Goal: Task Accomplishment & Management: Use online tool/utility

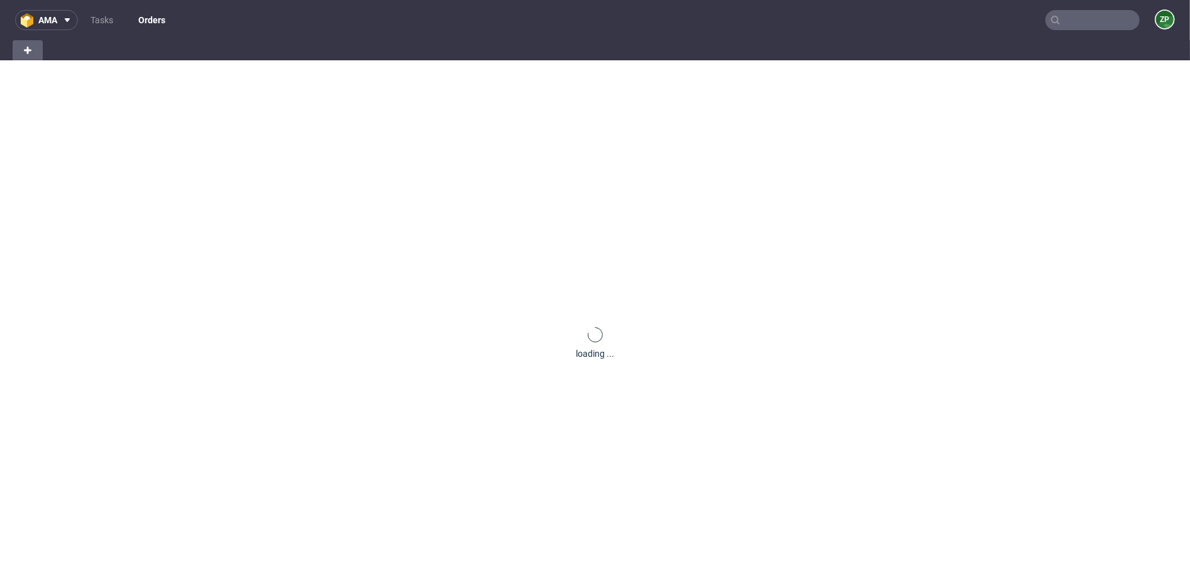
click at [1074, 18] on input "text" at bounding box center [1092, 20] width 94 height 20
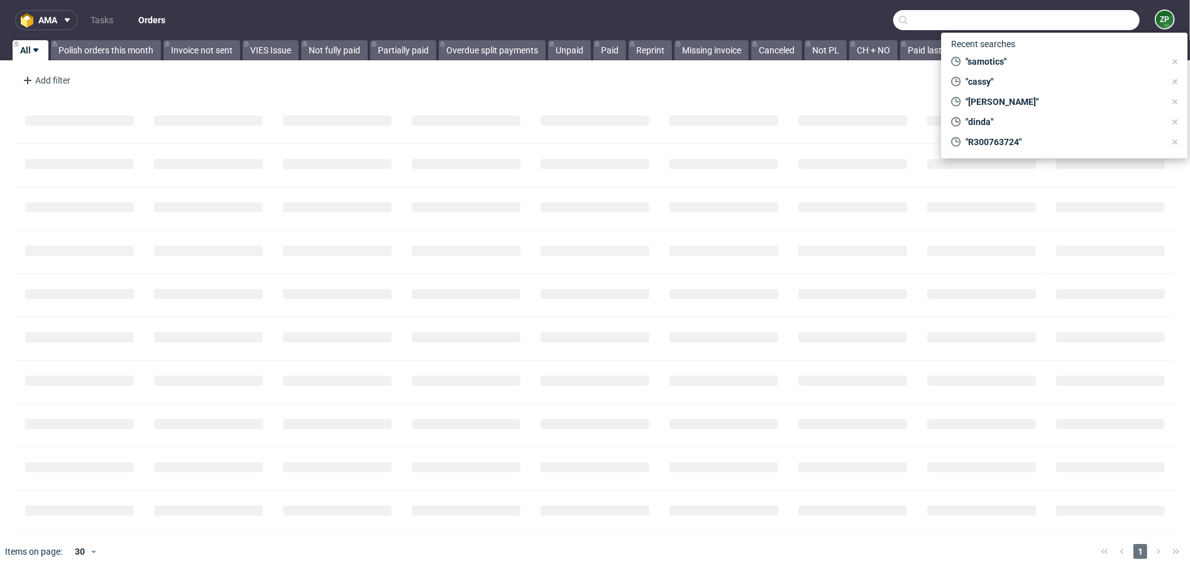
paste input "- R279663296"
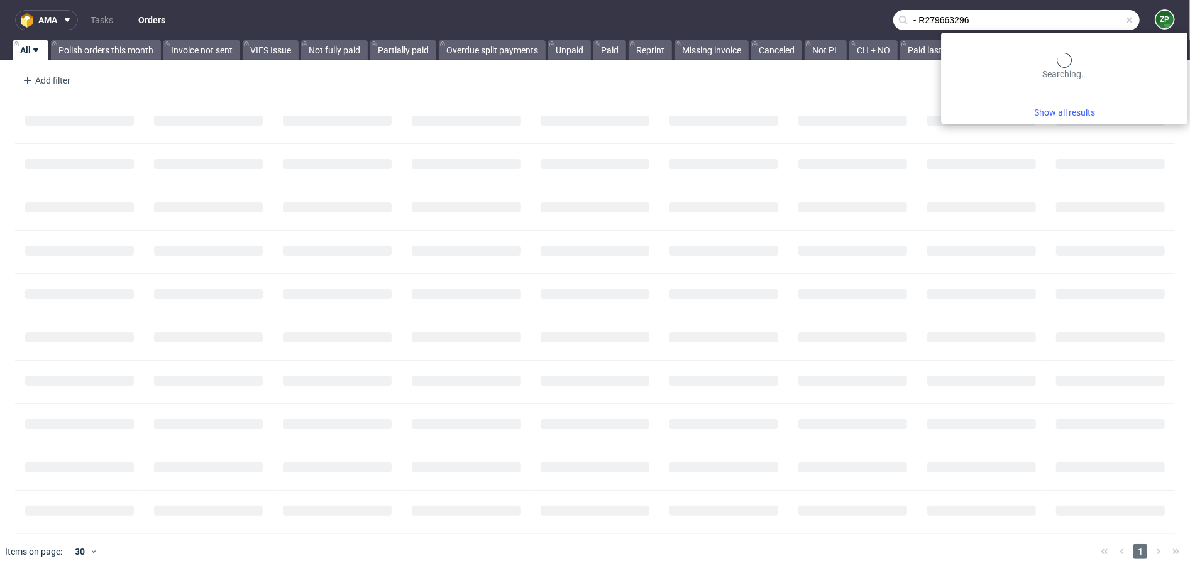
type input "- R279663296"
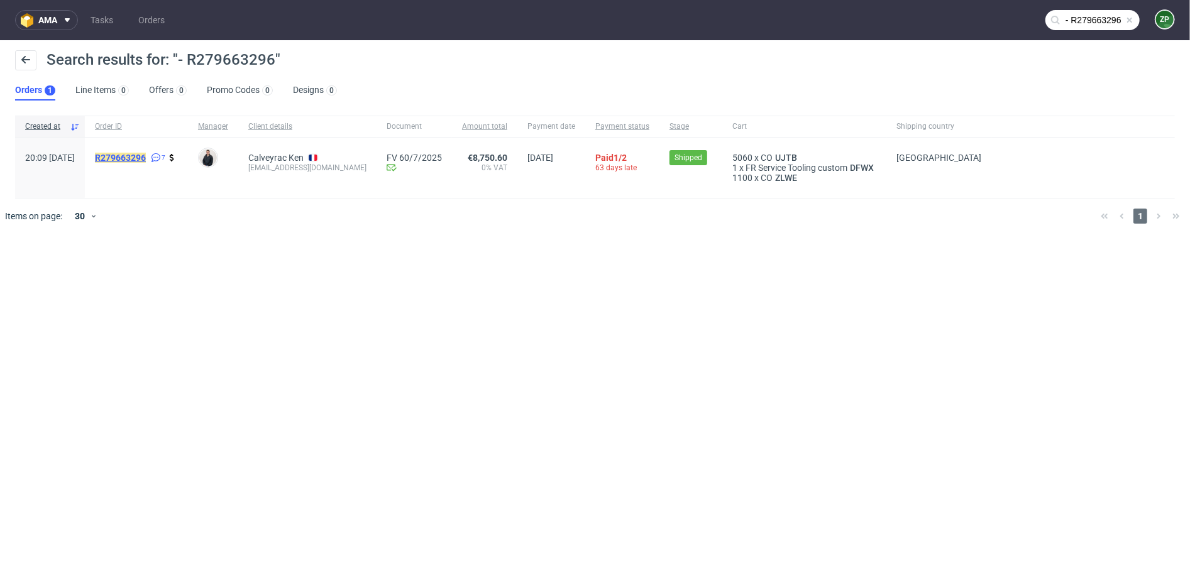
click at [146, 154] on mark "R279663296" at bounding box center [120, 158] width 51 height 10
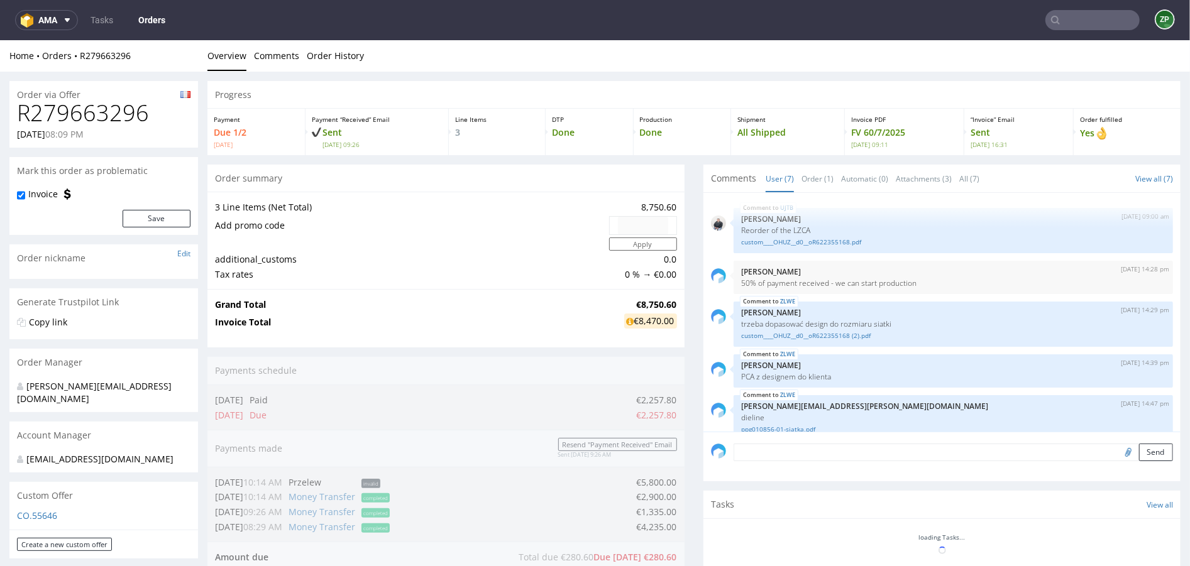
scroll to position [117, 0]
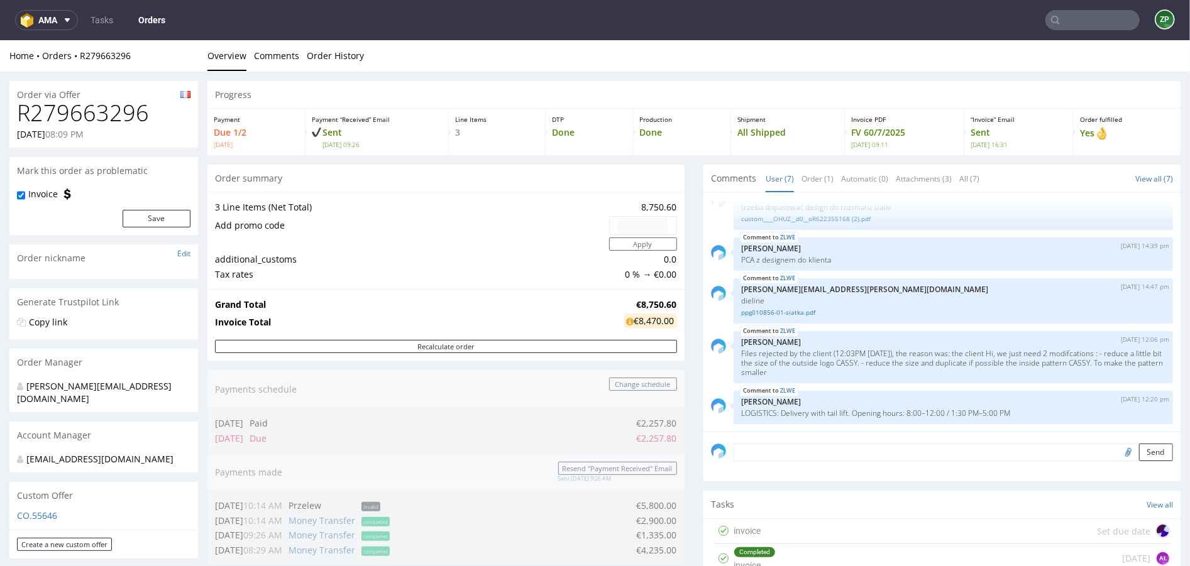
click at [1089, 26] on input "text" at bounding box center [1092, 20] width 94 height 20
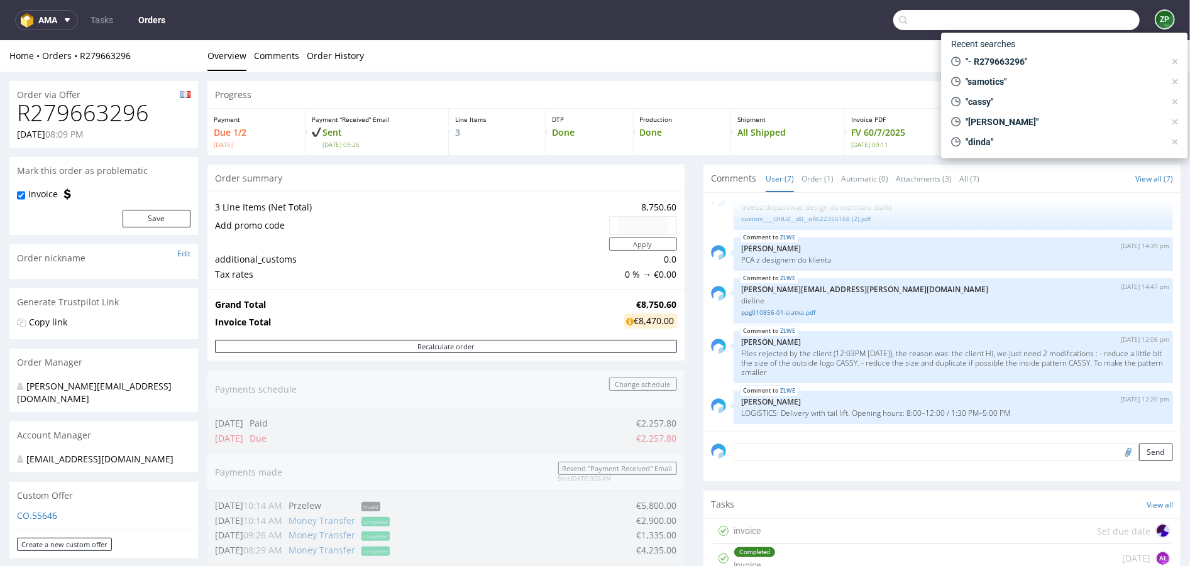
paste input "R537889135"
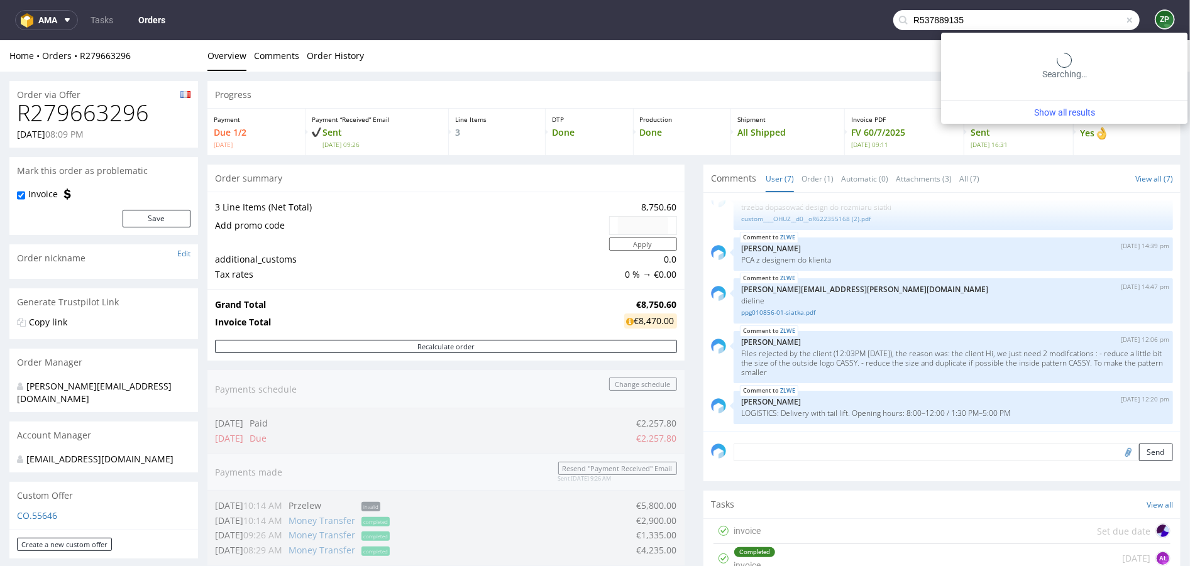
type input "R537889135"
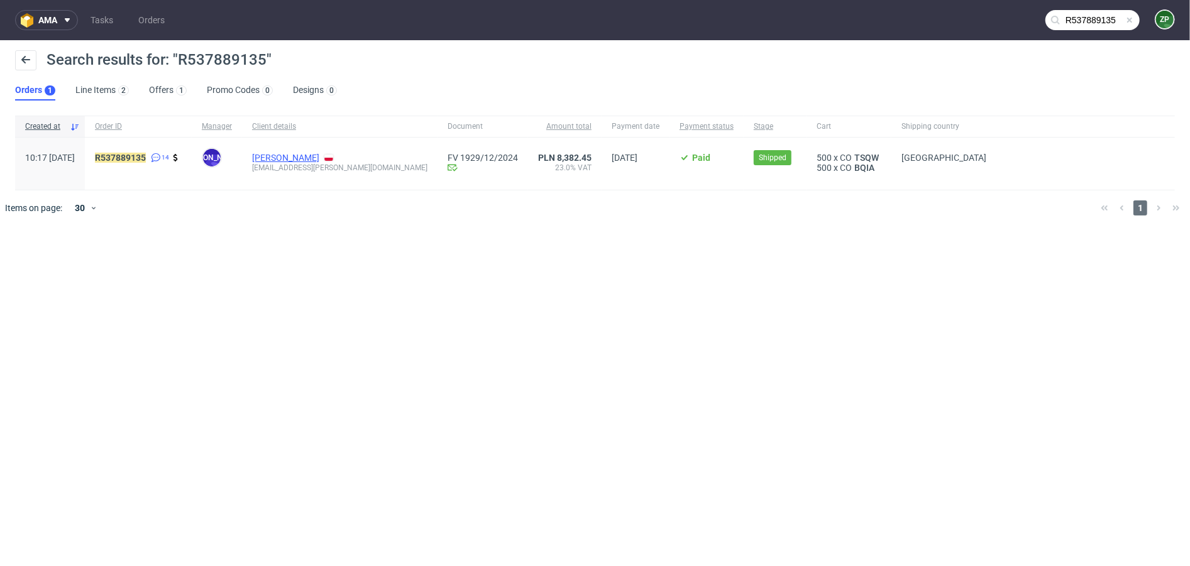
click at [319, 155] on link "Rafał Moszczyński" at bounding box center [285, 158] width 67 height 10
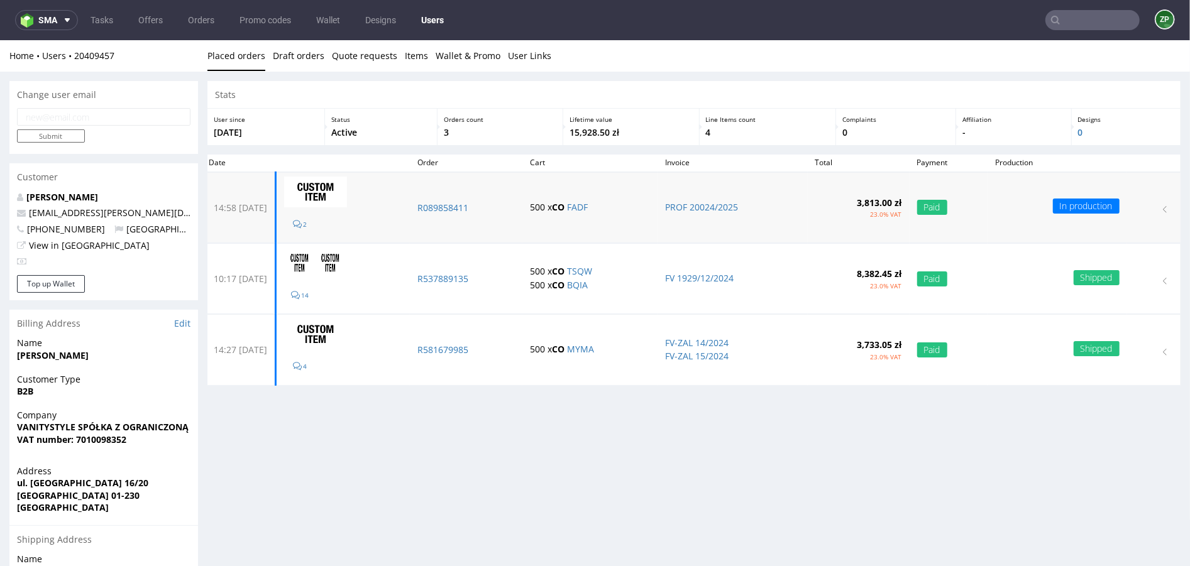
click at [474, 199] on td "R089858411" at bounding box center [466, 207] width 112 height 71
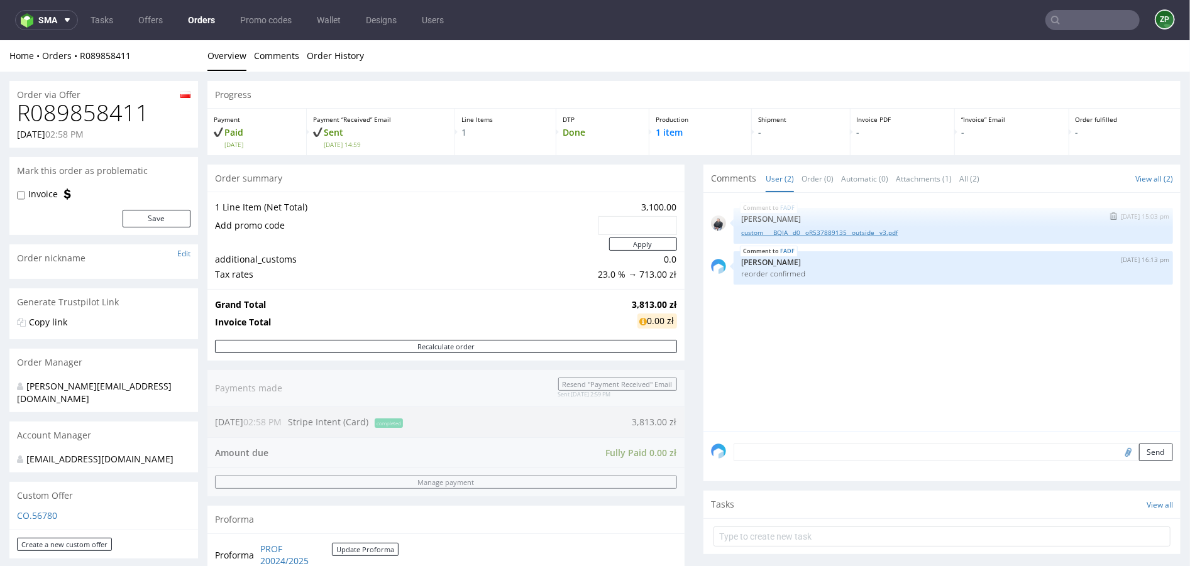
click at [777, 230] on link "custom____BQIA__d0__oR537889135__outside__v3.pdf" at bounding box center [953, 231] width 424 height 9
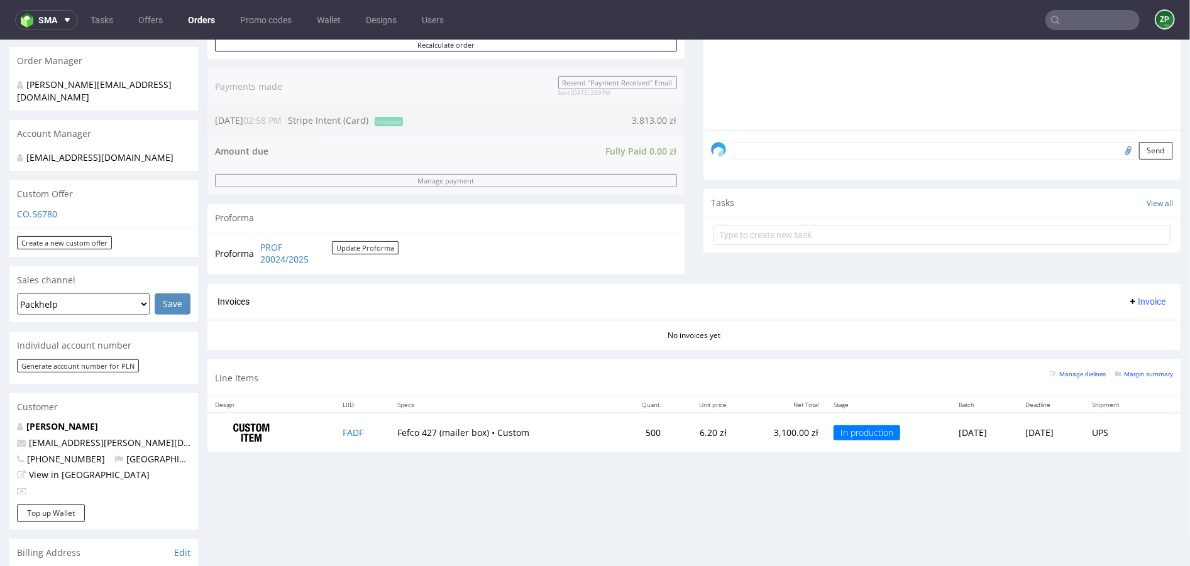
scroll to position [332, 0]
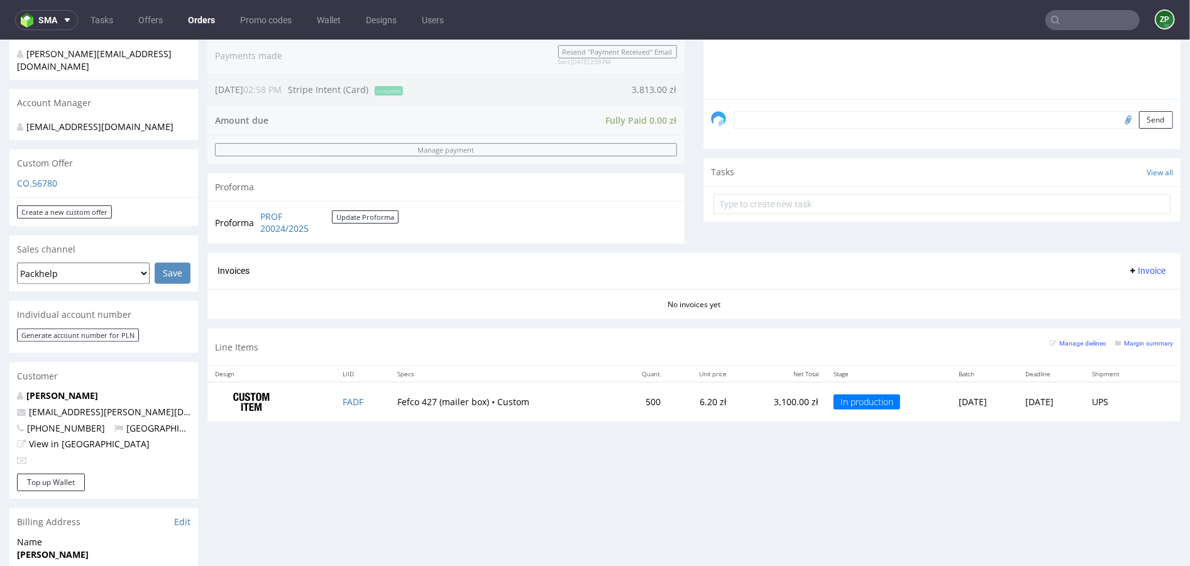
click at [53, 429] on span "+48539037970" at bounding box center [61, 428] width 88 height 12
drag, startPoint x: 90, startPoint y: 427, endPoint x: 29, endPoint y: 428, distance: 61.6
click at [29, 428] on span "+48539037970" at bounding box center [61, 428] width 88 height 12
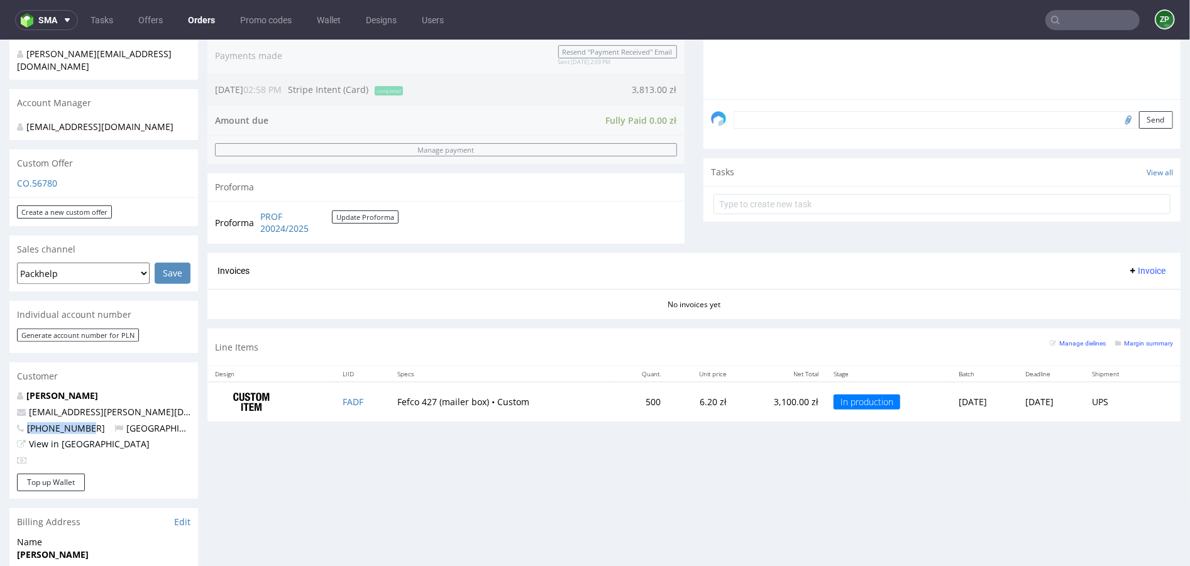
copy span "+48539037970"
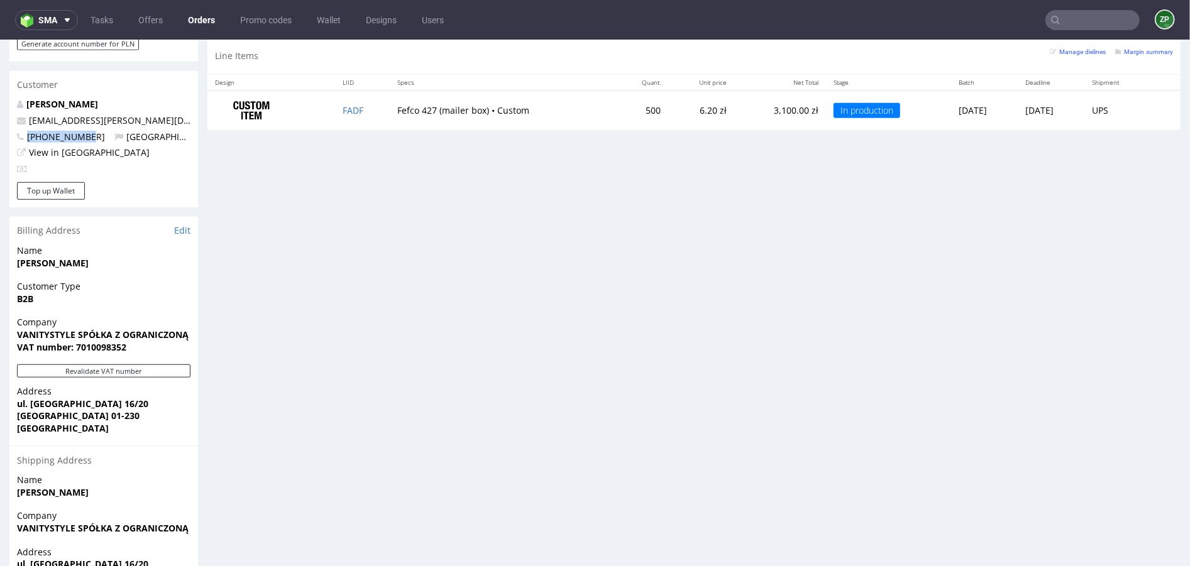
scroll to position [703, 0]
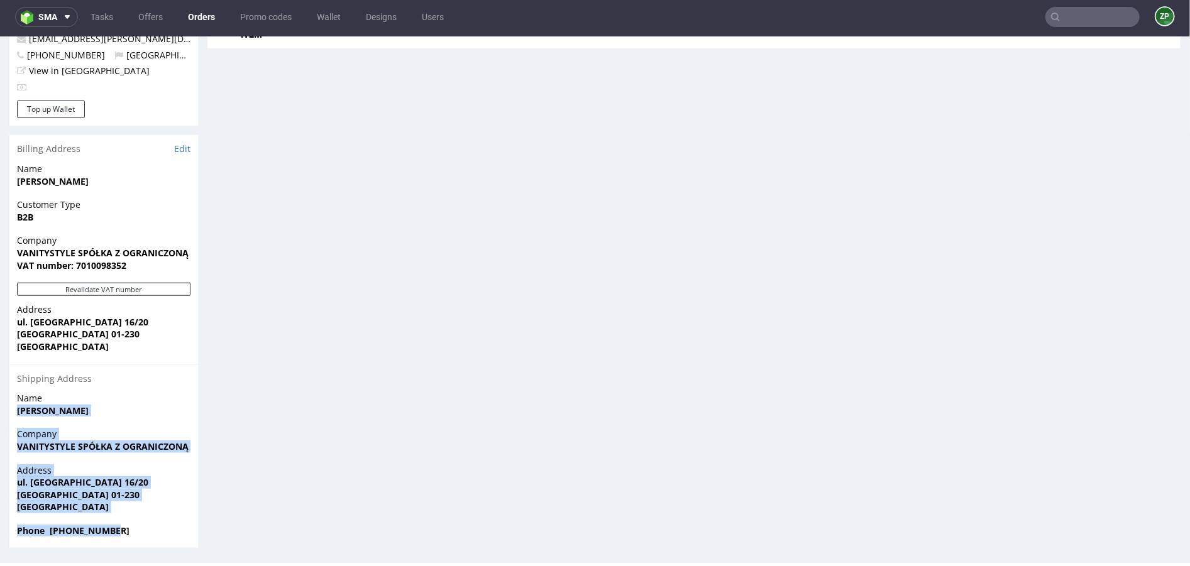
drag, startPoint x: 16, startPoint y: 410, endPoint x: 132, endPoint y: 533, distance: 168.9
click at [132, 533] on section "Billing Address Edit Name Rafał Moszczyński Customer Type B2B Company VANITYSTY…" at bounding box center [103, 340] width 189 height 413
copy section "Rafał Moszczyński Company VANITYSTYLE SPÓŁKA Z OGRANICZONĄ ODPOWIEDZIALNOŚCIĄ A…"
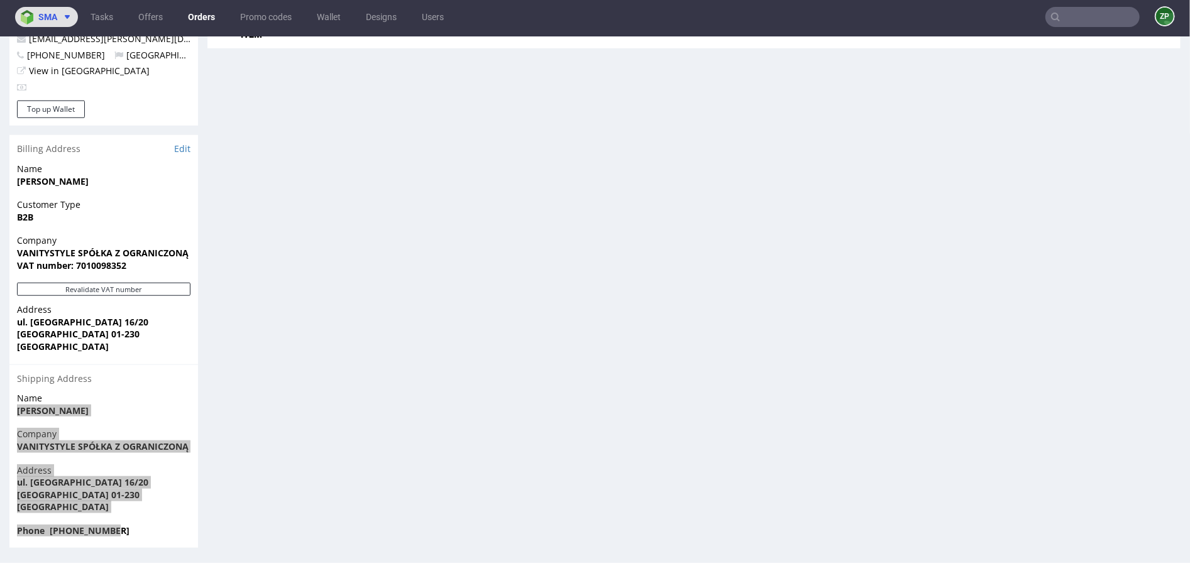
click at [51, 13] on span "sma" at bounding box center [47, 17] width 19 height 9
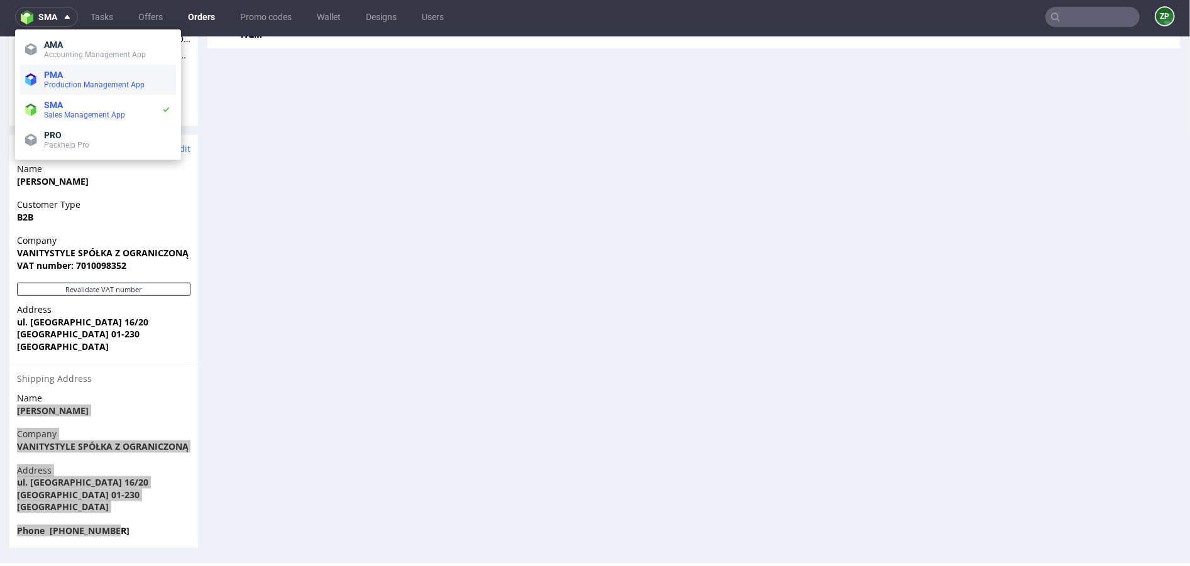
click at [60, 84] on span "Production Management App" at bounding box center [94, 84] width 101 height 9
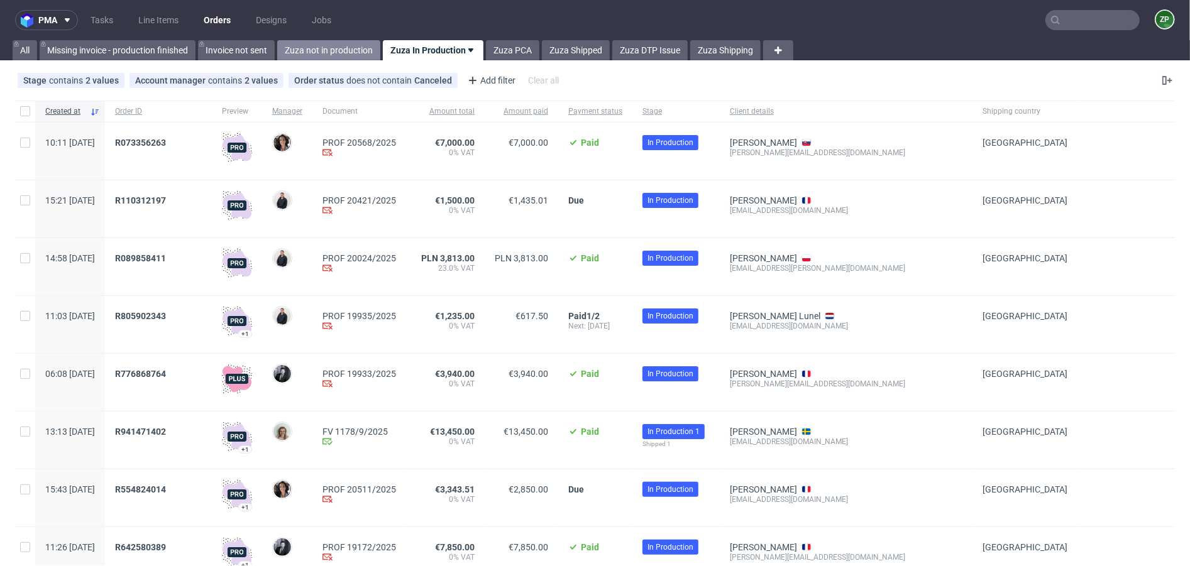
click at [323, 47] on link "Zuza not in production" at bounding box center [328, 50] width 103 height 20
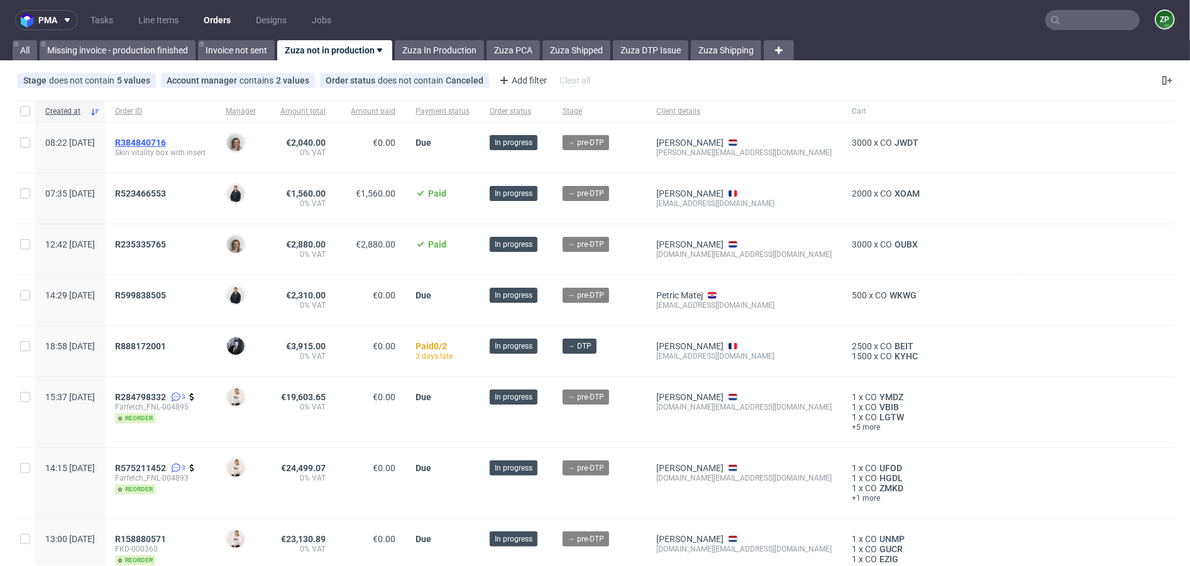
click at [166, 140] on span "R384840716" at bounding box center [140, 143] width 51 height 10
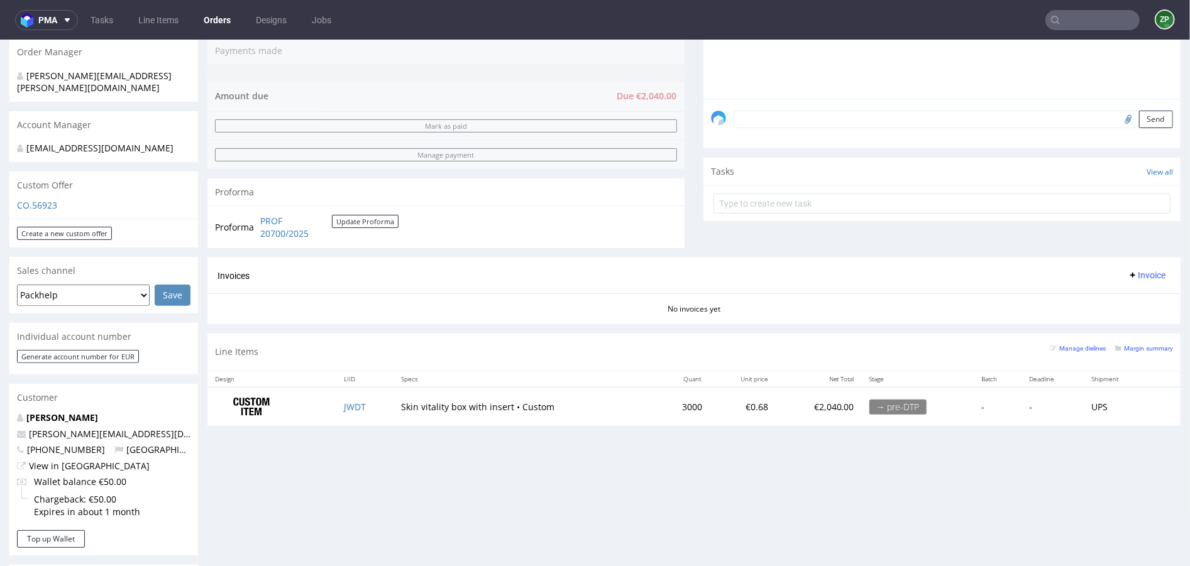
scroll to position [324, 0]
click at [231, 24] on link "Orders" at bounding box center [217, 20] width 42 height 20
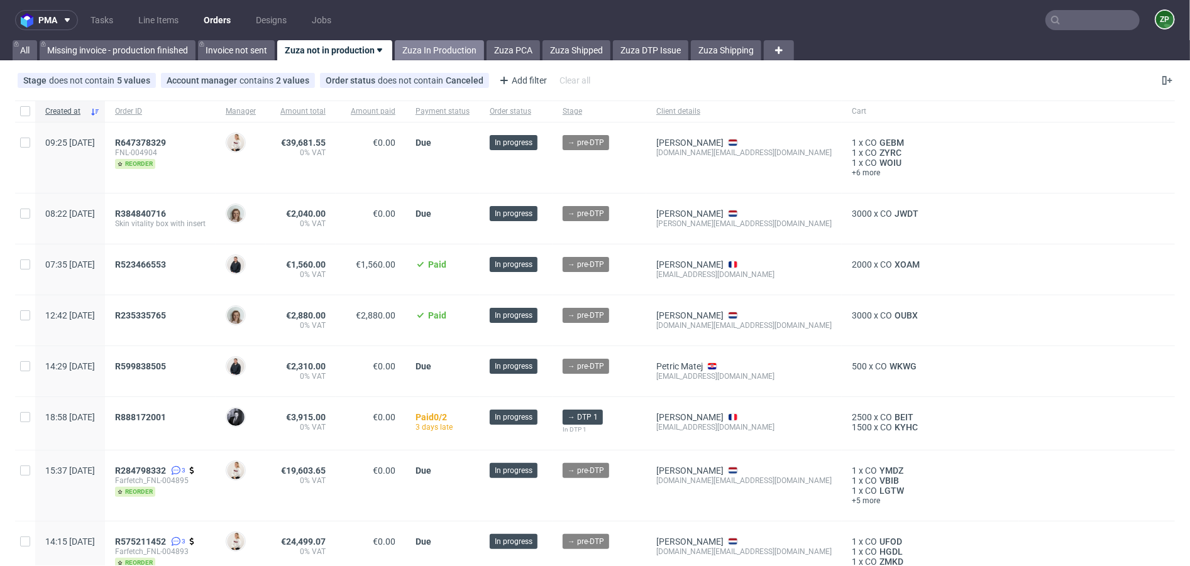
click at [446, 54] on link "Zuza In Production" at bounding box center [439, 50] width 89 height 20
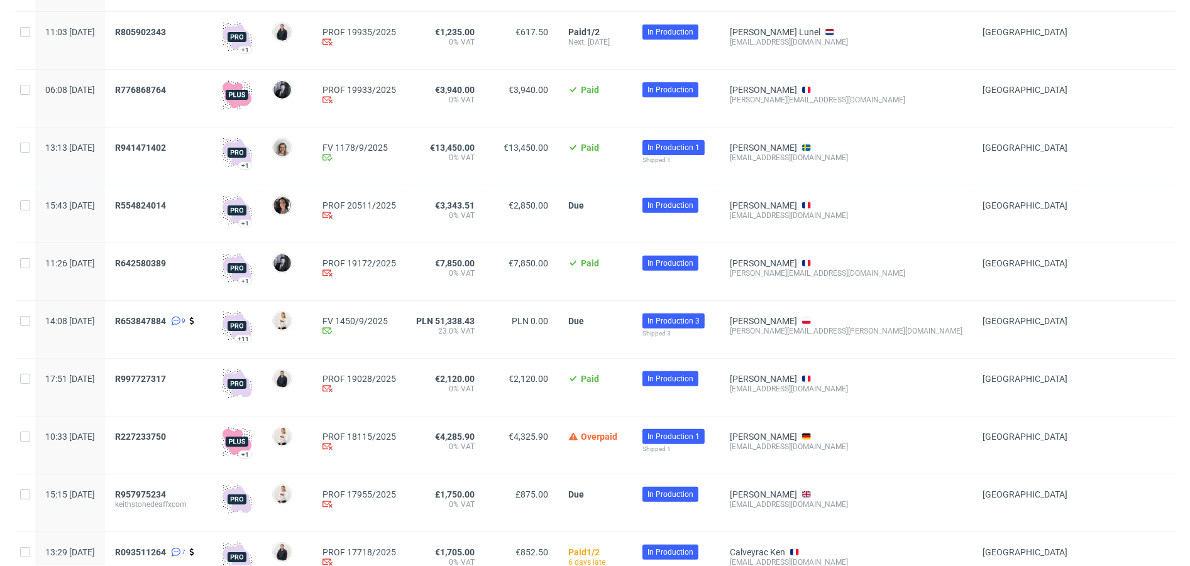
scroll to position [695, 0]
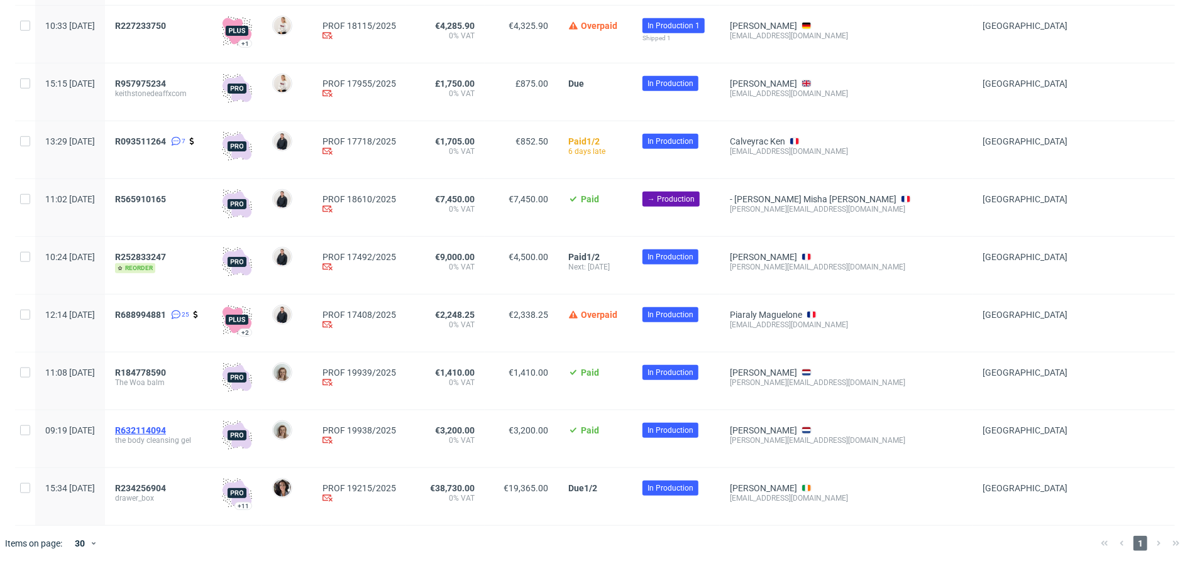
click at [166, 427] on span "R632114094" at bounding box center [140, 430] width 51 height 10
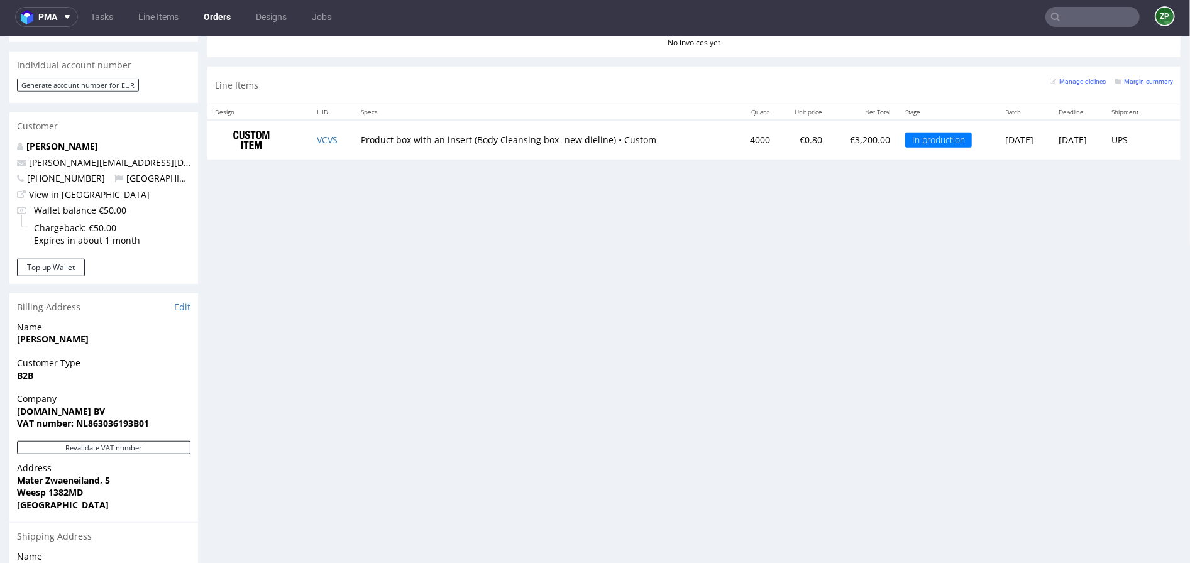
scroll to position [750, 0]
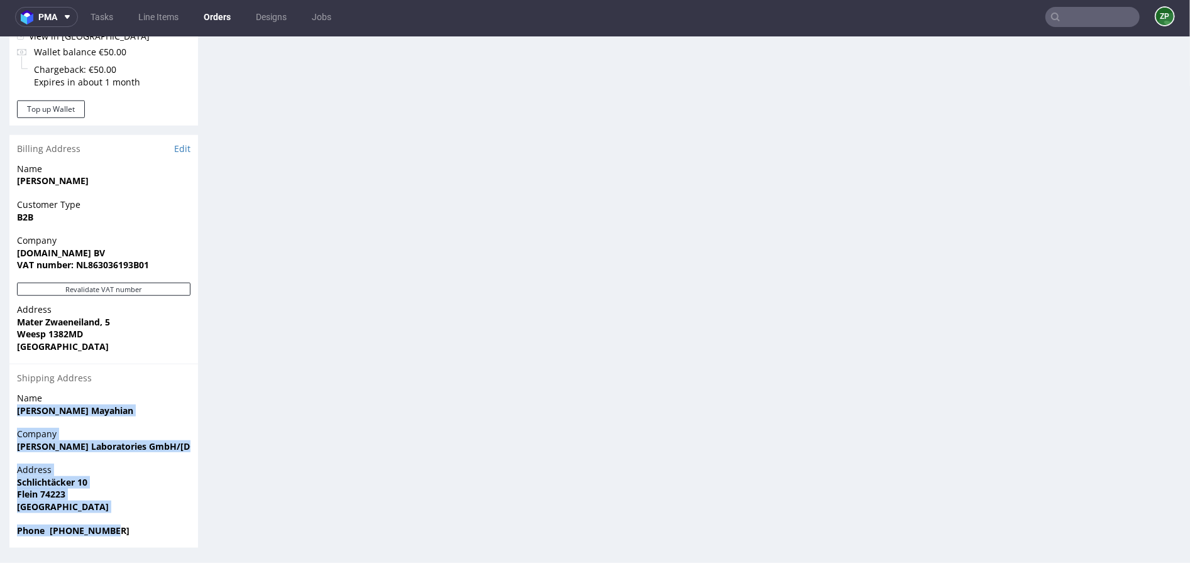
drag, startPoint x: 16, startPoint y: 407, endPoint x: 124, endPoint y: 530, distance: 163.9
click at [124, 530] on section "Billing Address Edit Name Alena Khmialnitskaya Customer Type B2B Company Cream.…" at bounding box center [103, 340] width 189 height 413
copy section "Fatemeh Mayahian Company Pfeiffer Laboratories GmbH/Cream.ly/ Address Schlichtä…"
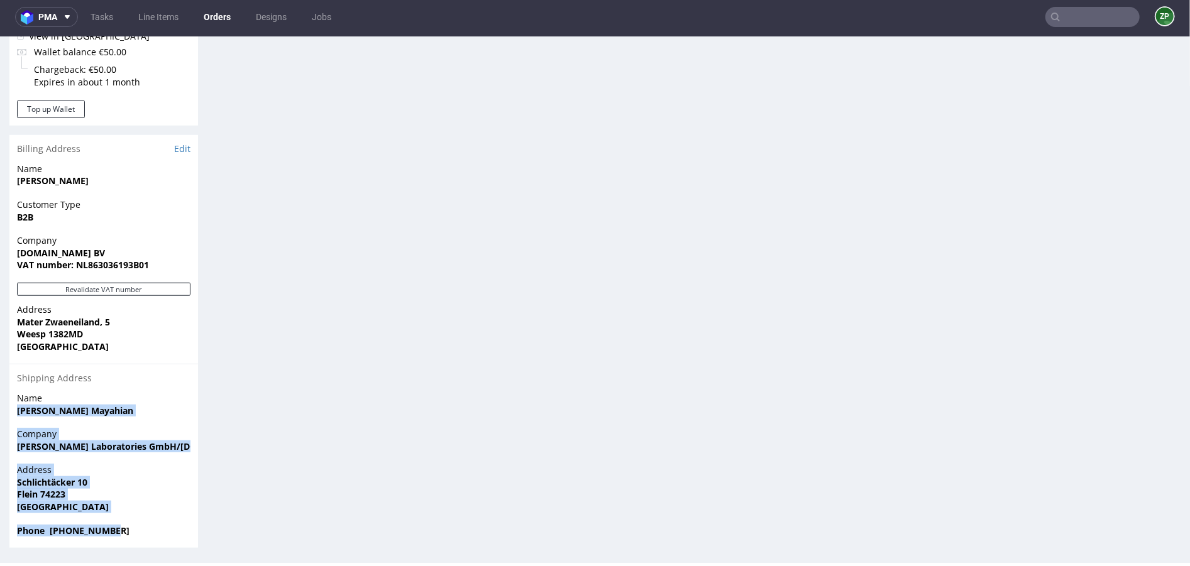
drag, startPoint x: 19, startPoint y: 407, endPoint x: 134, endPoint y: 537, distance: 174.0
click at [134, 537] on section "Billing Address Edit Name Alena Khmialnitskaya Customer Type B2B Company Cream.…" at bounding box center [103, 340] width 189 height 413
copy section "Fatemeh Mayahian Company Pfeiffer Laboratories GmbH/Cream.ly/ Address Schlichtä…"
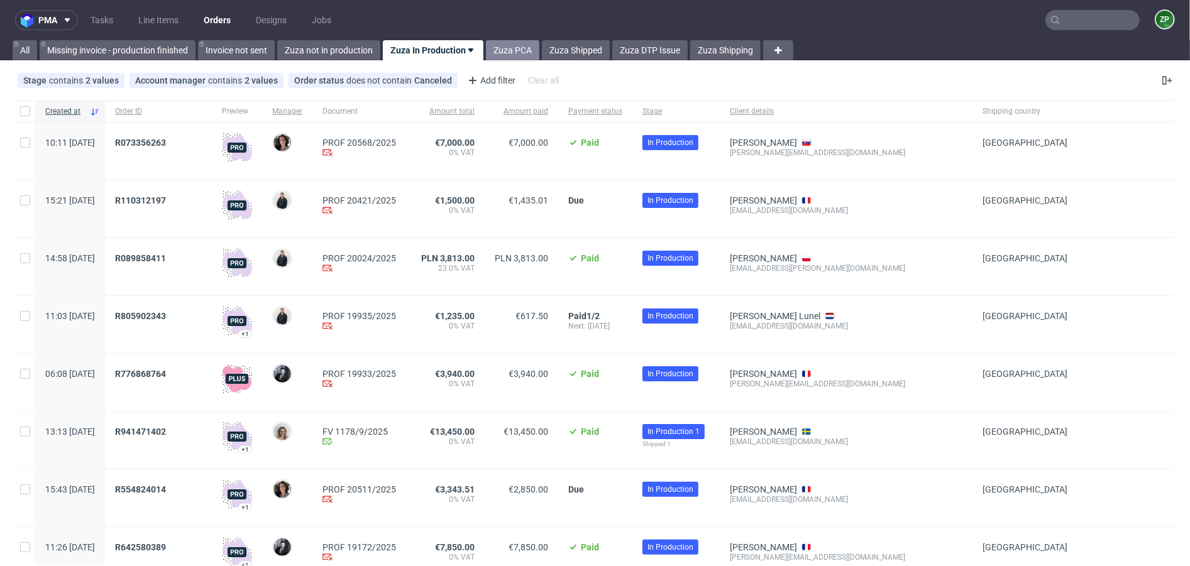
click at [523, 55] on link "Zuza PCA" at bounding box center [512, 50] width 53 height 20
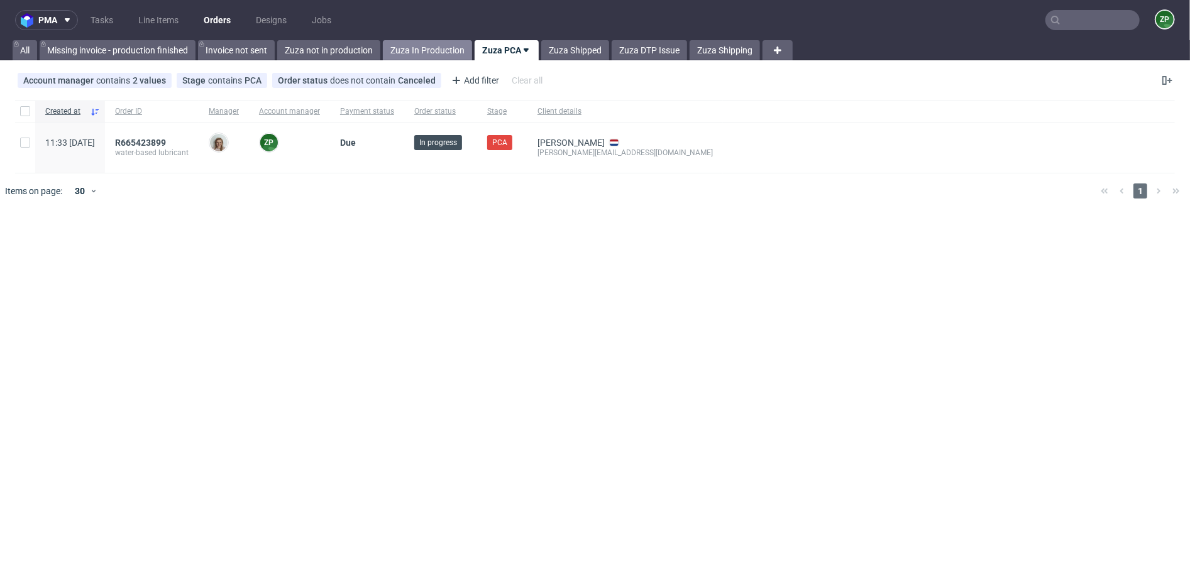
click at [440, 48] on link "Zuza In Production" at bounding box center [427, 50] width 89 height 20
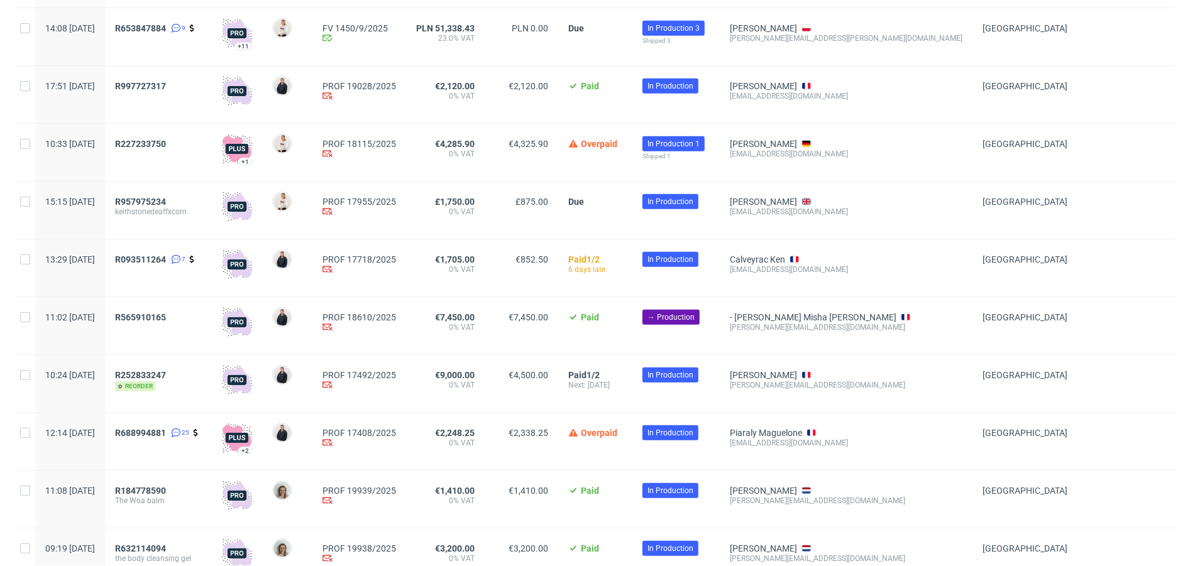
scroll to position [695, 0]
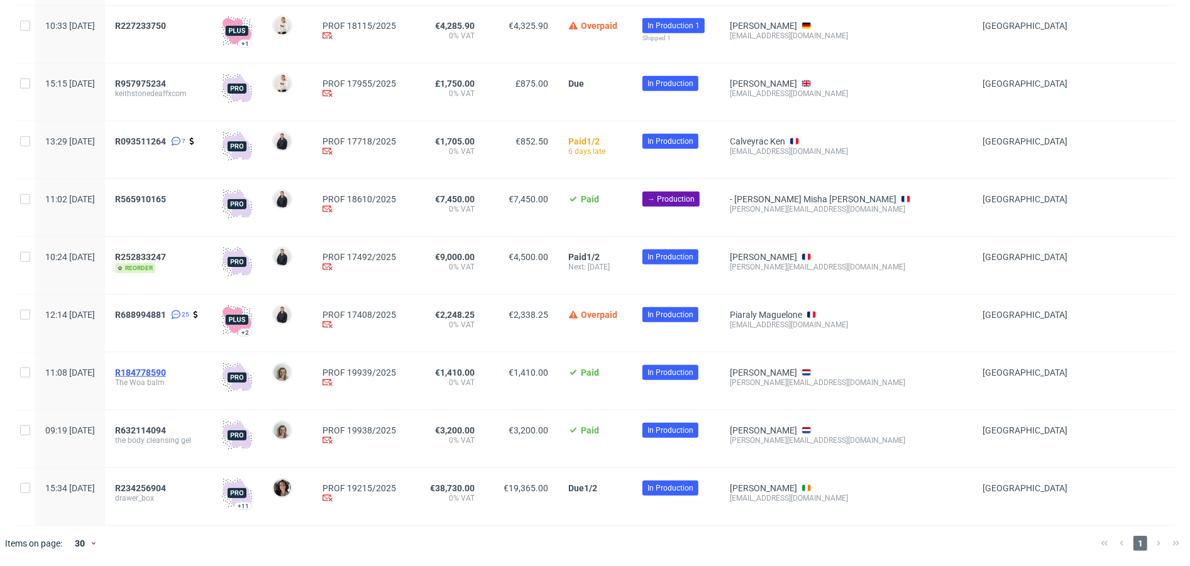
click at [166, 372] on span "R184778590" at bounding box center [140, 373] width 51 height 10
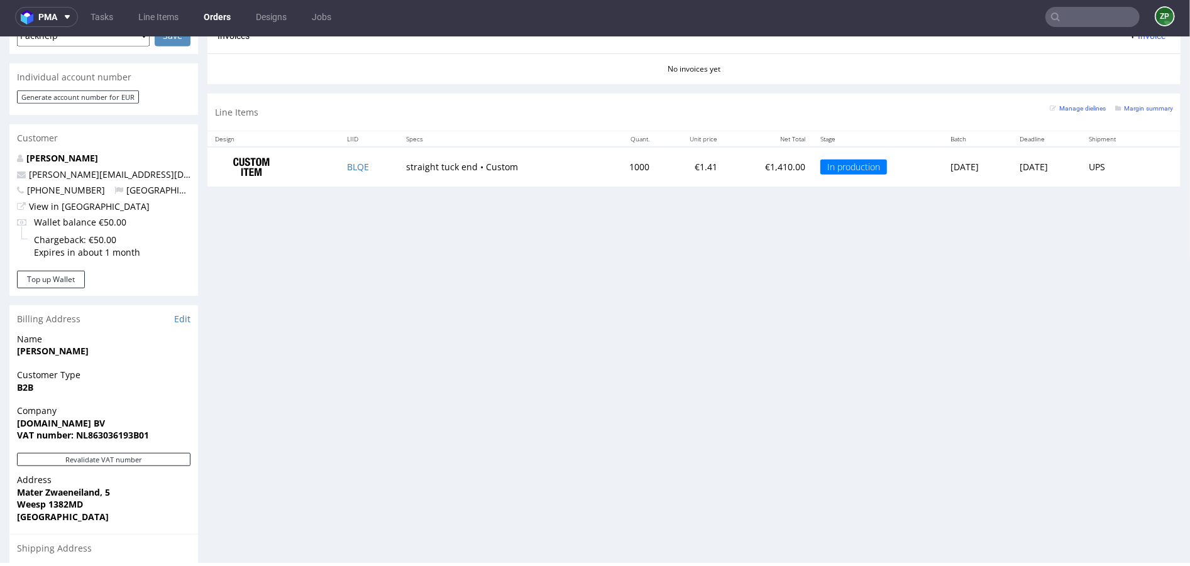
scroll to position [762, 0]
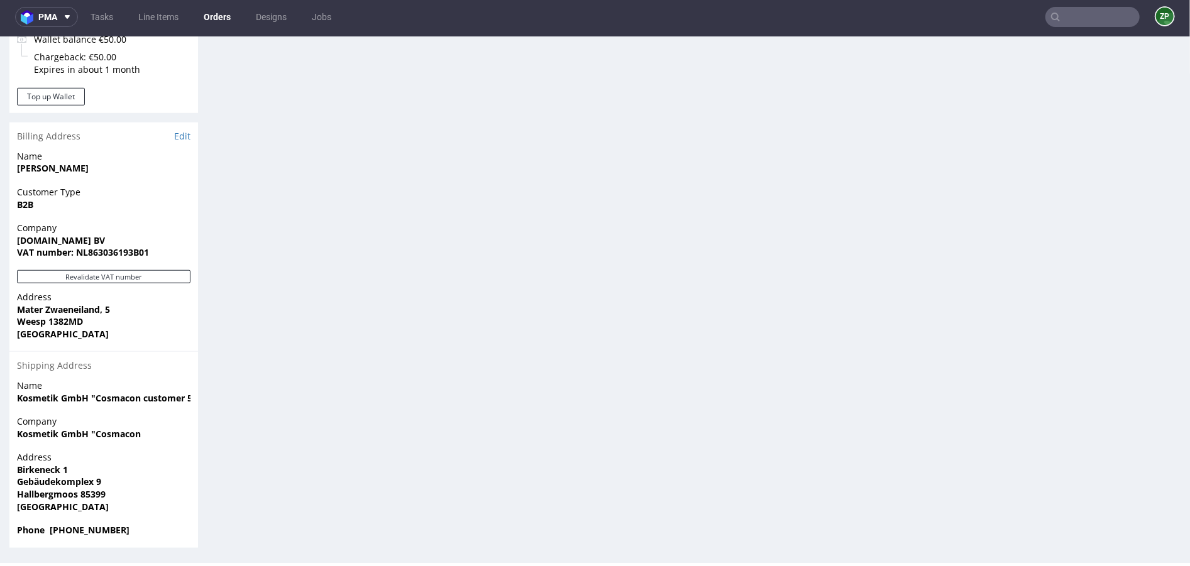
drag, startPoint x: 18, startPoint y: 432, endPoint x: 161, endPoint y: 527, distance: 171.3
click at [161, 527] on section "Billing Address Edit Name Alena Khmialnitskaya Customer Type B2B Company Cream.…" at bounding box center [103, 334] width 189 height 425
copy section "Kosmetik GmbH "Cosmacon Address Birkeneck 1 Gebäudekomplex 9 Hallbergmoos 85399…"
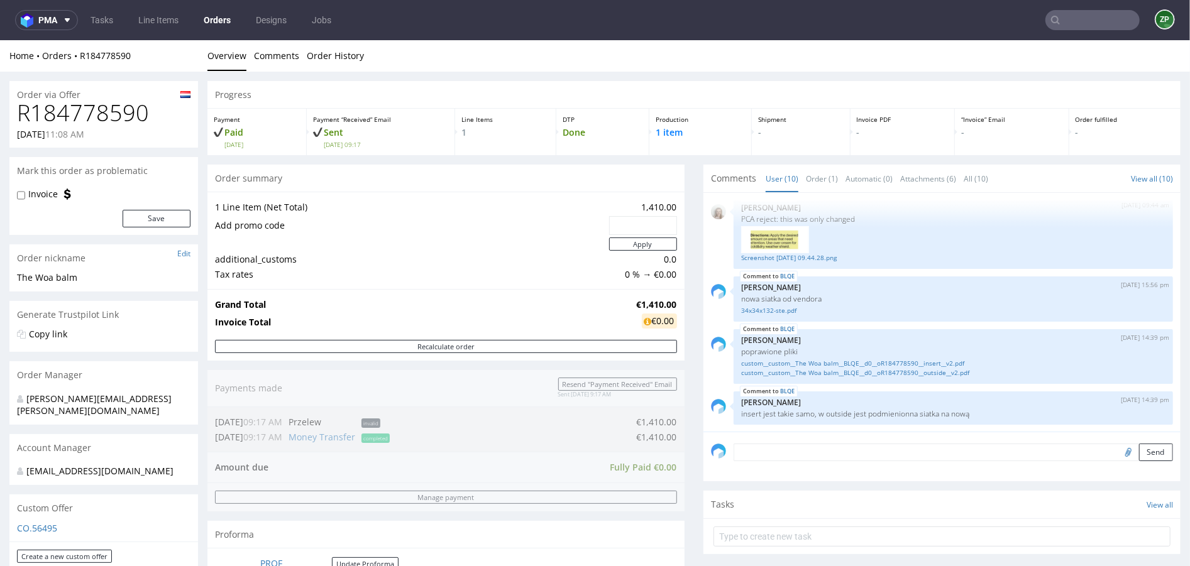
scroll to position [1, 0]
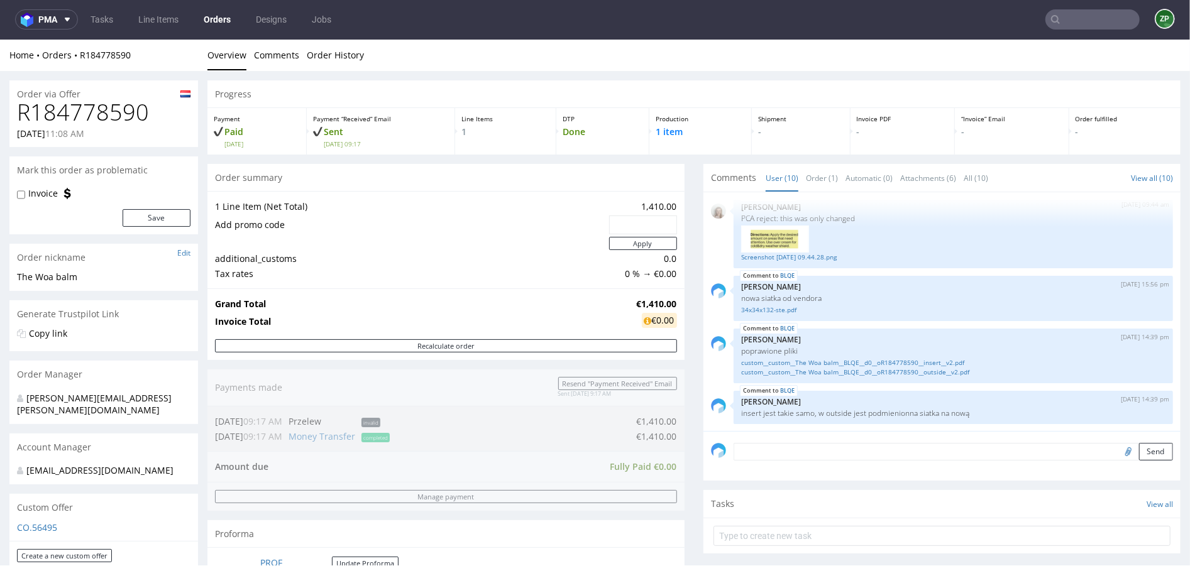
click at [216, 18] on link "Orders" at bounding box center [217, 19] width 42 height 20
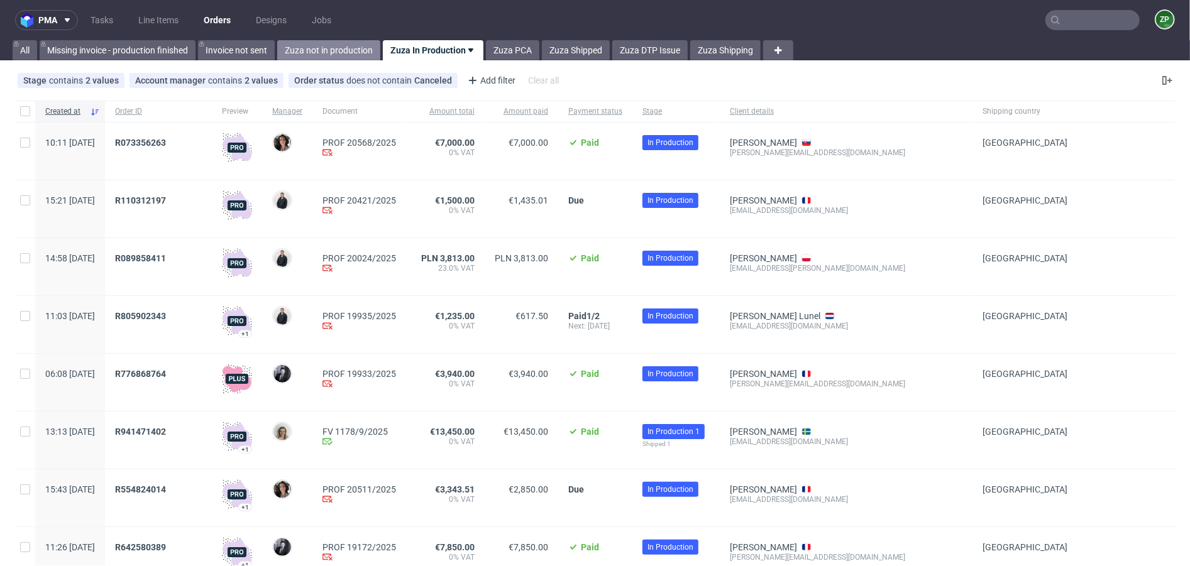
click at [348, 55] on link "Zuza not in production" at bounding box center [328, 50] width 103 height 20
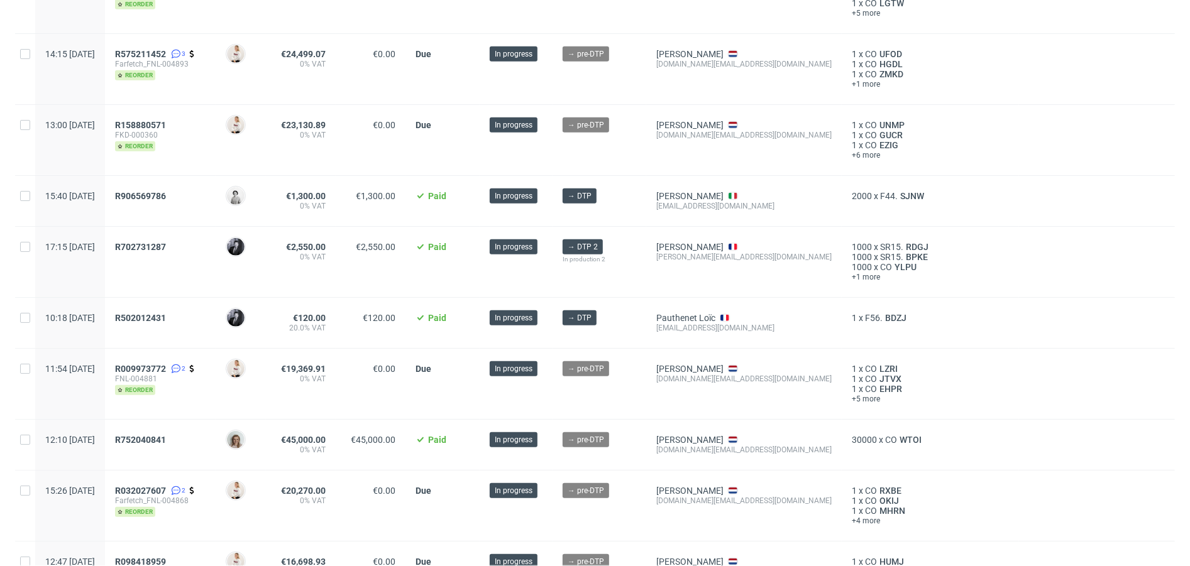
scroll to position [473, 0]
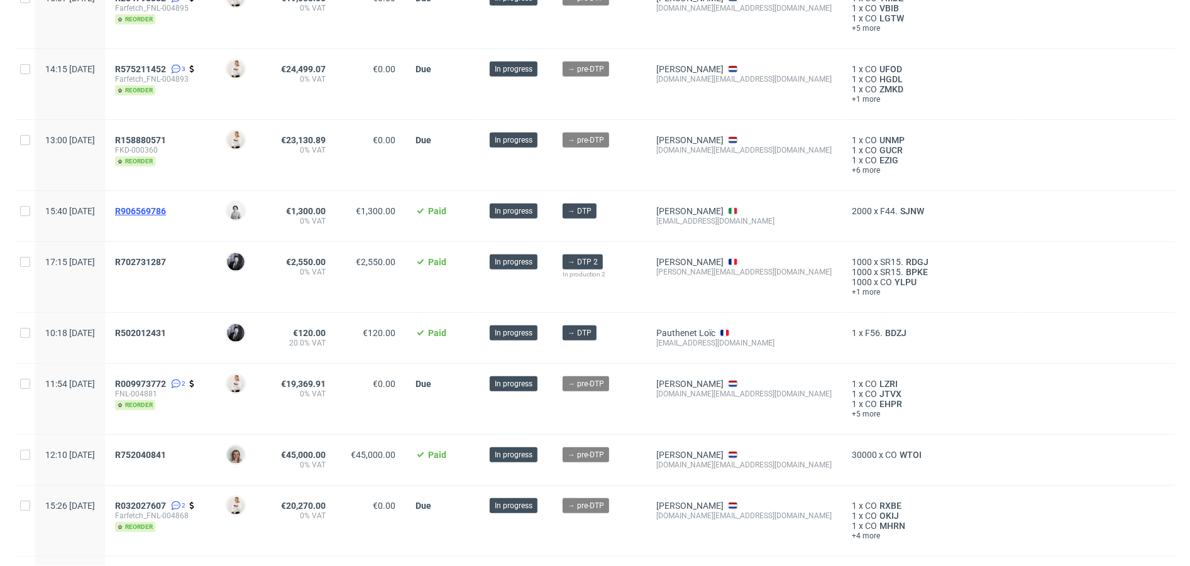
click at [166, 206] on span "R906569786" at bounding box center [140, 211] width 51 height 10
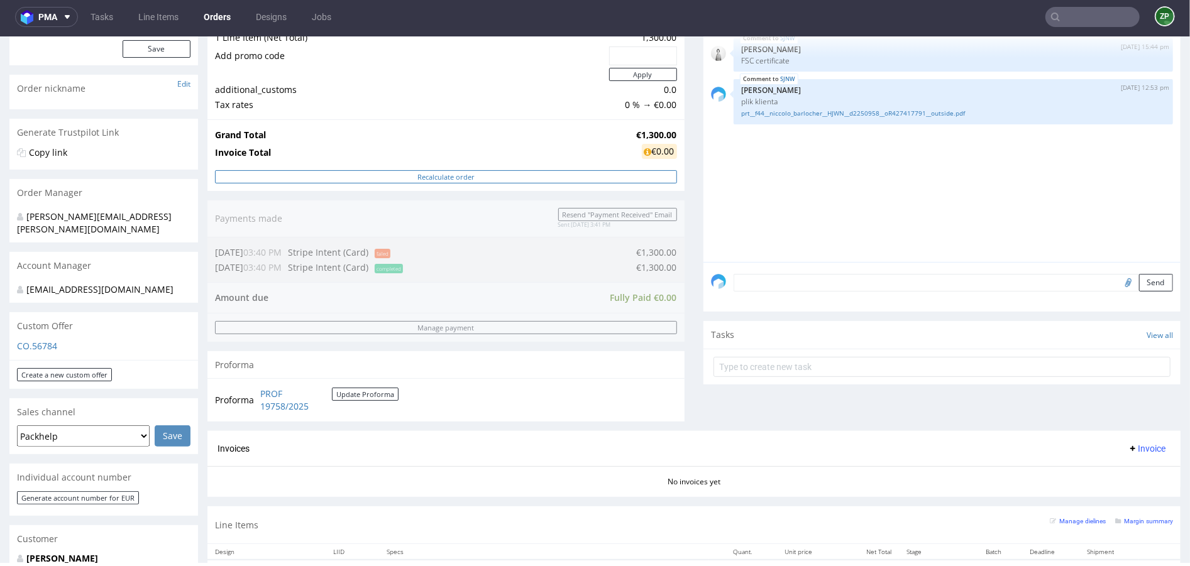
scroll to position [330, 0]
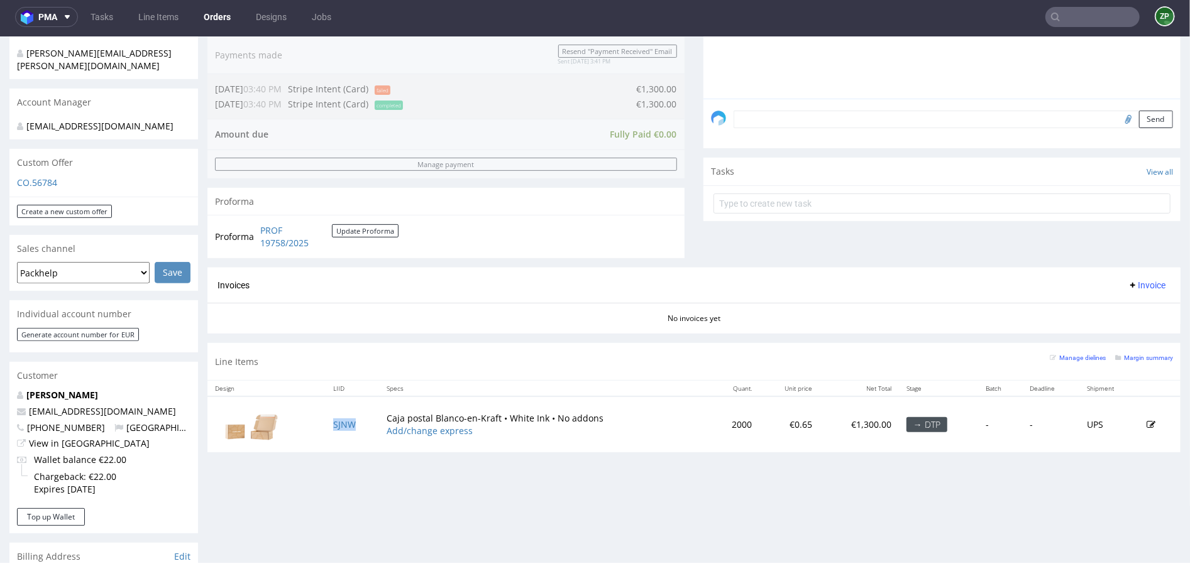
click at [346, 430] on td "SJNW" at bounding box center [352, 424] width 53 height 56
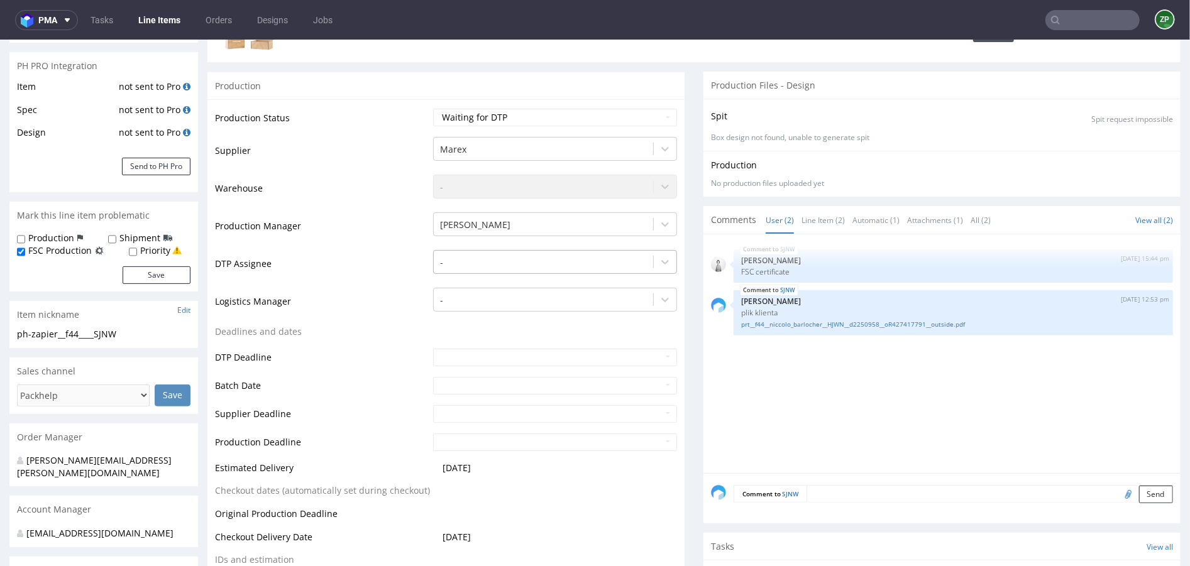
scroll to position [207, 0]
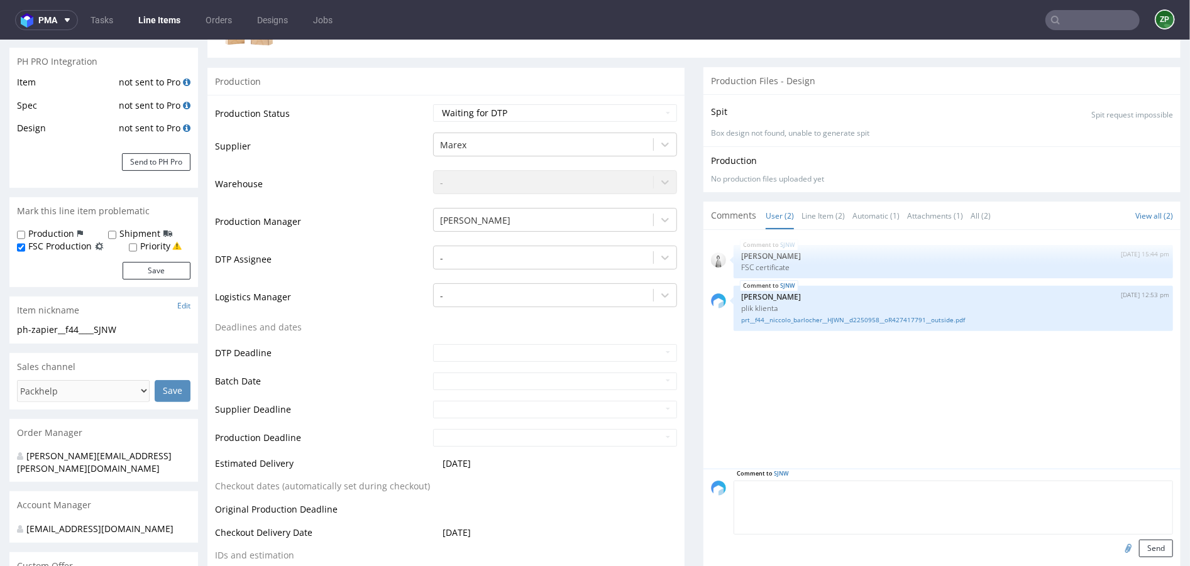
click at [926, 488] on textarea at bounding box center [952, 507] width 439 height 54
click at [755, 490] on textarea "DTP> pls check" at bounding box center [952, 507] width 439 height 54
click at [821, 497] on textarea "DTP: pls check" at bounding box center [952, 507] width 439 height 54
drag, startPoint x: 770, startPoint y: 483, endPoint x: 931, endPoint y: 483, distance: 161.5
click at [931, 483] on textarea "DTP: pls check if the design will" at bounding box center [952, 507] width 439 height 54
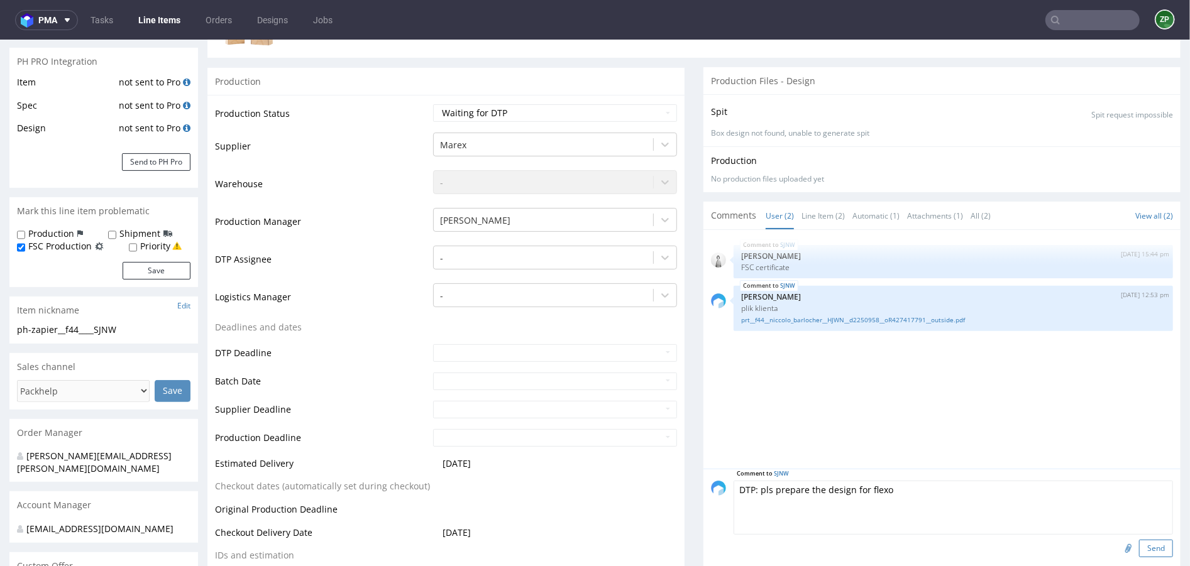
type textarea "DTP: pls prepare the design for flexo"
click at [1142, 547] on button "Send" at bounding box center [1156, 548] width 34 height 18
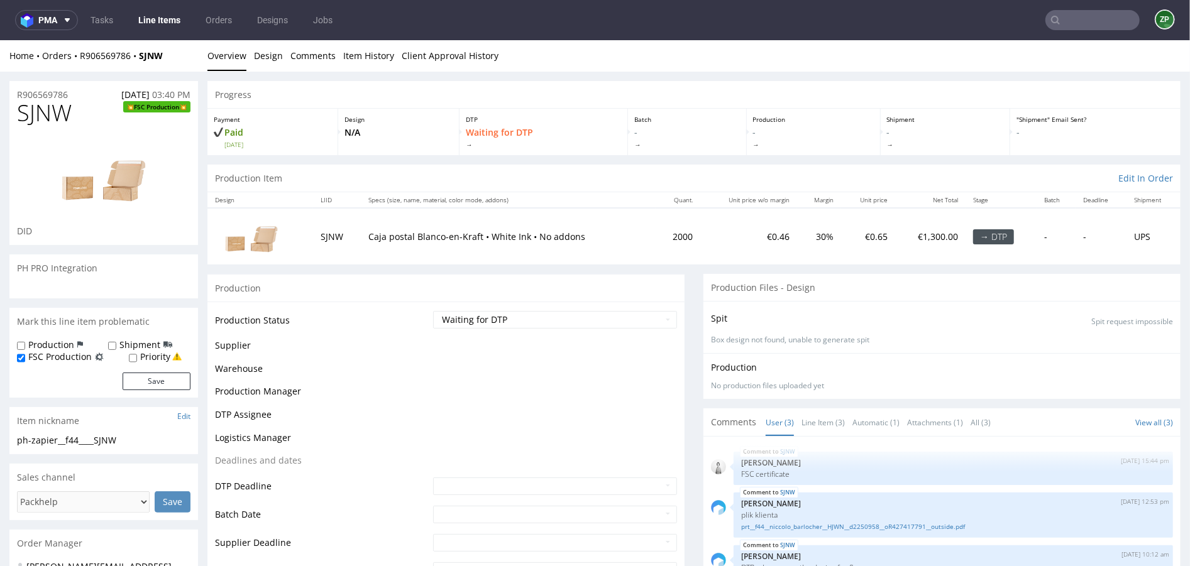
scroll to position [0, 0]
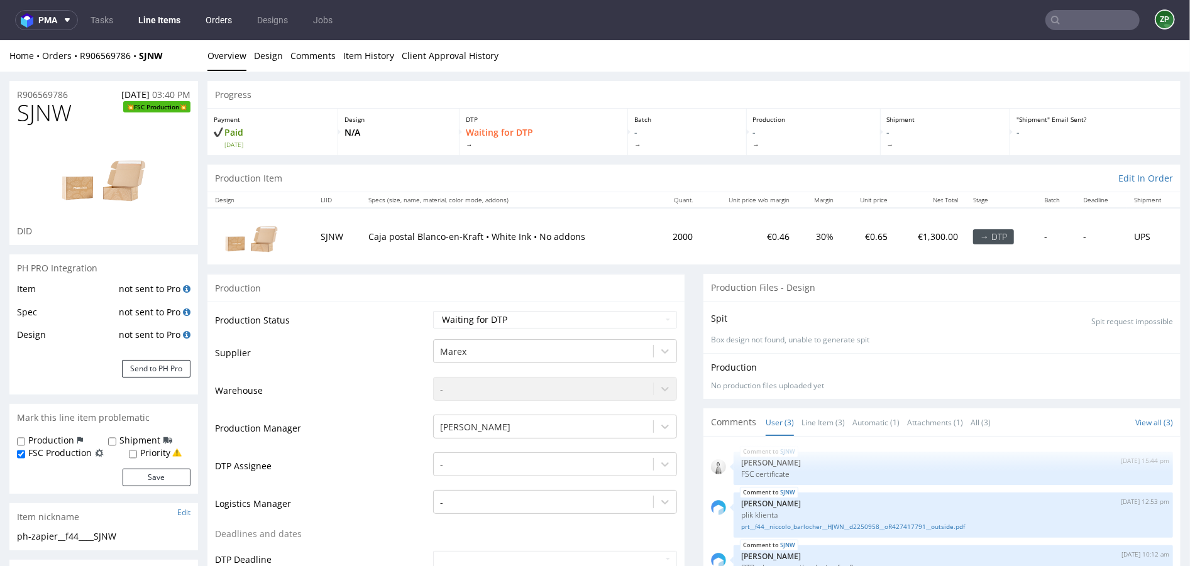
click at [229, 21] on link "Orders" at bounding box center [218, 20] width 41 height 20
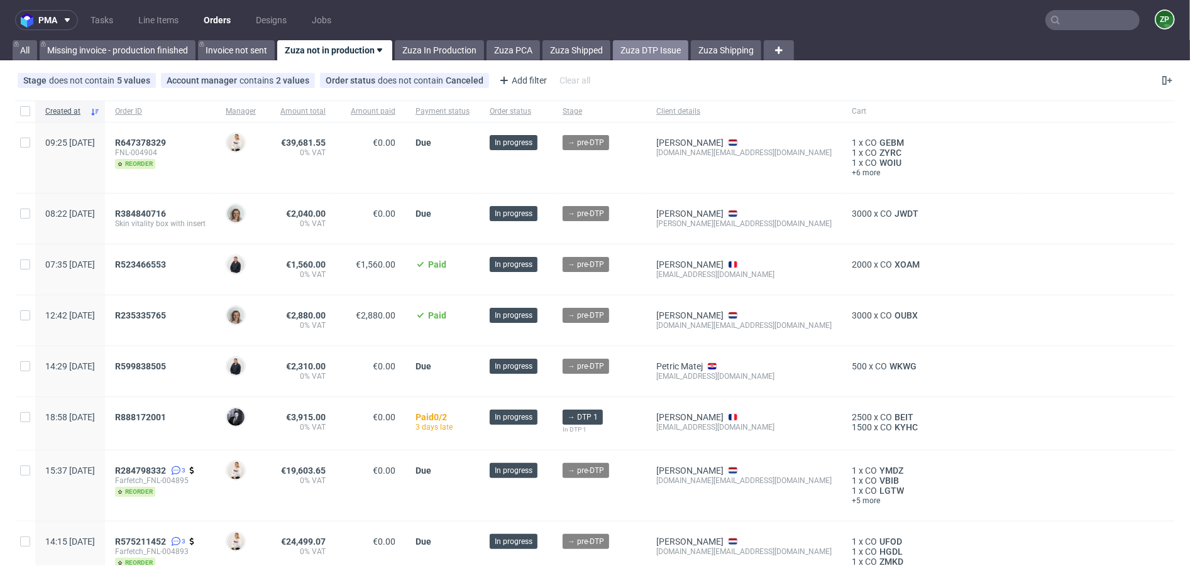
click at [645, 44] on link "Zuza DTP Issue" at bounding box center [650, 50] width 75 height 20
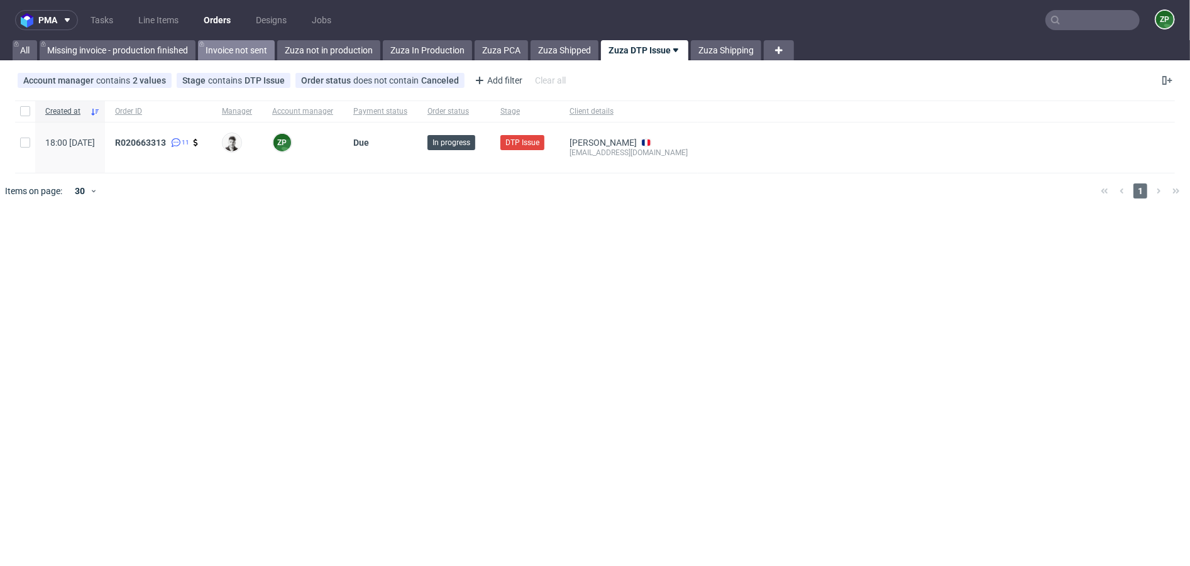
click at [260, 42] on link "Invoice not sent" at bounding box center [236, 50] width 77 height 20
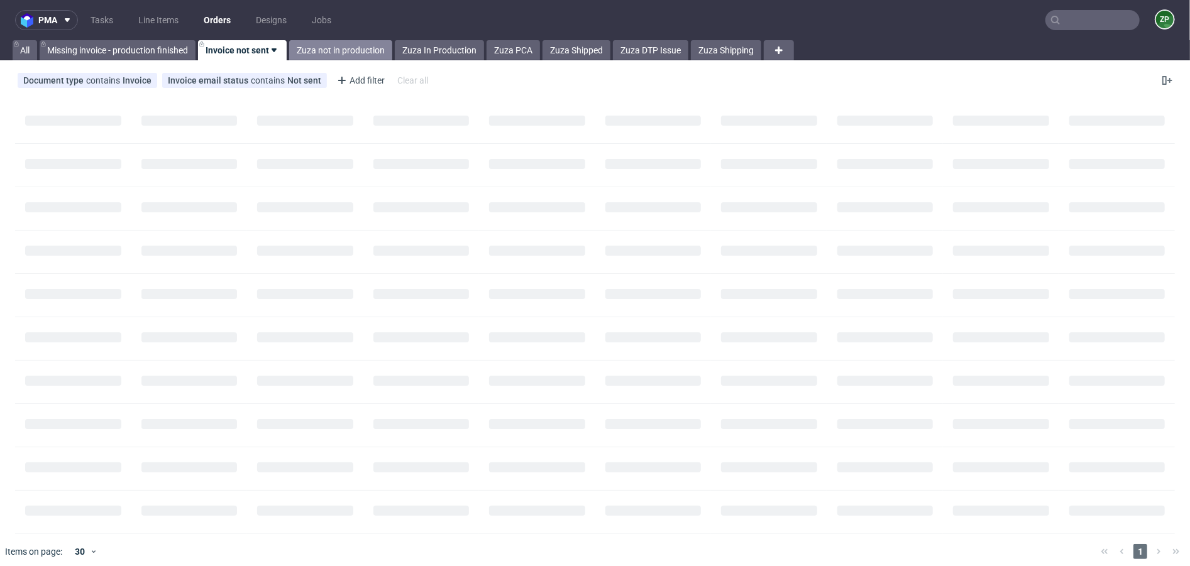
click at [334, 50] on link "Zuza not in production" at bounding box center [340, 50] width 103 height 20
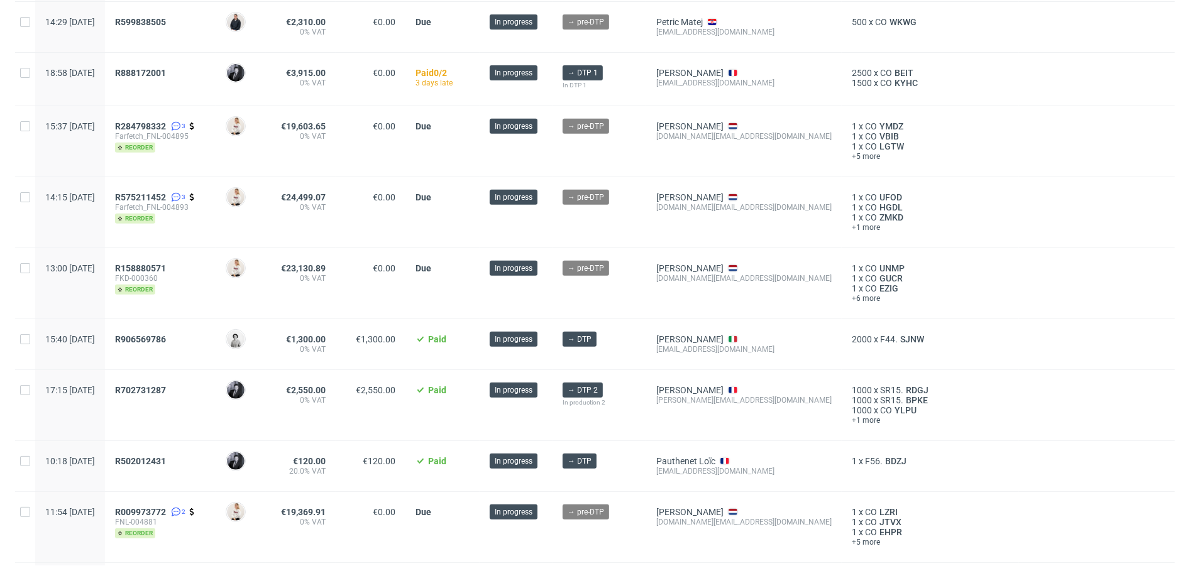
scroll to position [346, 0]
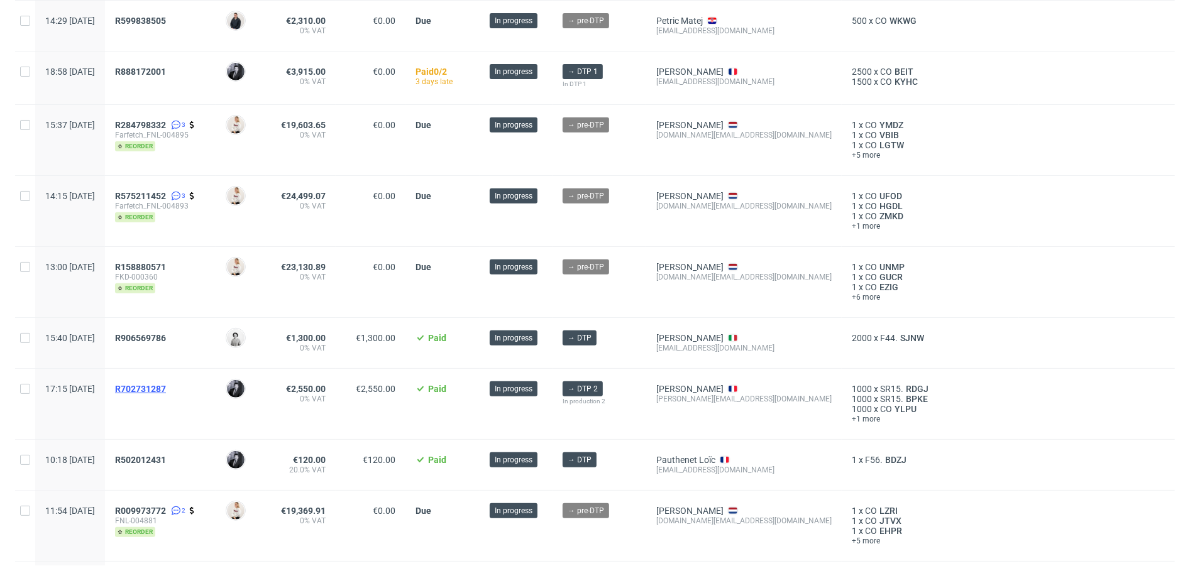
click at [166, 384] on span "R702731287" at bounding box center [140, 389] width 51 height 10
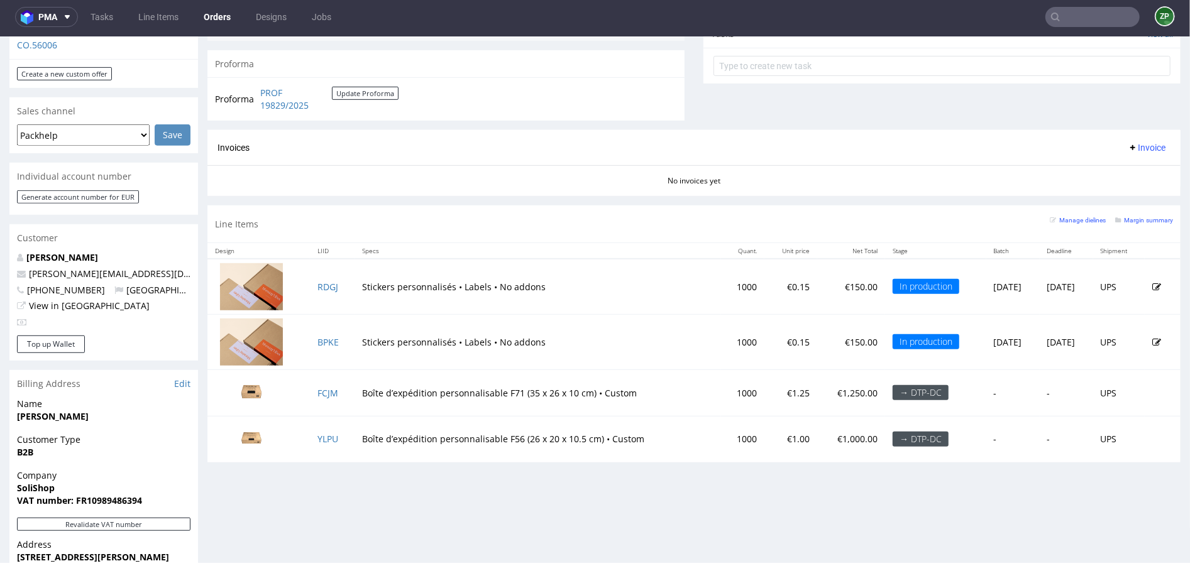
scroll to position [510, 0]
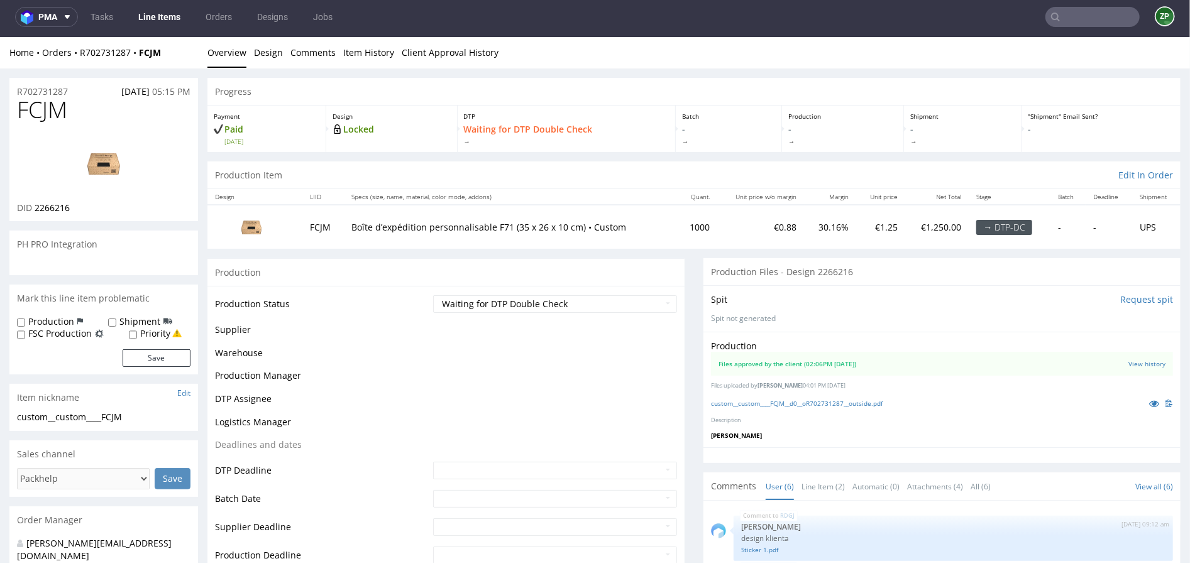
scroll to position [69, 0]
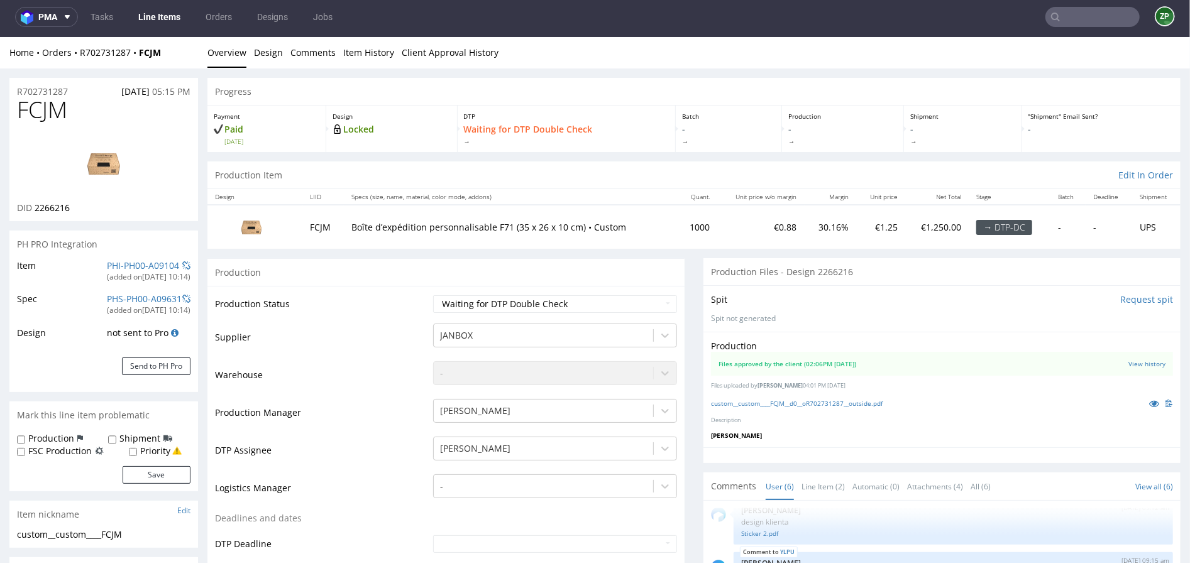
select select "in_progress"
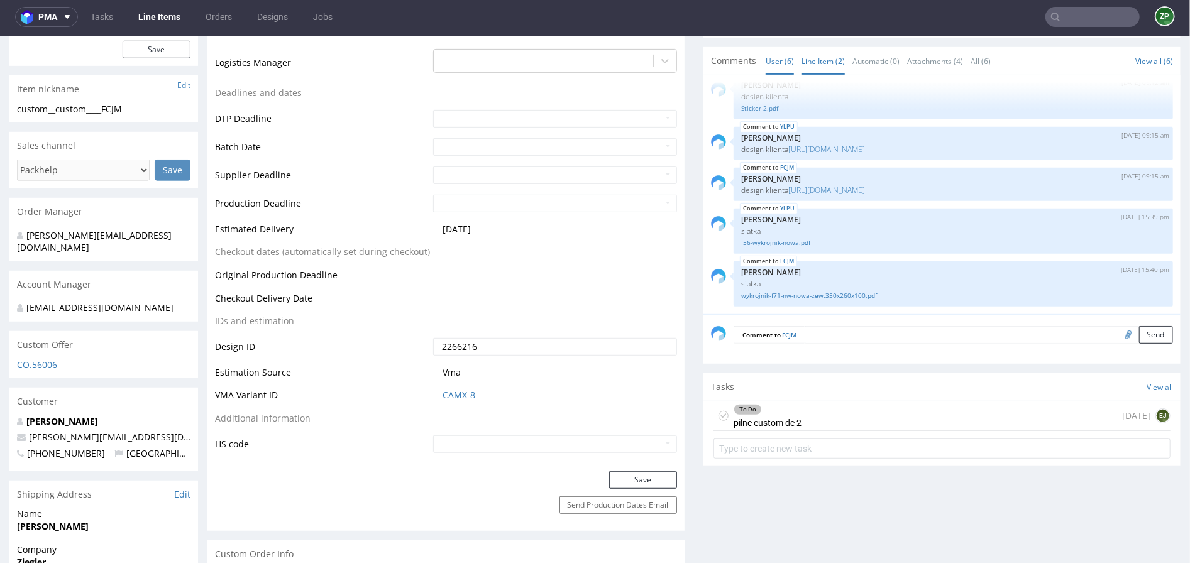
scroll to position [429, 0]
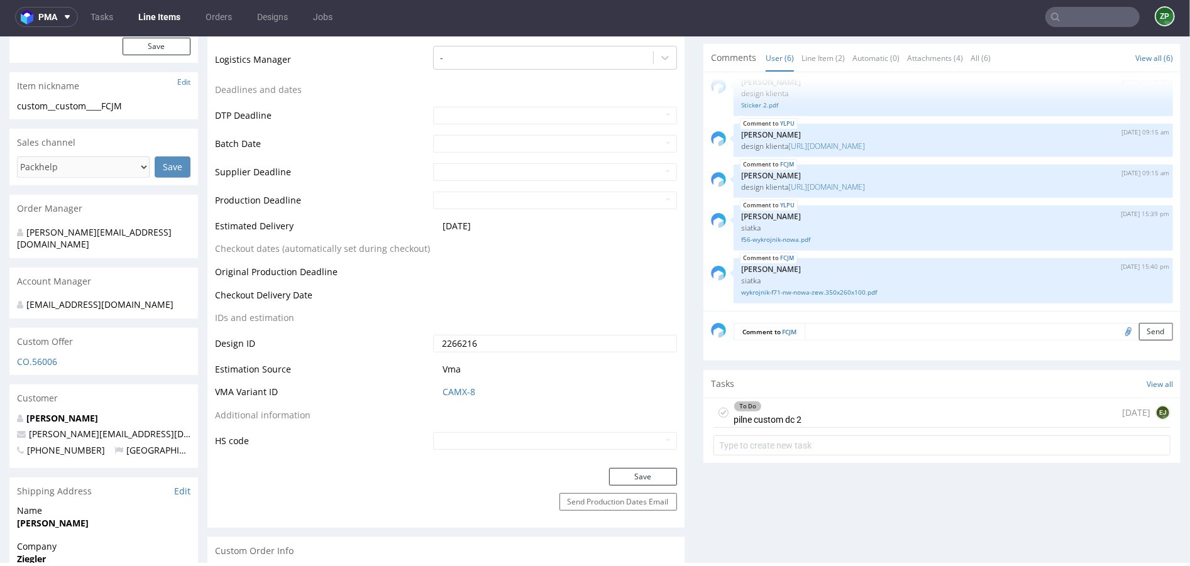
click at [864, 403] on div "To Do pilne custom dc 2 1 day ago EJ" at bounding box center [941, 413] width 457 height 30
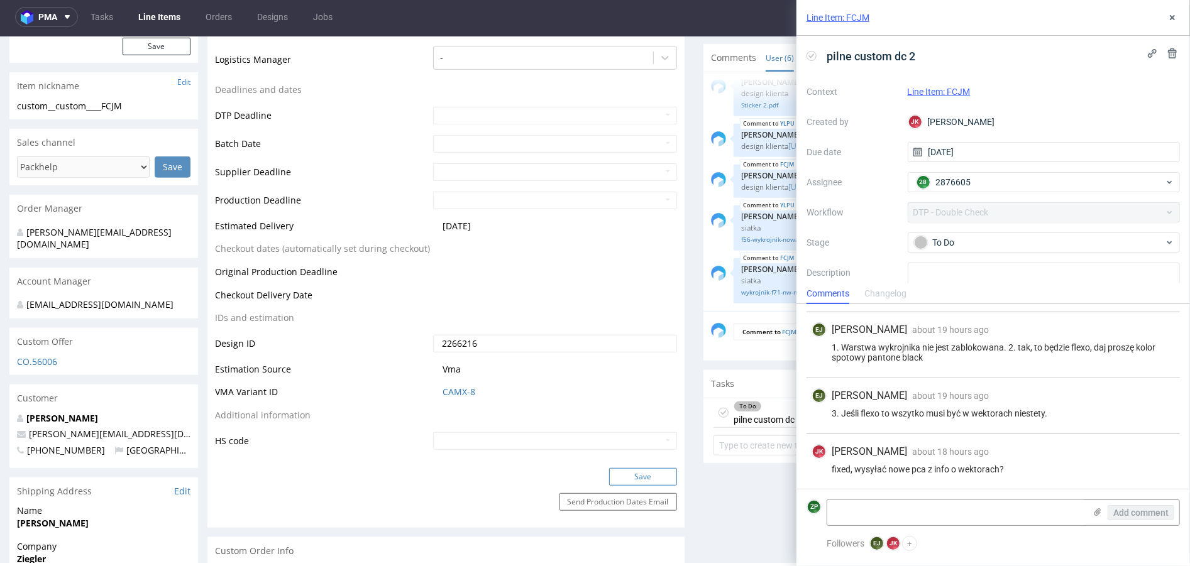
scroll to position [67, 0]
click at [1170, 14] on icon at bounding box center [1172, 18] width 10 height 10
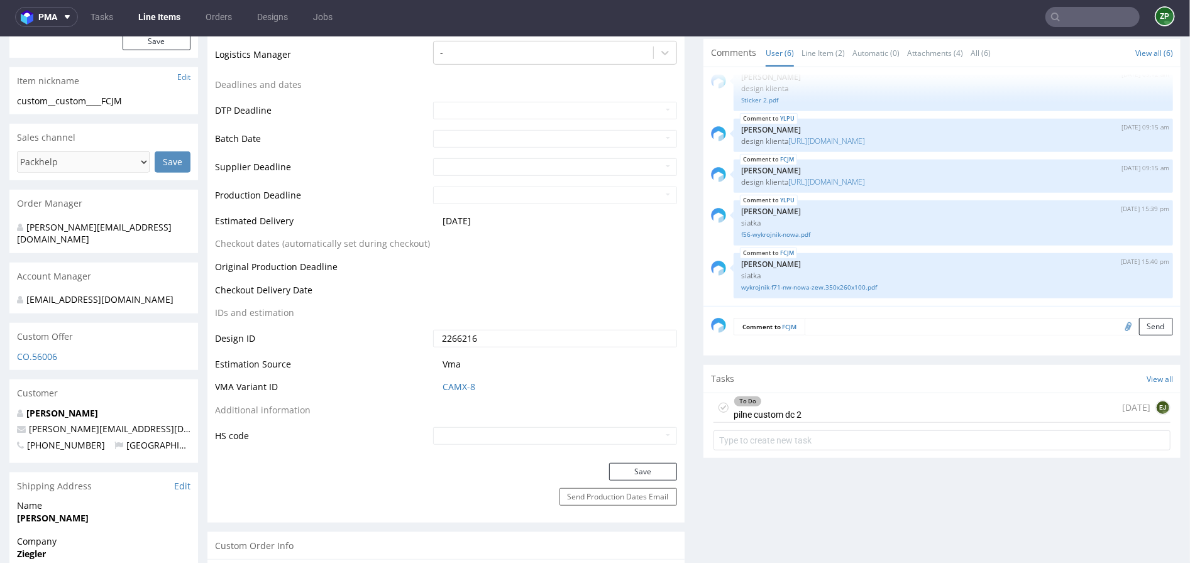
scroll to position [380, 0]
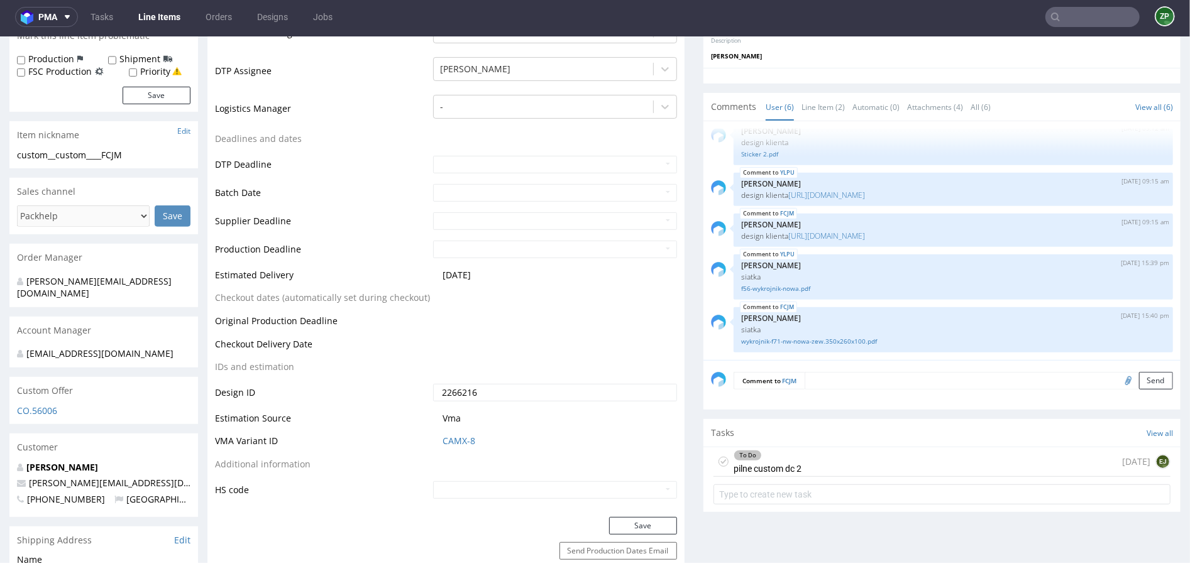
click at [835, 466] on div "To Do pilne custom dc 2 1 day ago EJ" at bounding box center [941, 462] width 457 height 30
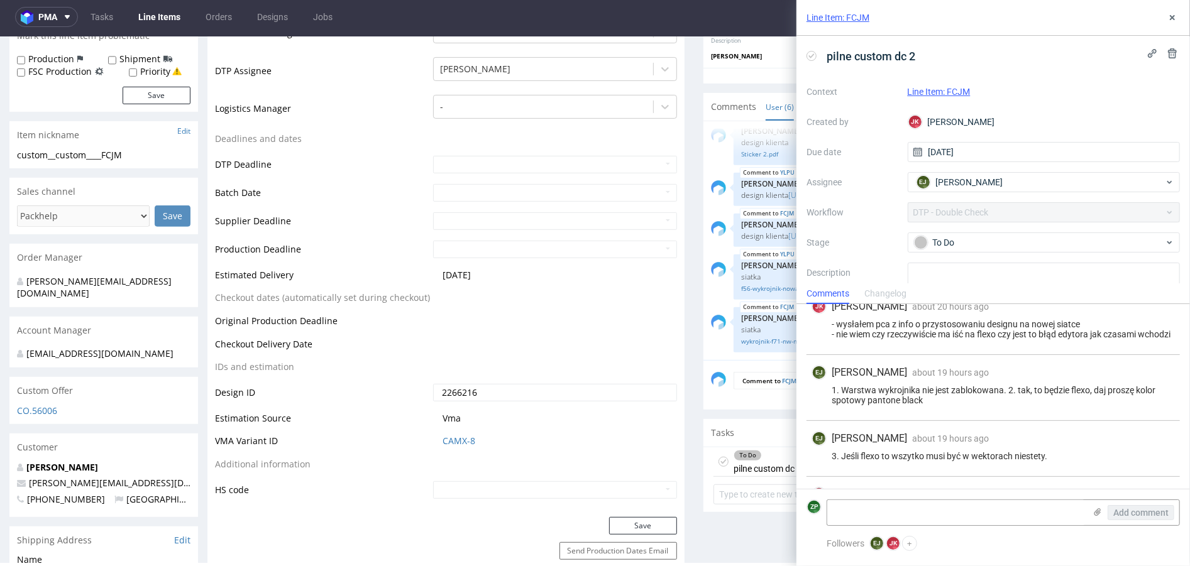
scroll to position [13, 0]
click at [1173, 16] on use at bounding box center [1172, 17] width 5 height 5
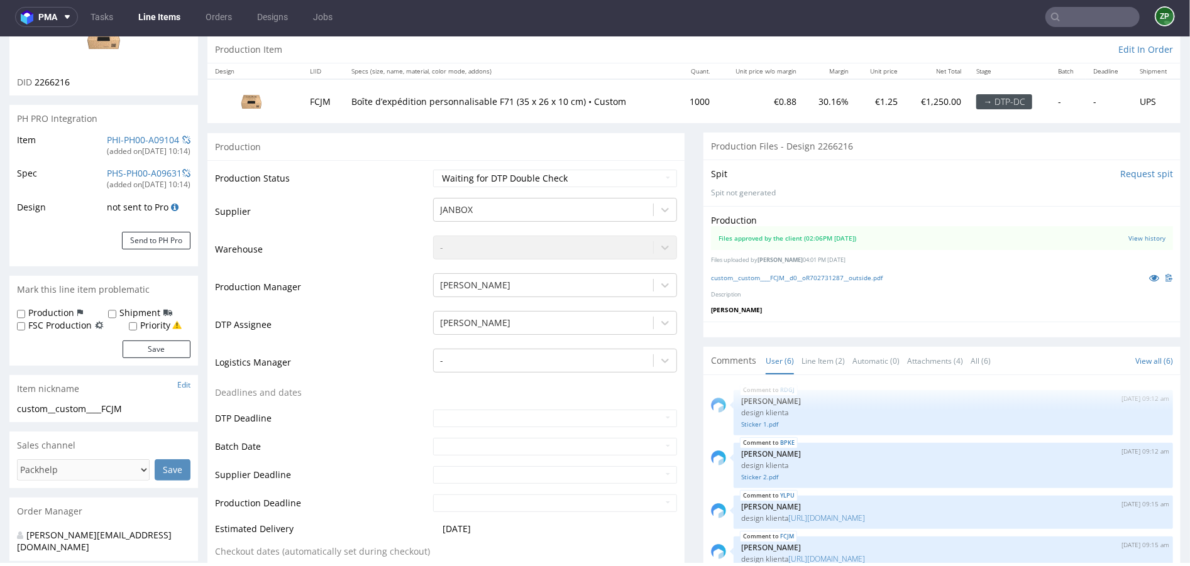
scroll to position [104, 0]
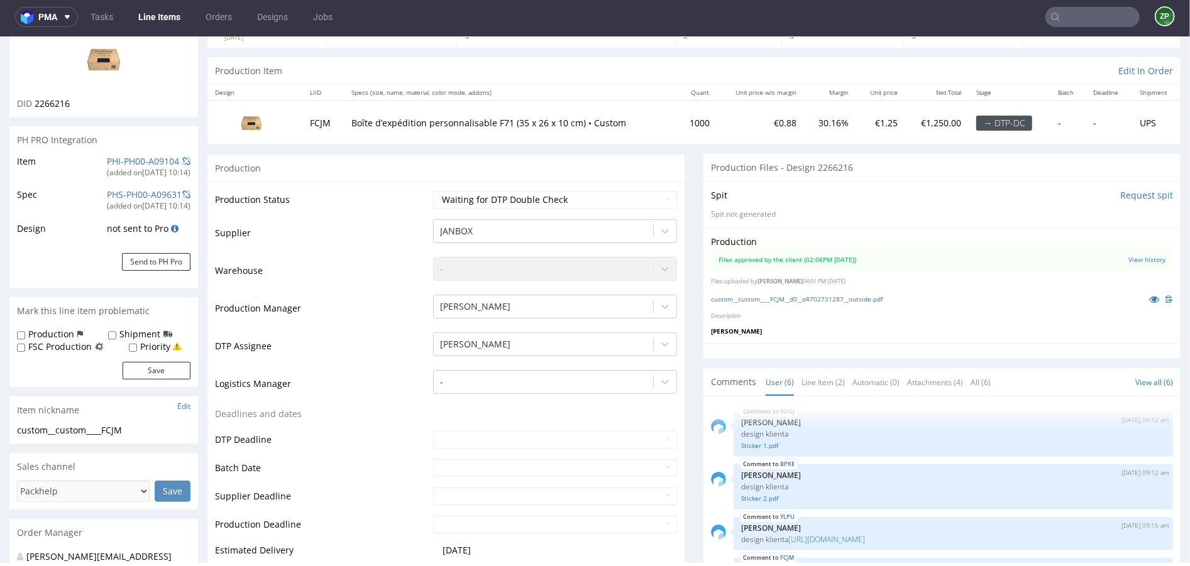
click at [828, 302] on div "custom__custom____FCJM__d0__oR702731287__outside.pdf" at bounding box center [942, 299] width 462 height 14
click at [828, 299] on link "custom__custom____FCJM__d0__oR702731287__outside.pdf" at bounding box center [797, 298] width 172 height 9
click at [773, 299] on link "custom__custom____FCJM__d0__oR702731287__outside.pdf" at bounding box center [797, 298] width 172 height 9
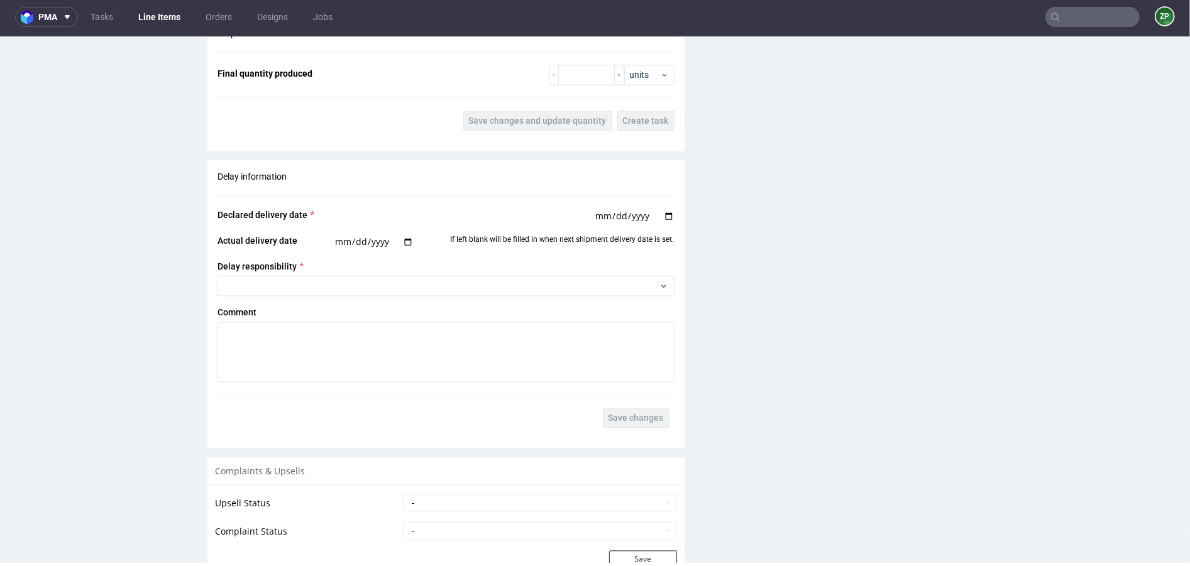
scroll to position [2213, 0]
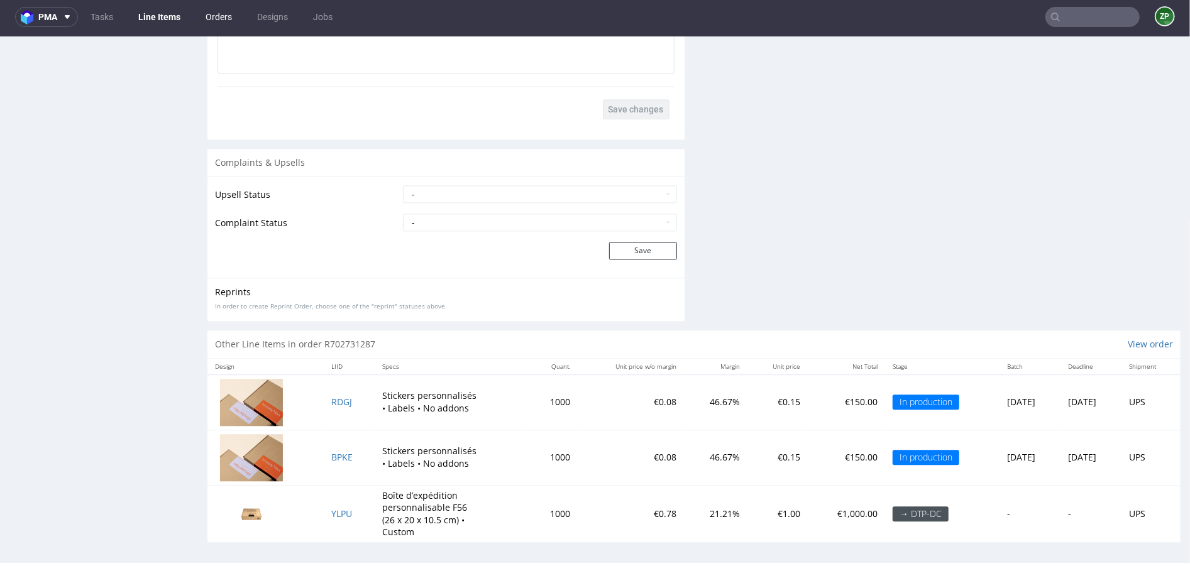
click at [226, 17] on link "Orders" at bounding box center [218, 17] width 41 height 20
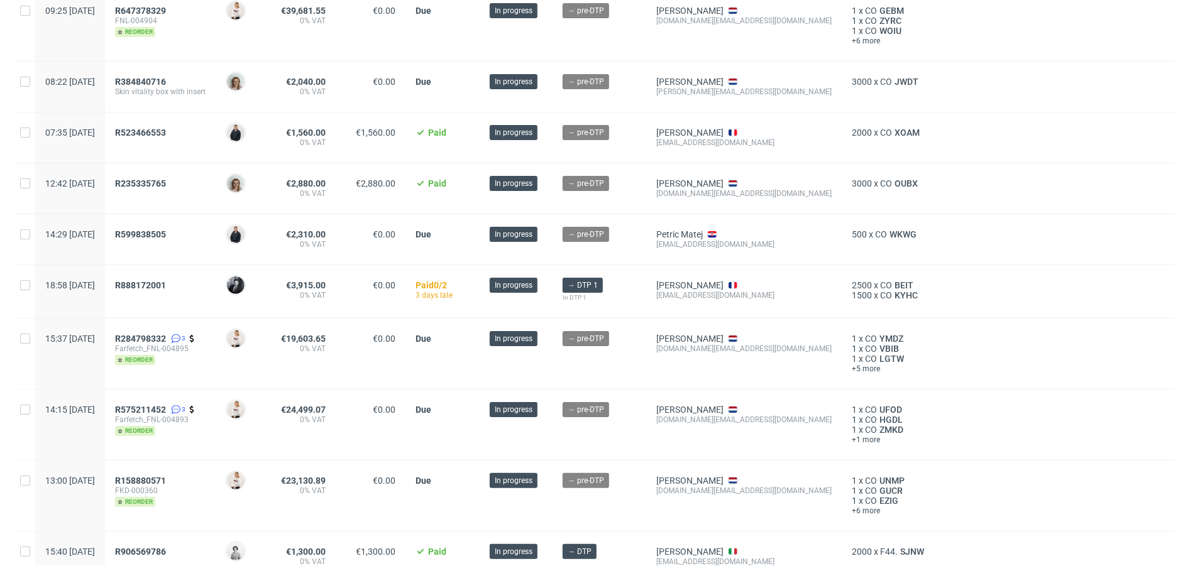
scroll to position [130, 0]
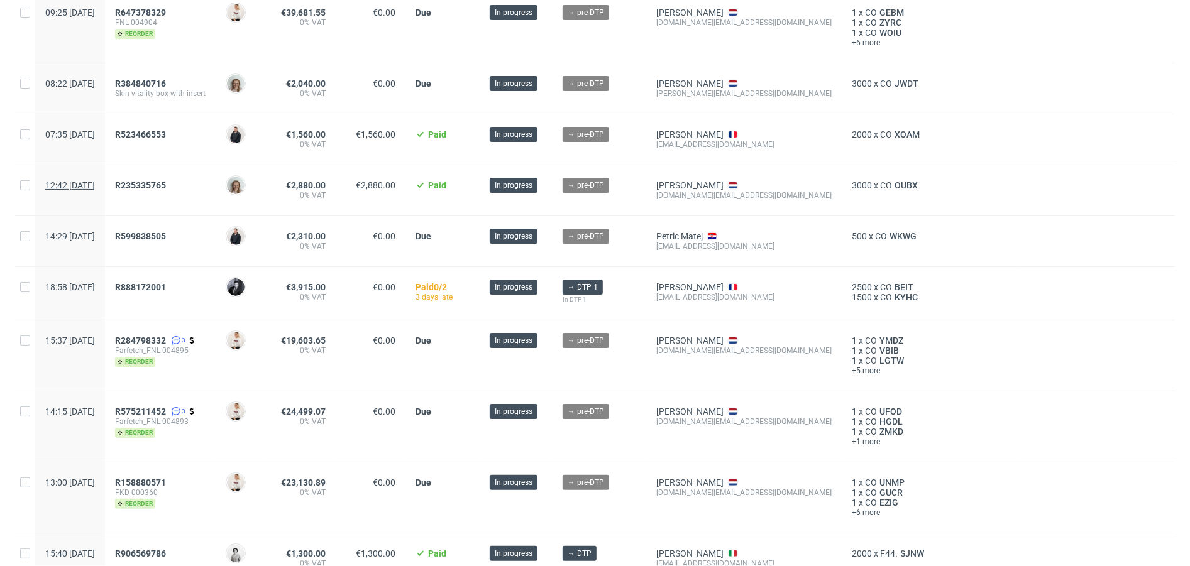
click at [95, 184] on span "12:42 [DATE]" at bounding box center [70, 185] width 50 height 10
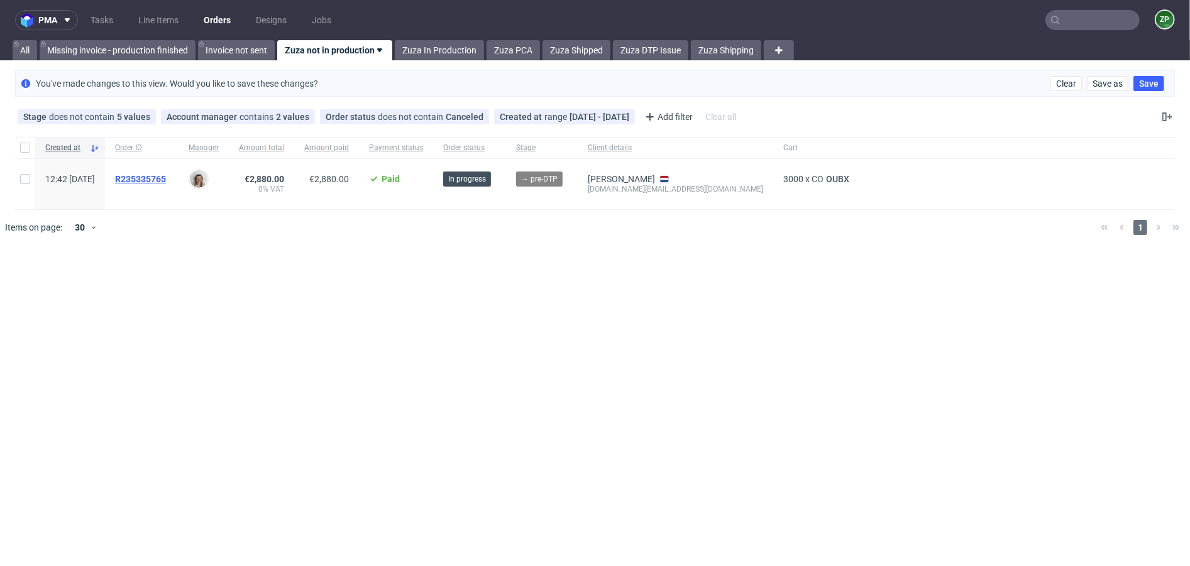
click at [158, 175] on span "R235335765" at bounding box center [140, 179] width 51 height 10
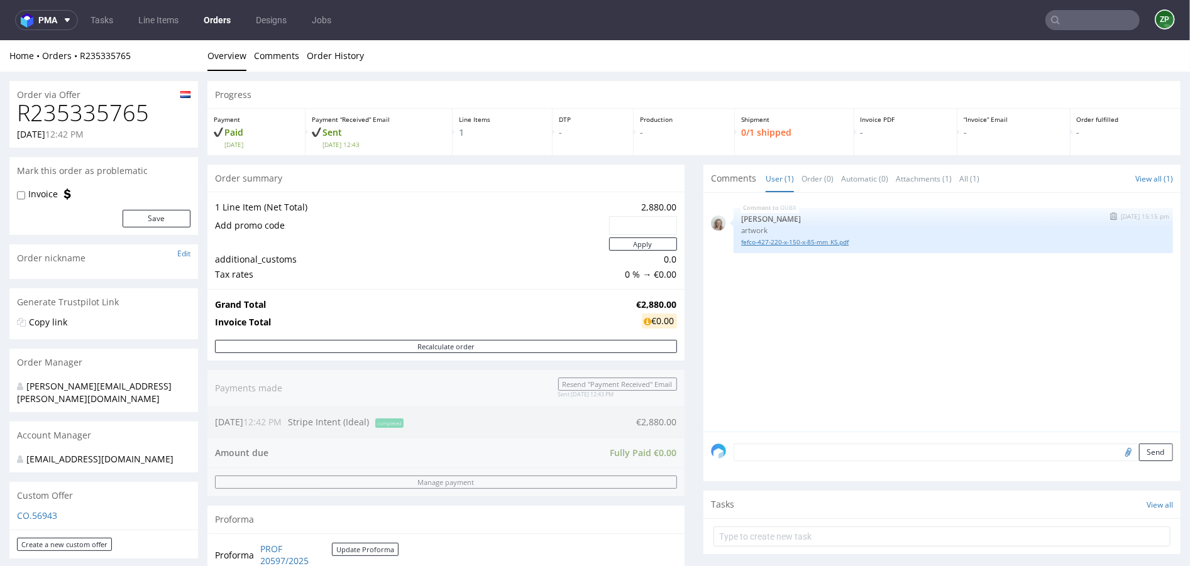
click at [791, 243] on link "fefco-427-220-x-150-x-85-mm_KS.pdf" at bounding box center [953, 241] width 424 height 9
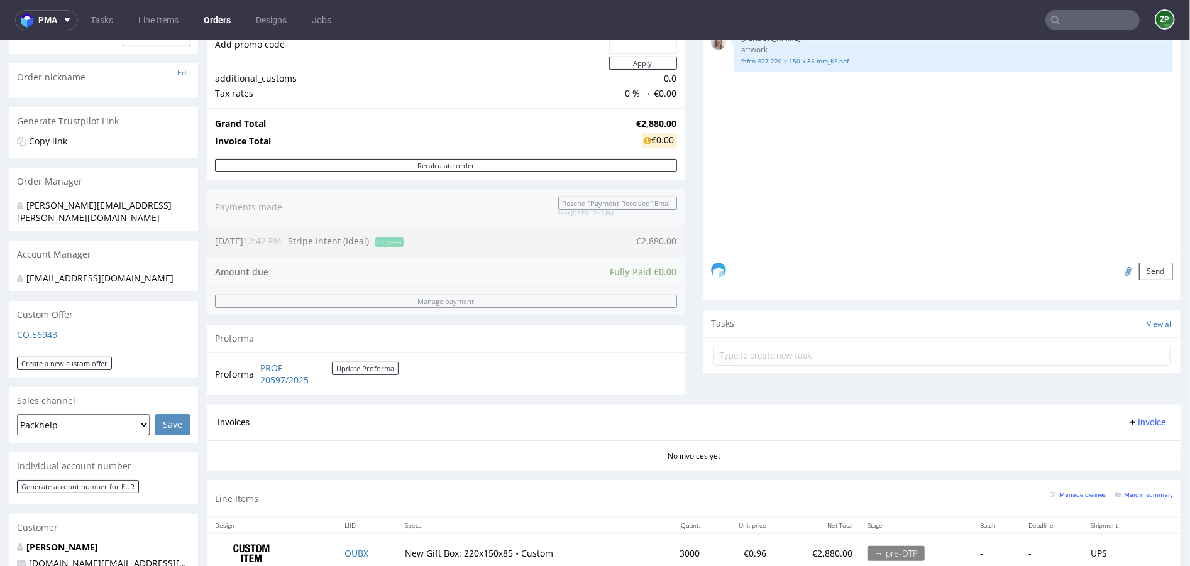
scroll to position [367, 0]
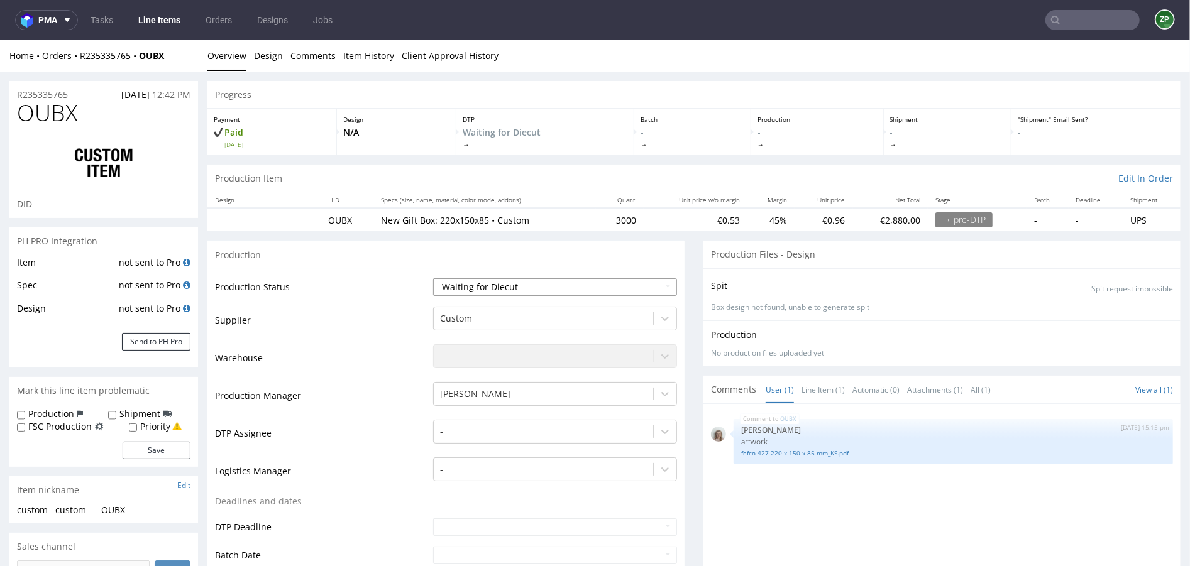
click at [460, 288] on select "Waiting for Artwork Waiting for Diecut Waiting for Mockup Waiting for DTP Waiti…" at bounding box center [555, 287] width 244 height 18
select select "dtp_waiting_for_check"
click at [433, 278] on select "Waiting for Artwork Waiting for Diecut Waiting for Mockup Waiting for DTP Waiti…" at bounding box center [555, 287] width 244 height 18
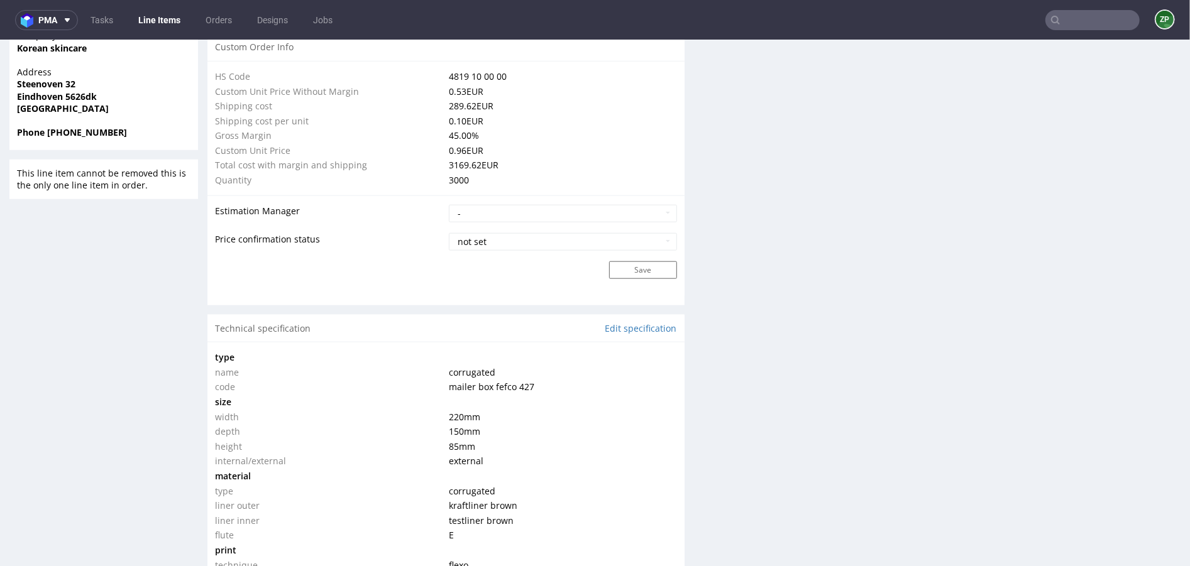
scroll to position [916, 0]
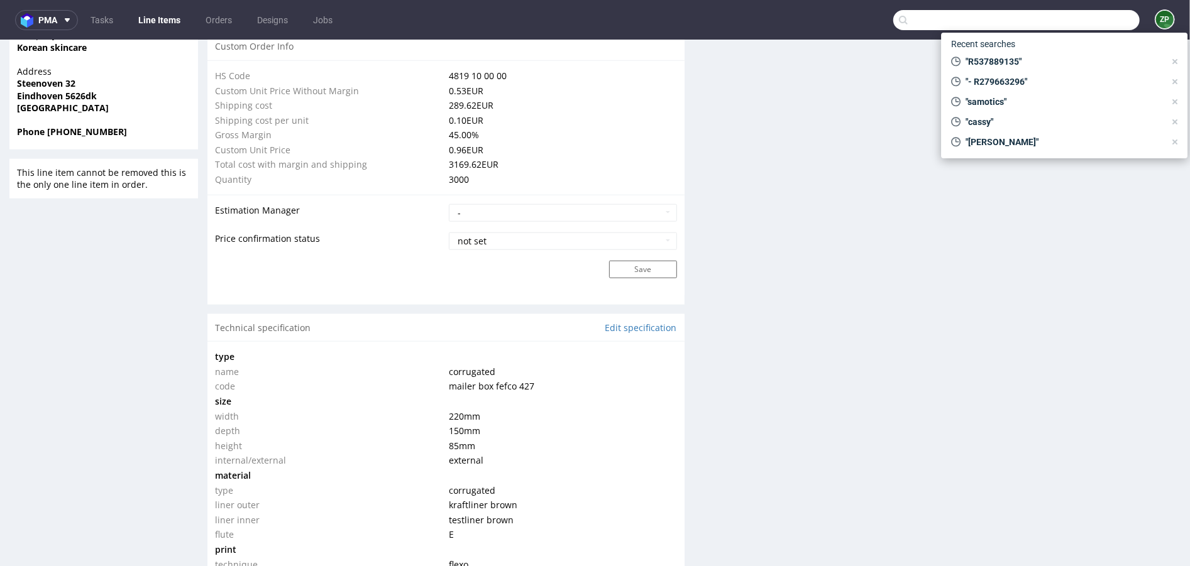
click at [1087, 19] on input "text" at bounding box center [1016, 20] width 246 height 20
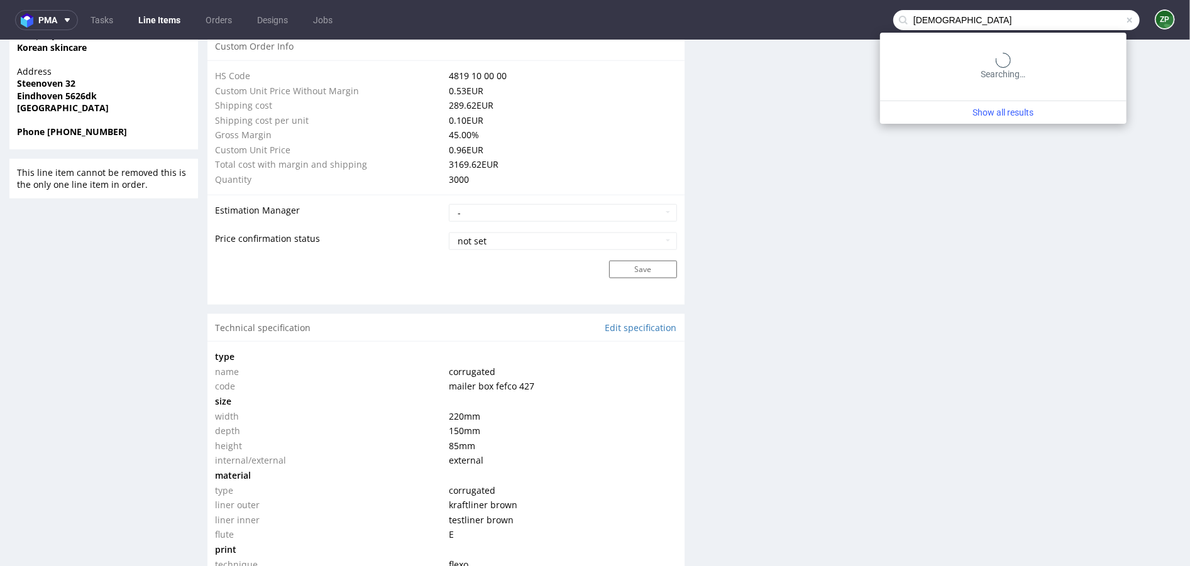
type input "korean"
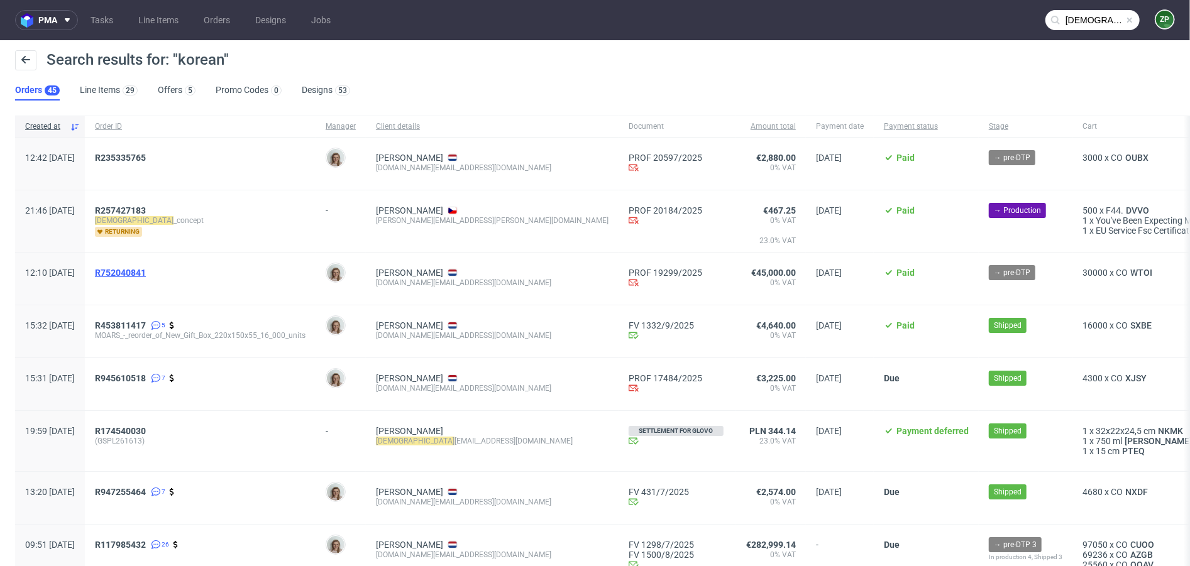
click at [146, 273] on span "R752040841" at bounding box center [120, 273] width 51 height 10
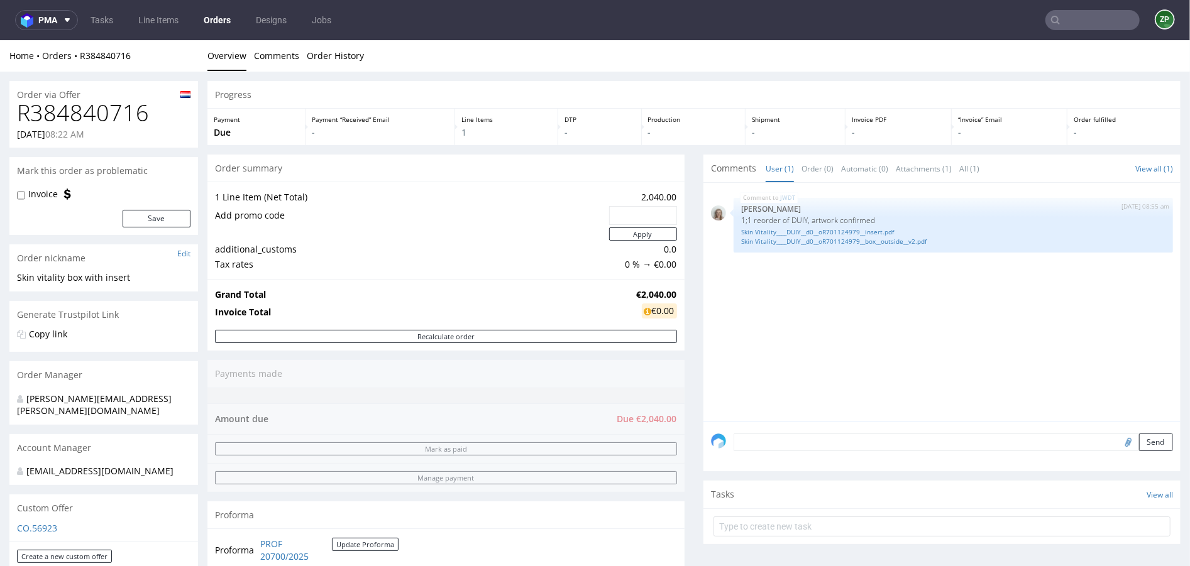
click at [1114, 28] on input "text" at bounding box center [1092, 20] width 94 height 20
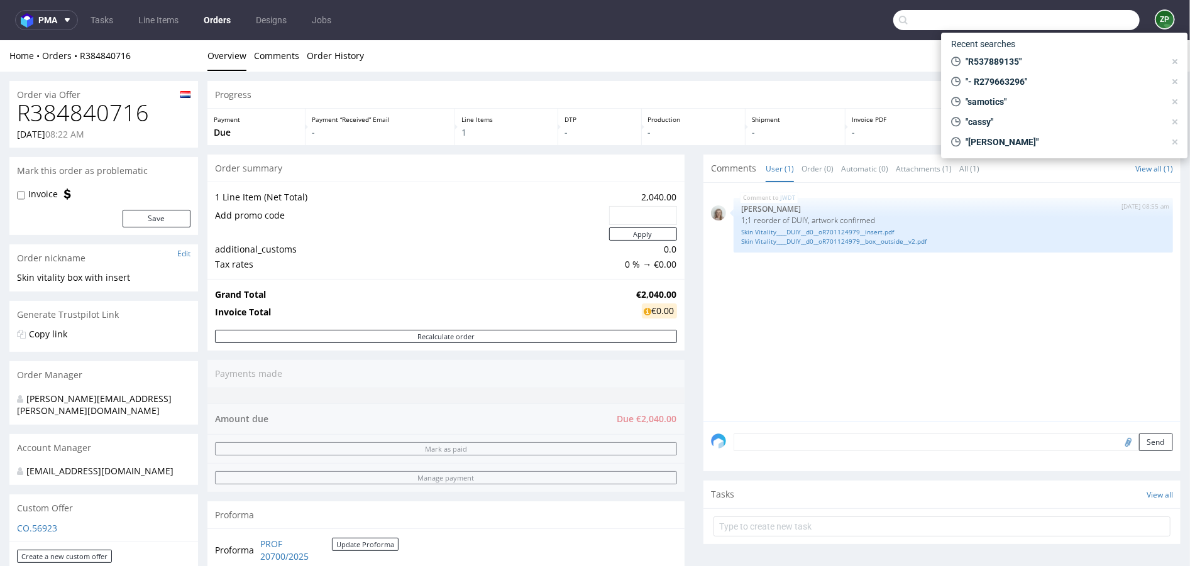
paste input "R701124979"
type input "R701124979"
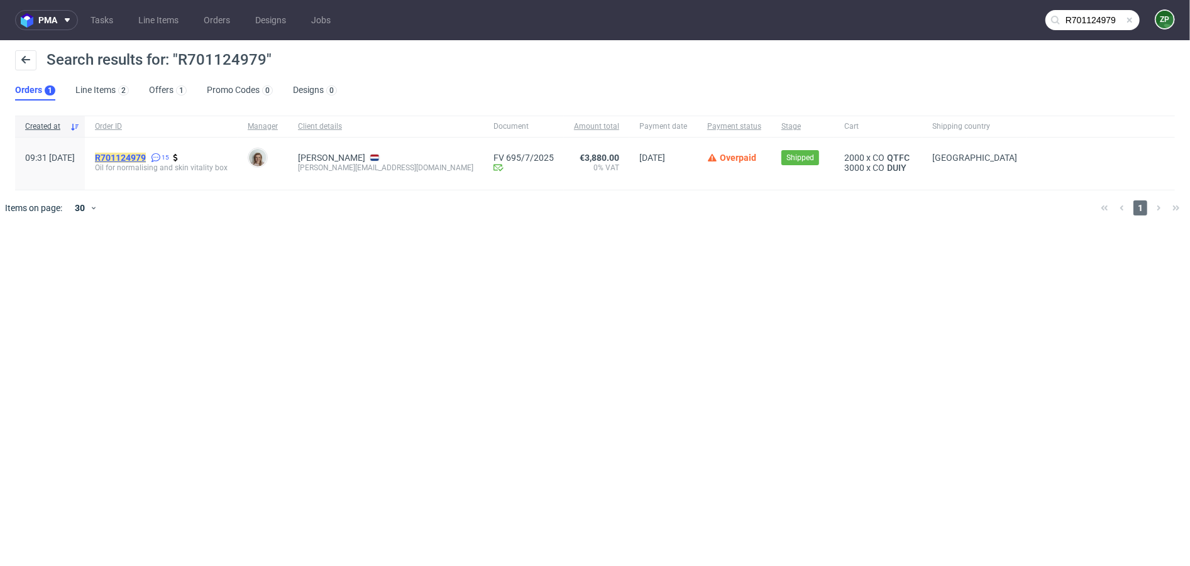
click at [146, 158] on mark "R701124979" at bounding box center [120, 158] width 51 height 10
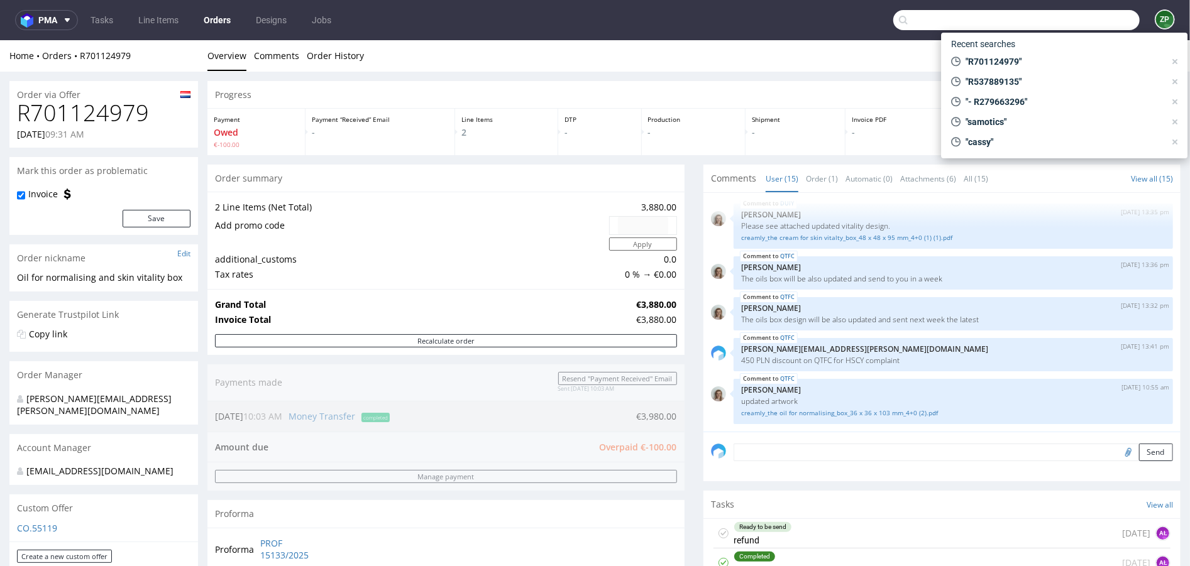
click at [1068, 26] on input "text" at bounding box center [1016, 20] width 246 height 20
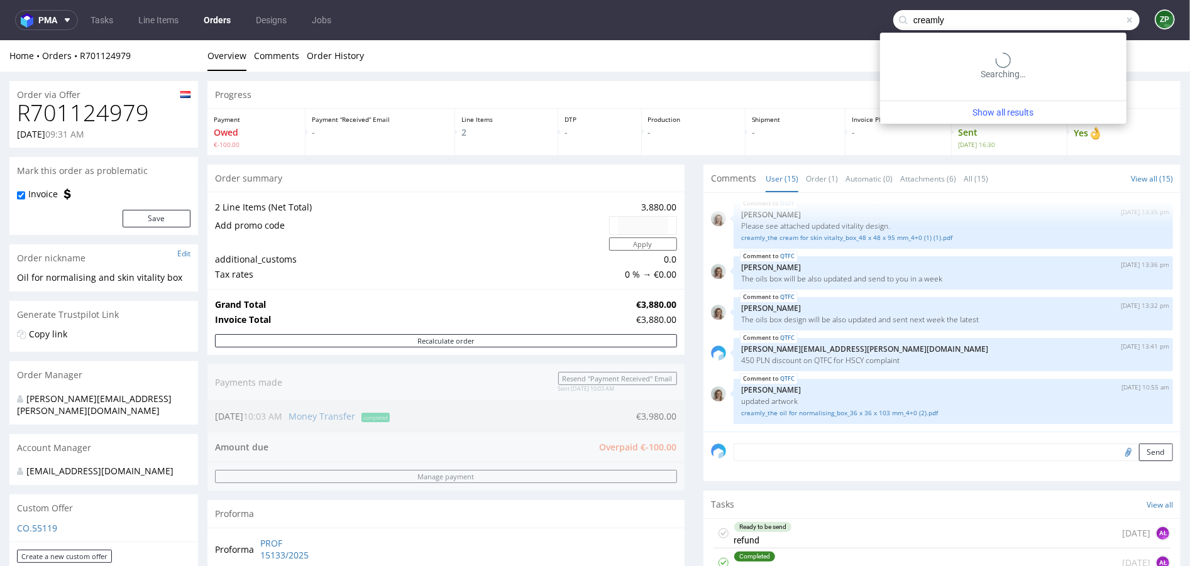
type input "creamly"
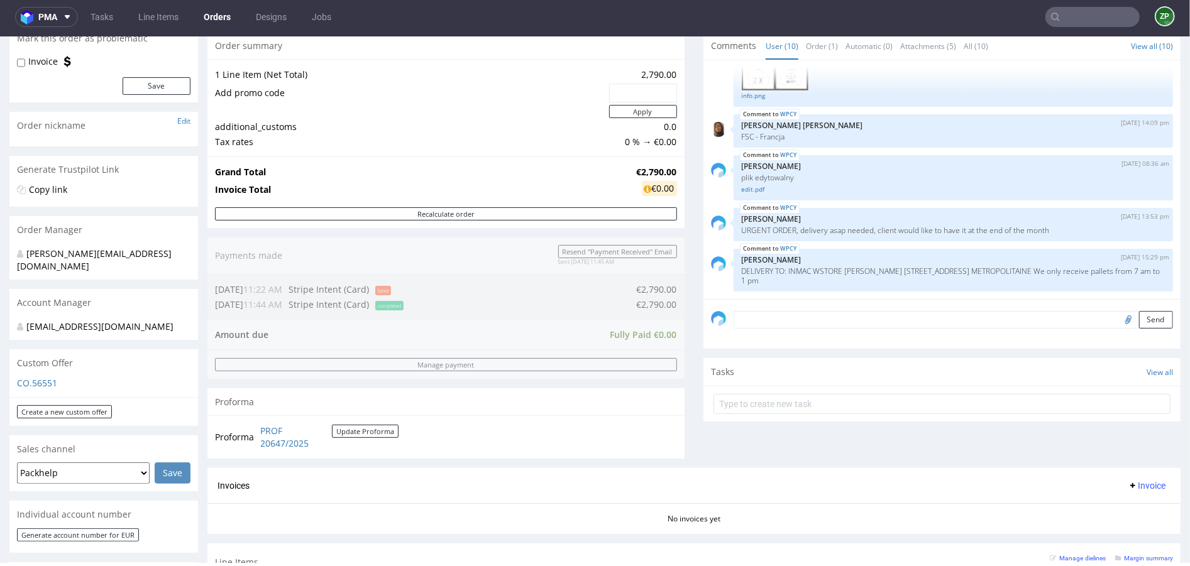
scroll to position [166, 0]
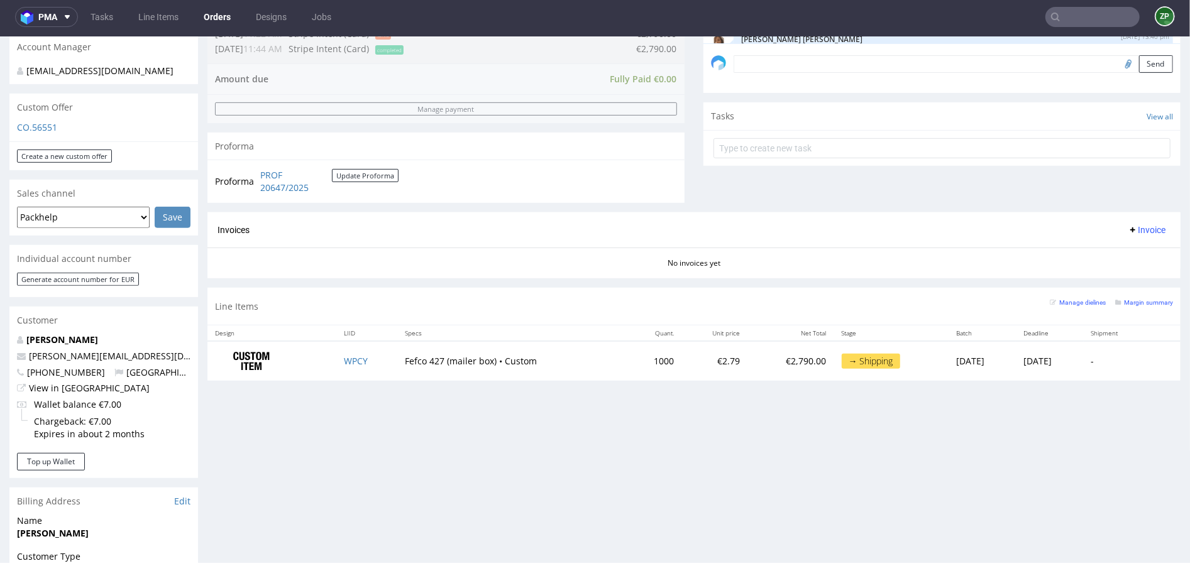
scroll to position [304, 0]
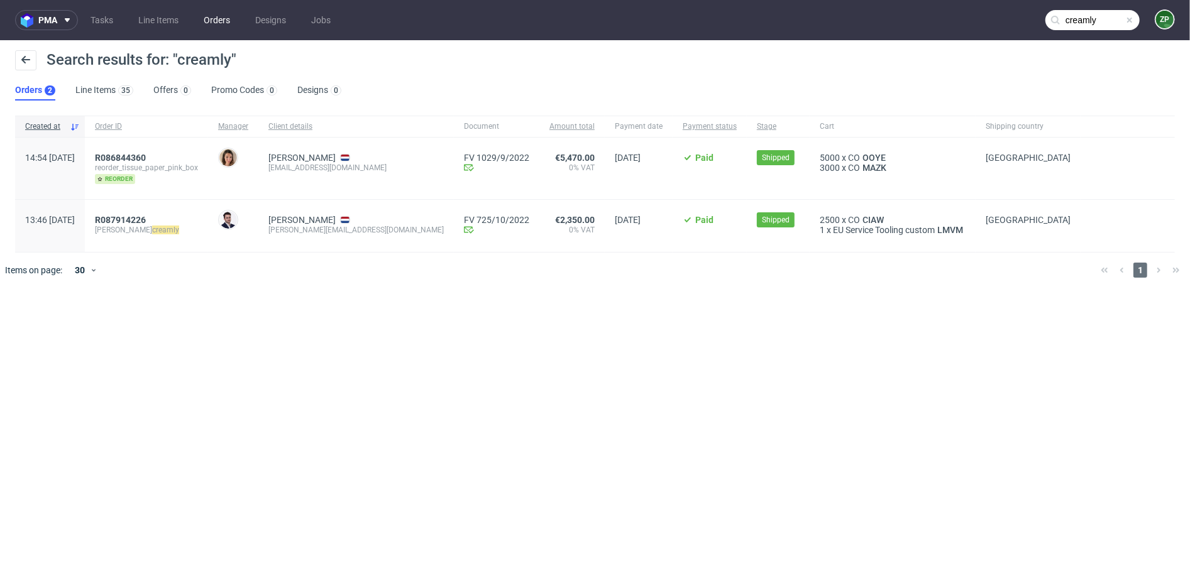
click at [210, 19] on link "Orders" at bounding box center [216, 20] width 41 height 20
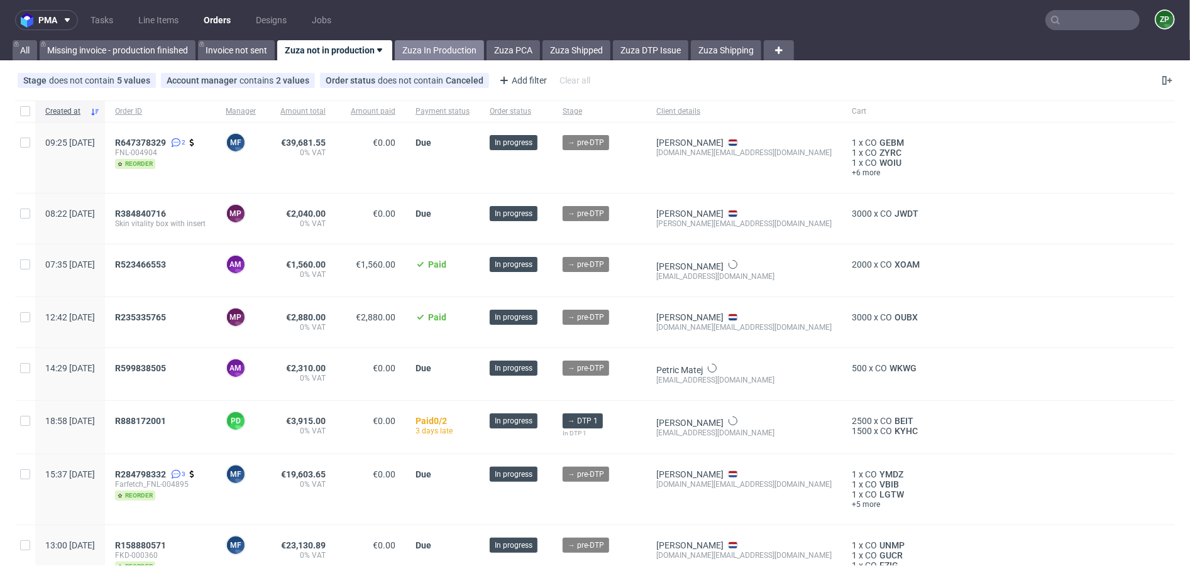
click at [420, 50] on link "Zuza In Production" at bounding box center [439, 50] width 89 height 20
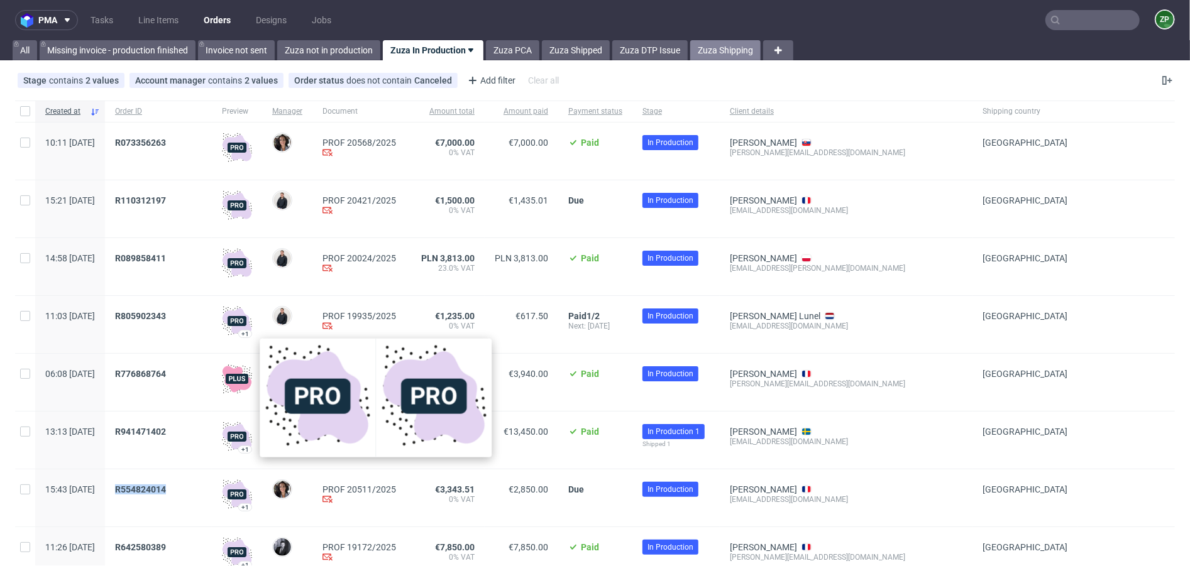
click at [723, 55] on link "Zuza Shipping" at bounding box center [725, 50] width 70 height 20
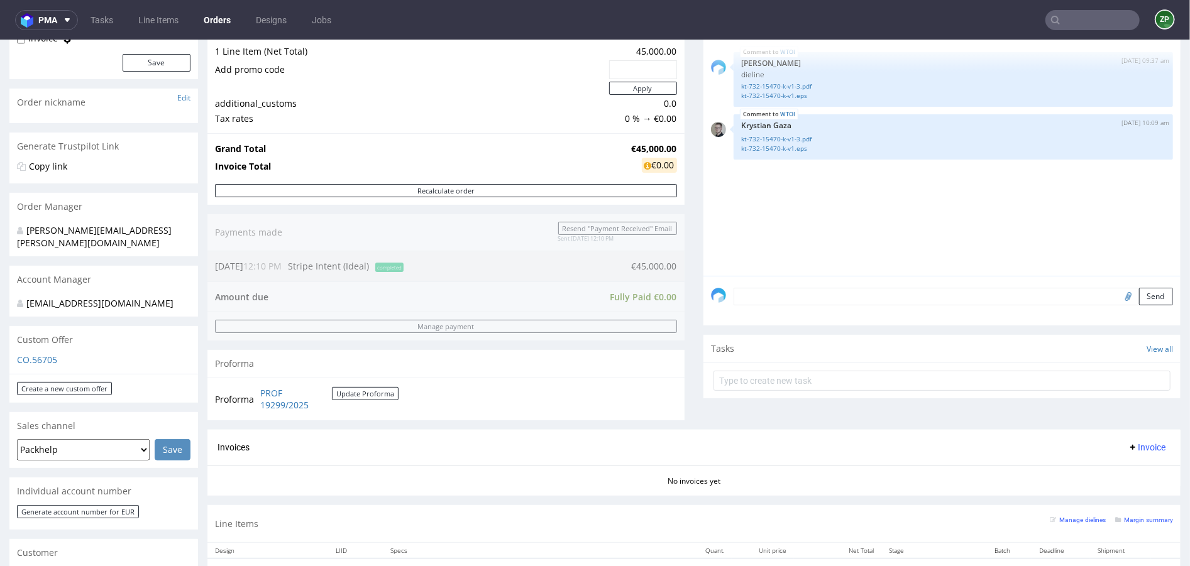
scroll to position [207, 0]
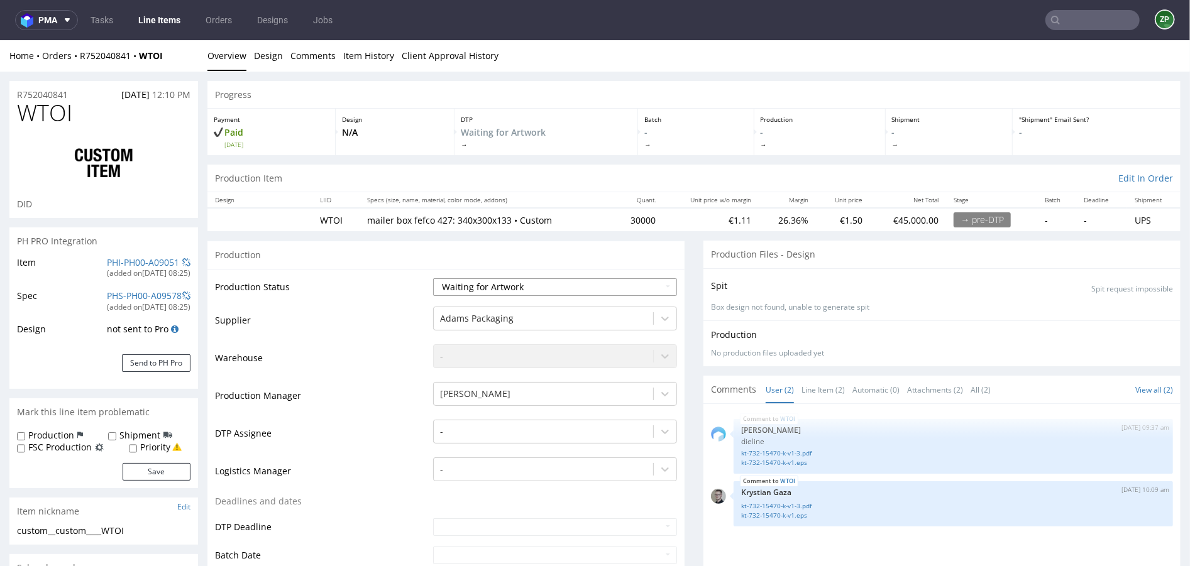
click at [561, 281] on select "Waiting for Artwork Waiting for Diecut Waiting for Mockup Waiting for DTP Waiti…" at bounding box center [555, 287] width 244 height 18
select select "dtp_waiting_for_check"
click at [433, 278] on select "Waiting for Artwork Waiting for Diecut Waiting for Mockup Waiting for DTP Waiti…" at bounding box center [555, 287] width 244 height 18
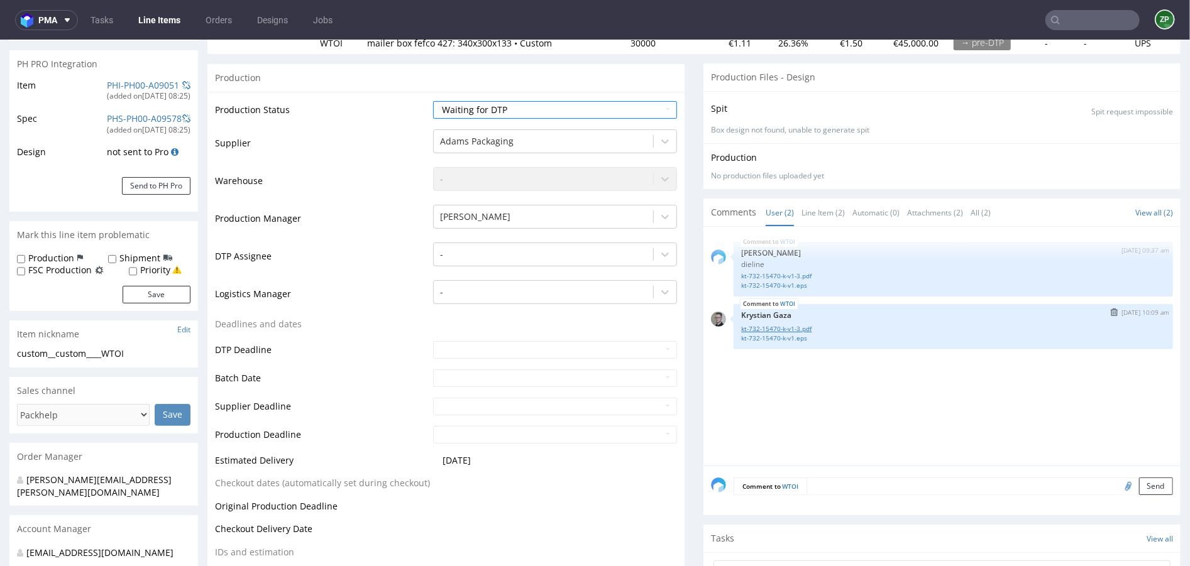
scroll to position [178, 0]
click at [818, 479] on textarea at bounding box center [989, 485] width 366 height 18
type textarea "designy"
click at [1117, 542] on input "file" at bounding box center [1126, 543] width 18 height 16
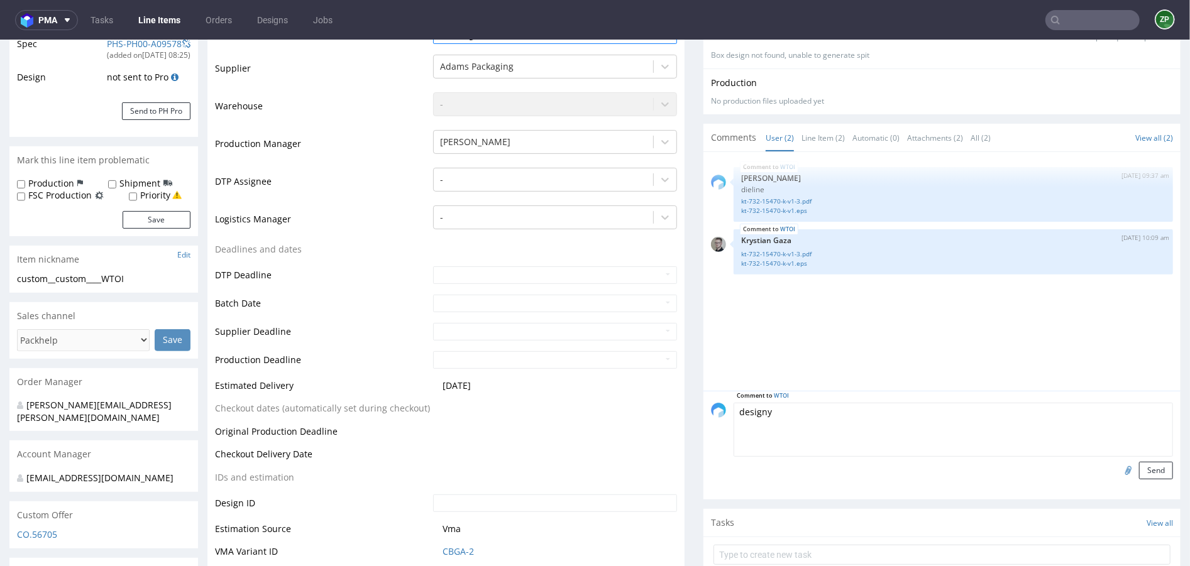
scroll to position [302, 0]
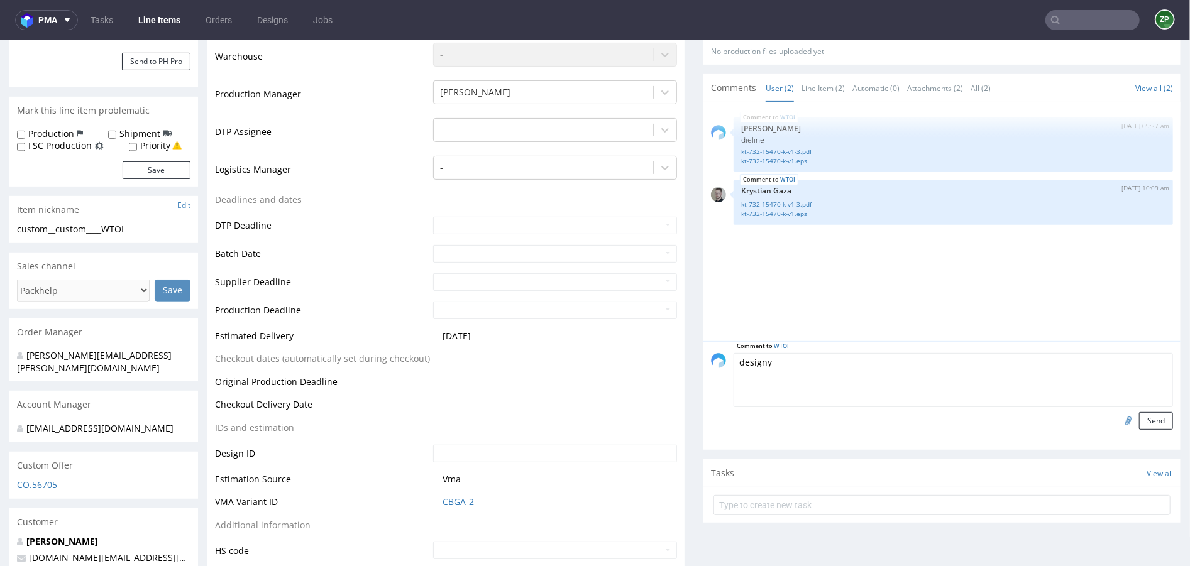
click at [1117, 420] on input "file" at bounding box center [1126, 420] width 18 height 16
type input "C:\fakepath\kt-732-15470-k-v1-3.INSIDE_KS.pdf"
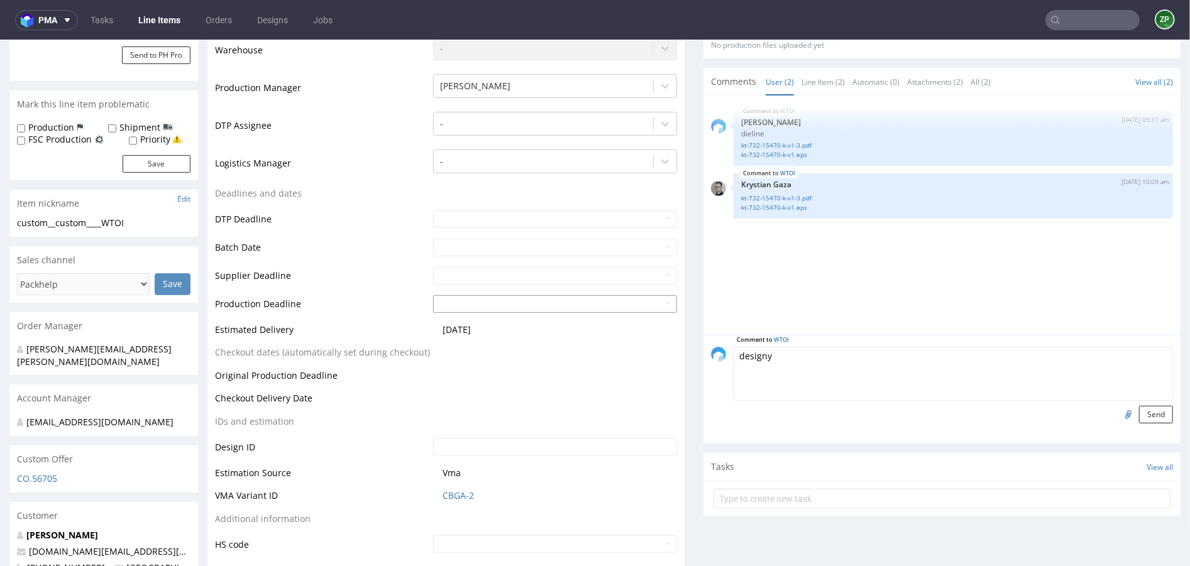
scroll to position [307, 0]
click at [1143, 414] on button "Send" at bounding box center [1156, 415] width 34 height 18
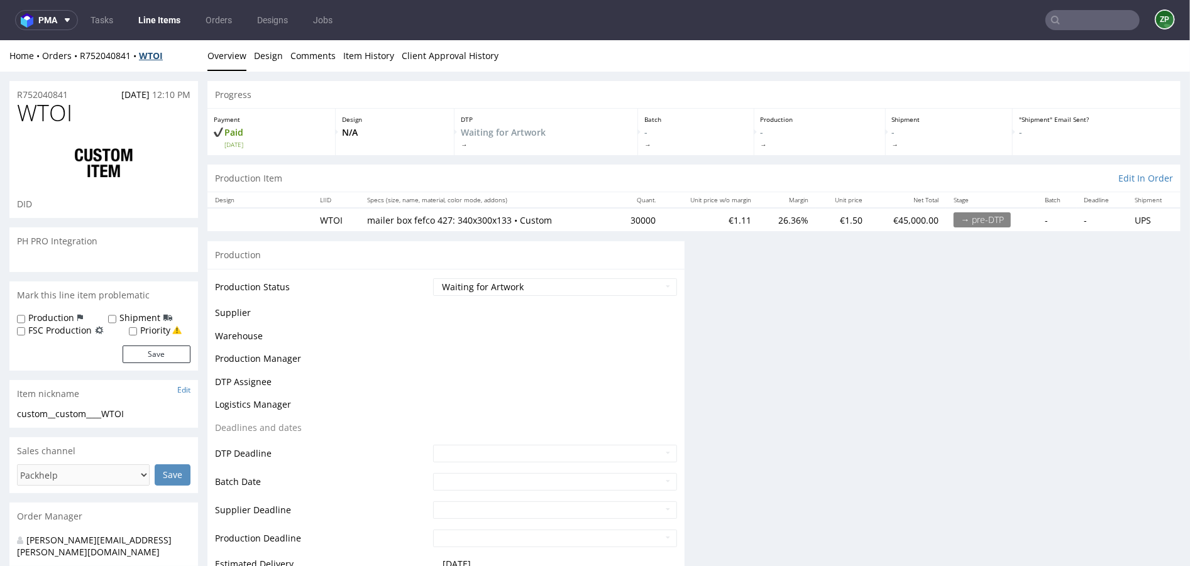
scroll to position [0, 0]
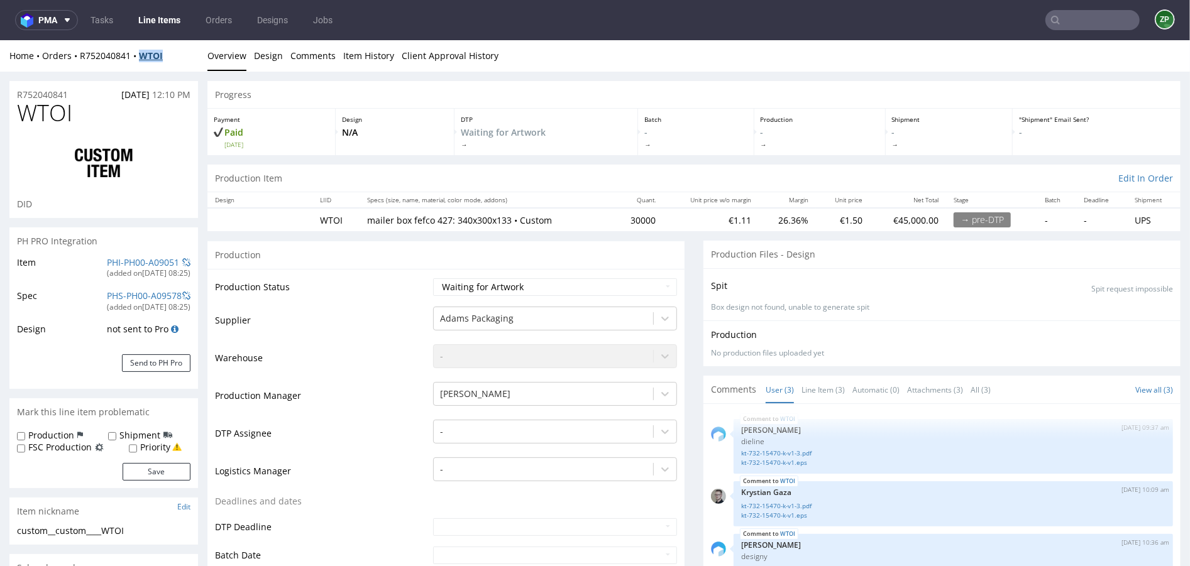
copy strong "WTOI"
click at [536, 287] on select "Waiting for Artwork Waiting for Diecut Waiting for Mockup Waiting for DTP Waiti…" at bounding box center [555, 287] width 244 height 18
select select "dtp_waiting_for_check"
click at [433, 278] on select "Waiting for Artwork Waiting for Diecut Waiting for Mockup Waiting for DTP Waiti…" at bounding box center [555, 287] width 244 height 18
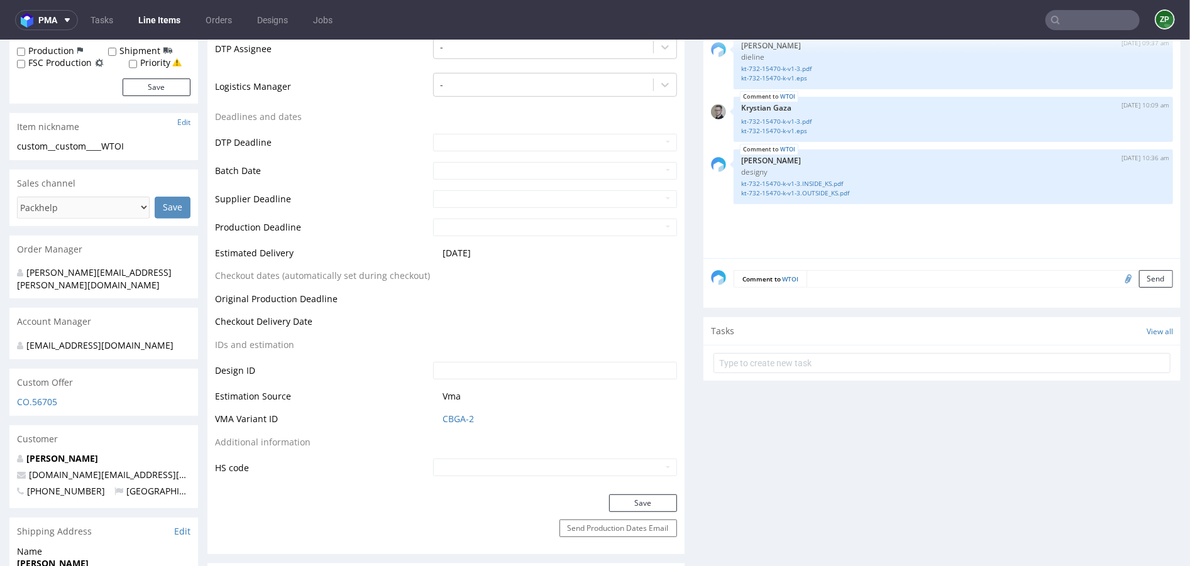
scroll to position [415, 0]
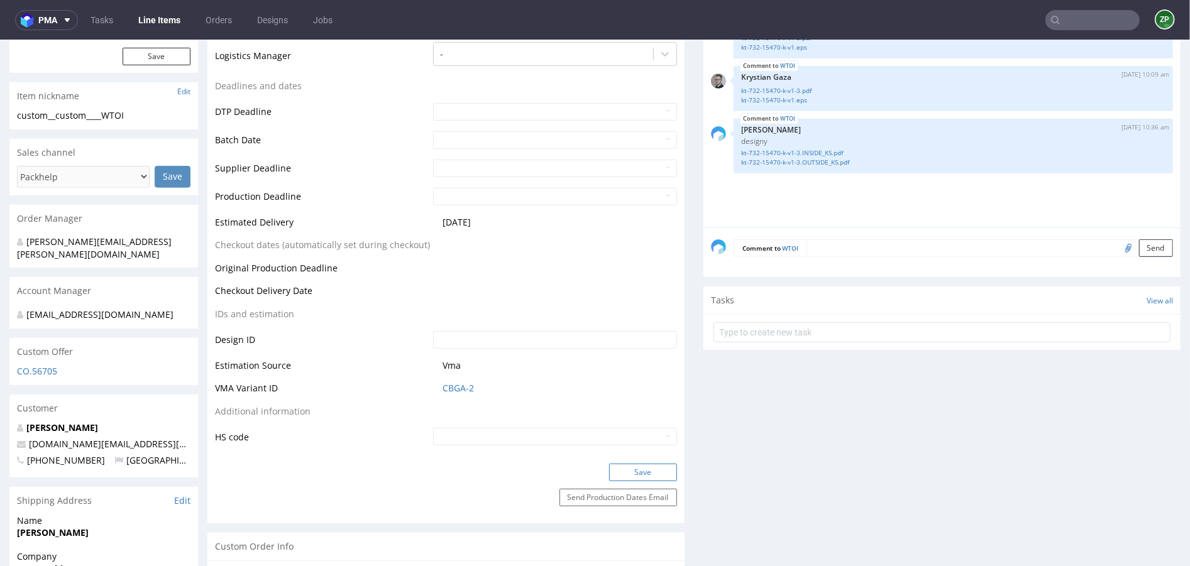
click at [649, 469] on button "Save" at bounding box center [643, 472] width 68 height 18
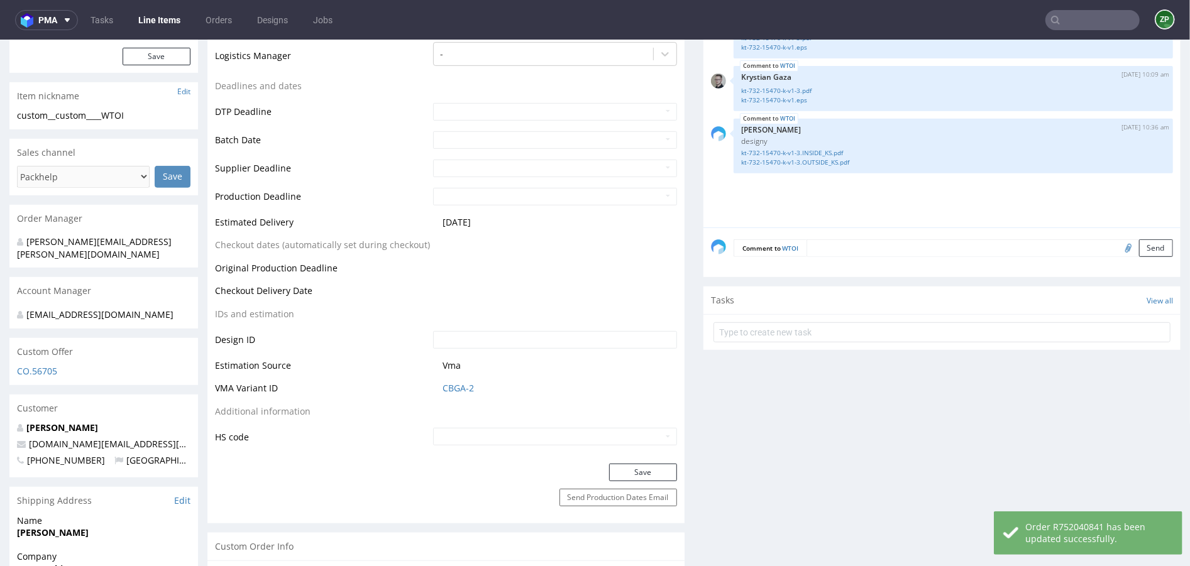
scroll to position [0, 0]
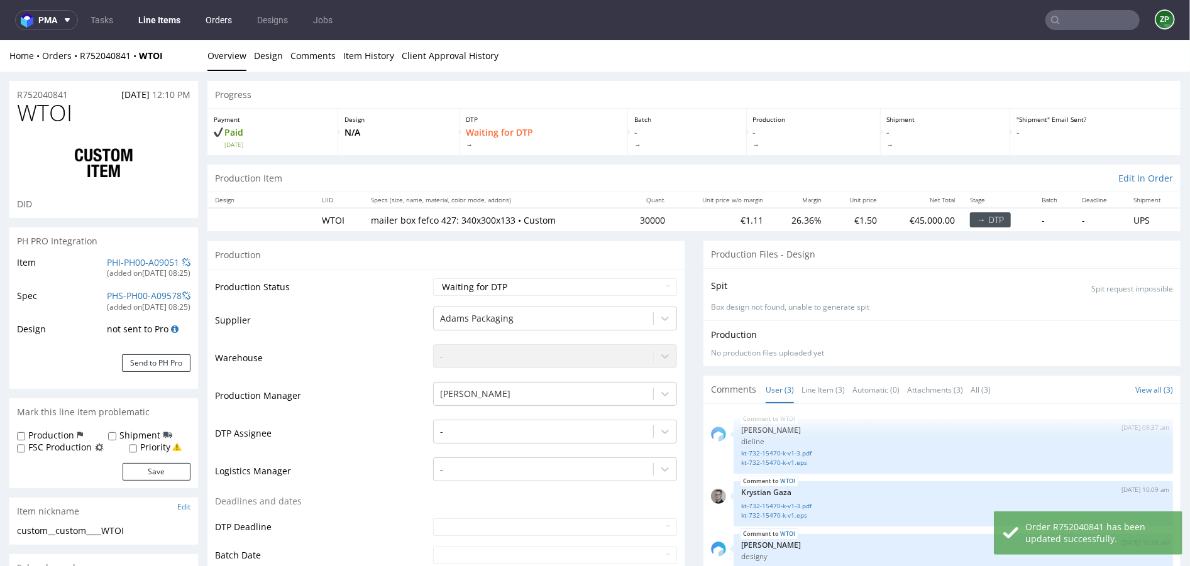
click at [229, 11] on link "Orders" at bounding box center [218, 20] width 41 height 20
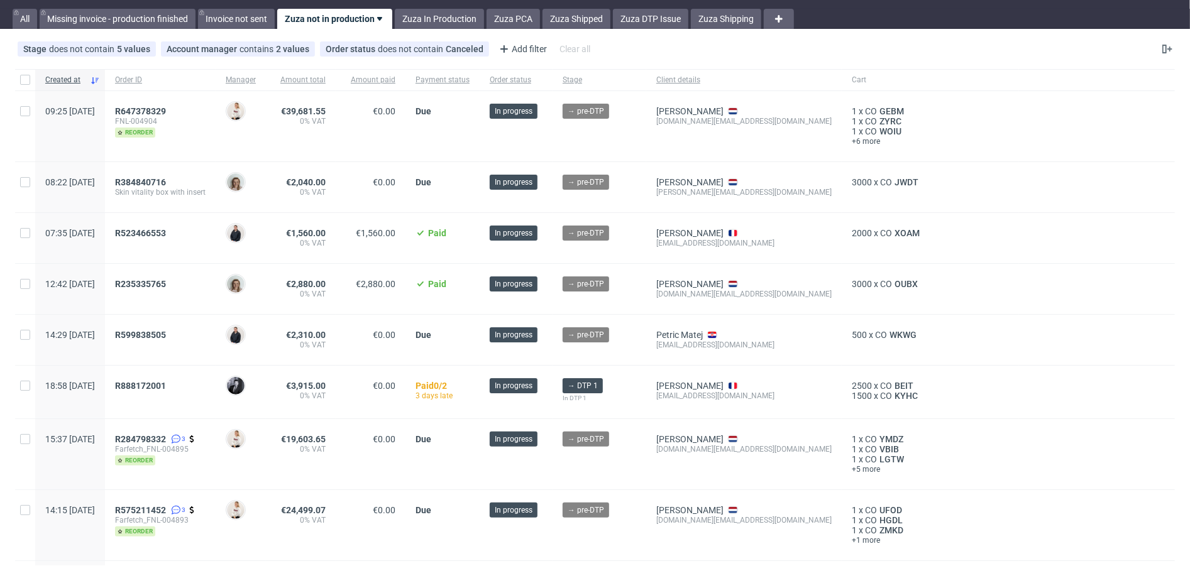
scroll to position [47, 0]
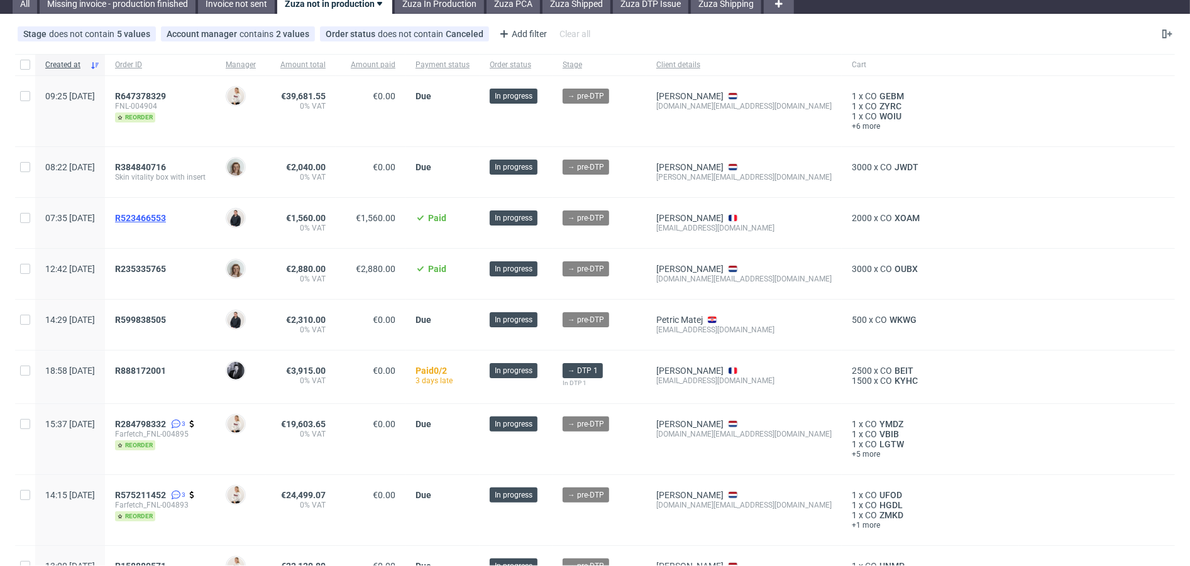
click at [166, 217] on span "R523466553" at bounding box center [140, 218] width 51 height 10
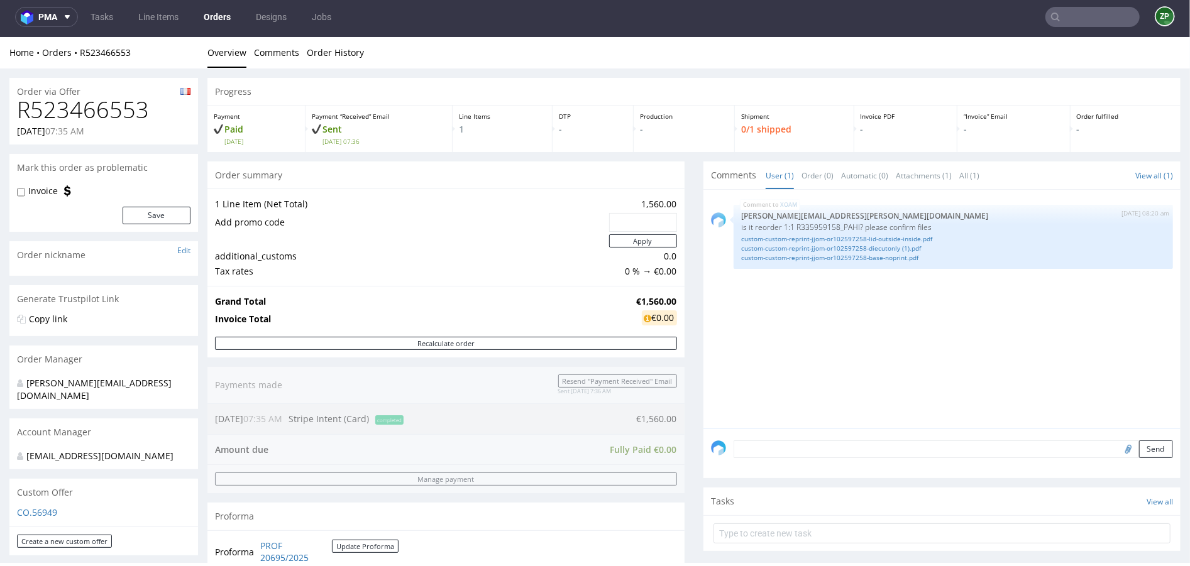
scroll to position [3, 0]
click at [222, 15] on link "Orders" at bounding box center [217, 17] width 42 height 20
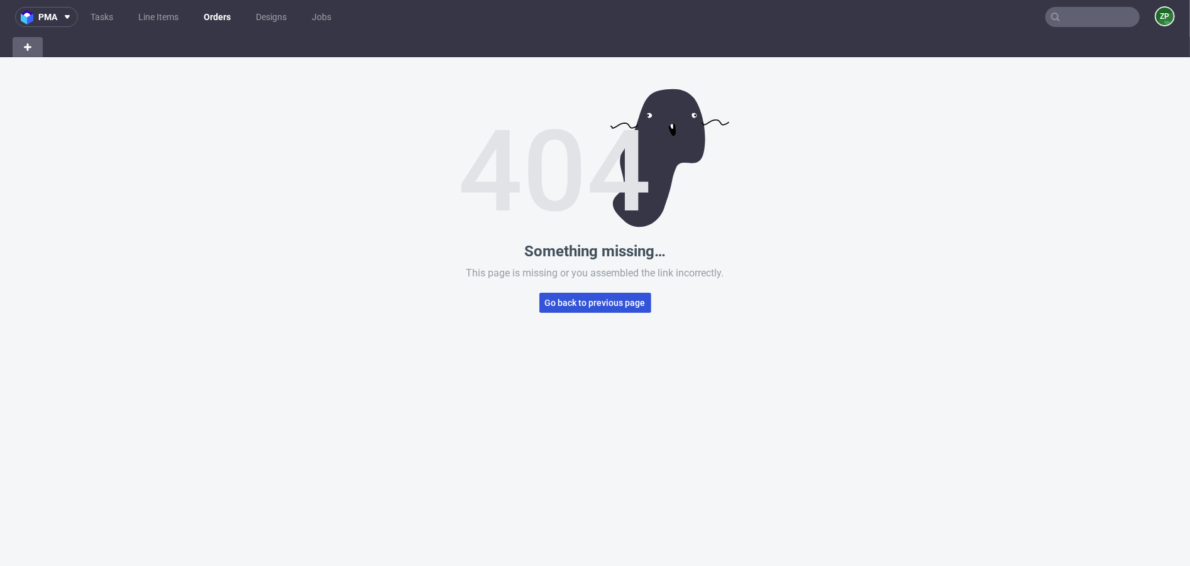
click at [554, 305] on span "Go back to previous page" at bounding box center [595, 303] width 101 height 9
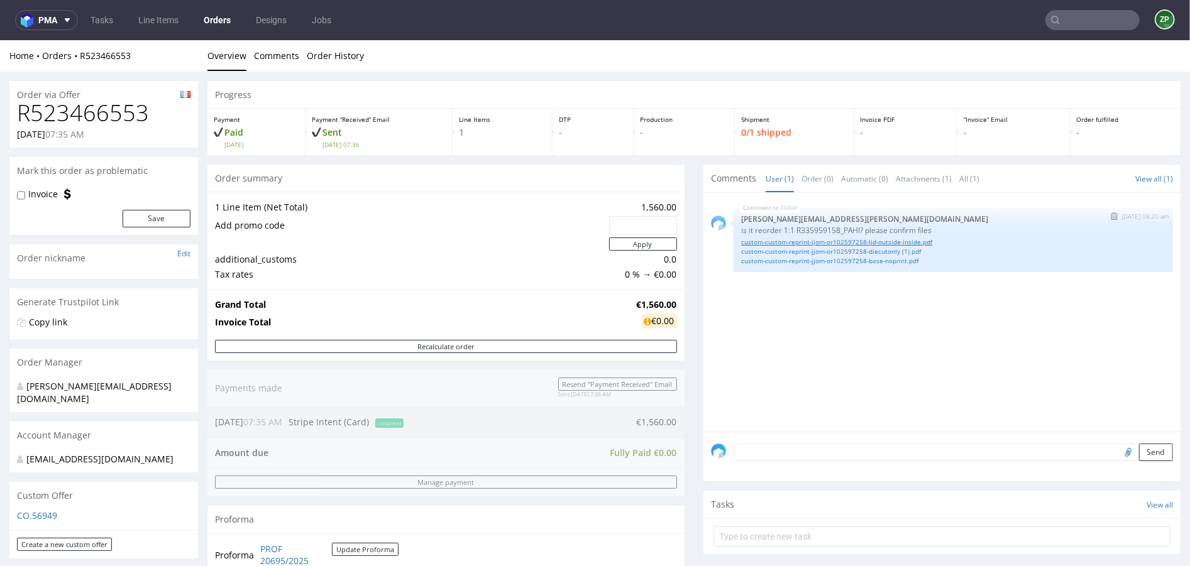
click at [901, 241] on link "custom-custom-reprint-jjom-or102597258-lid-outside-inside.pdf" at bounding box center [953, 241] width 424 height 9
click at [863, 247] on link "custom-custom-reprint-jjom-or102597258-diecutonly (1).pdf" at bounding box center [953, 250] width 424 height 9
click at [828, 258] on link "custom-custom-reprint-jjom-or102597258-base-noprint.pdf" at bounding box center [953, 260] width 424 height 9
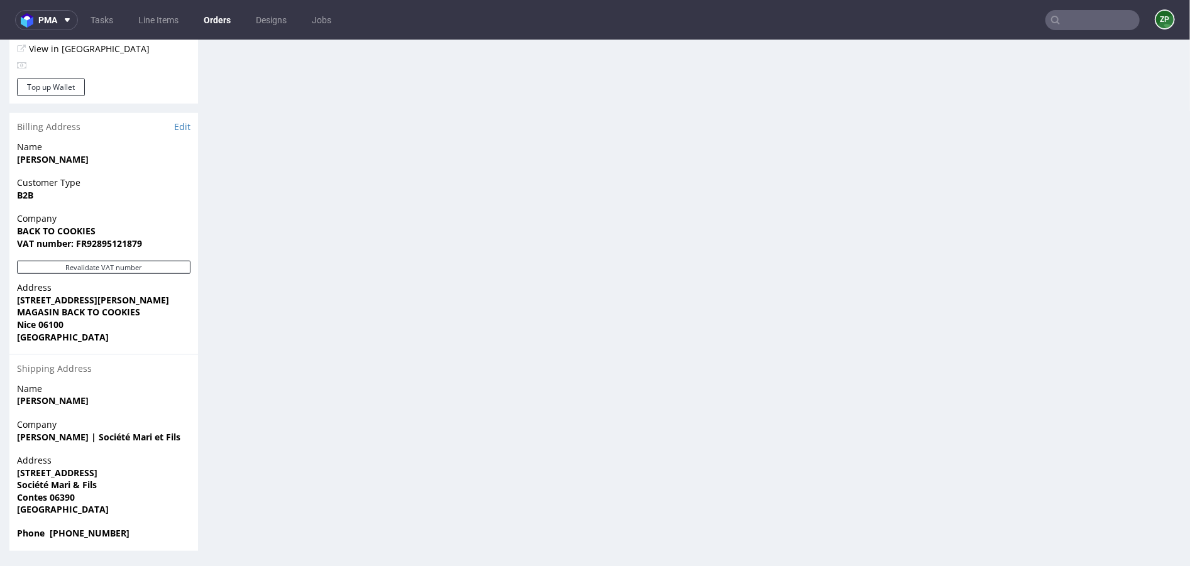
scroll to position [456, 0]
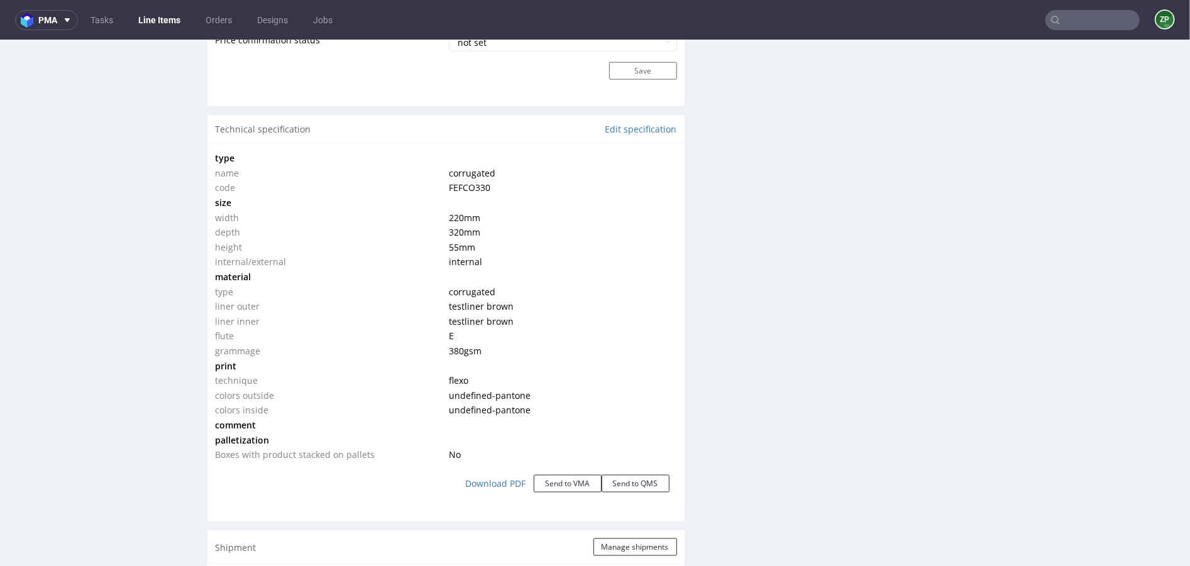
scroll to position [1117, 0]
drag, startPoint x: 444, startPoint y: 180, endPoint x: 530, endPoint y: 180, distance: 86.1
click at [530, 180] on td "FEFCO330" at bounding box center [561, 184] width 231 height 15
copy span "FEFCO330"
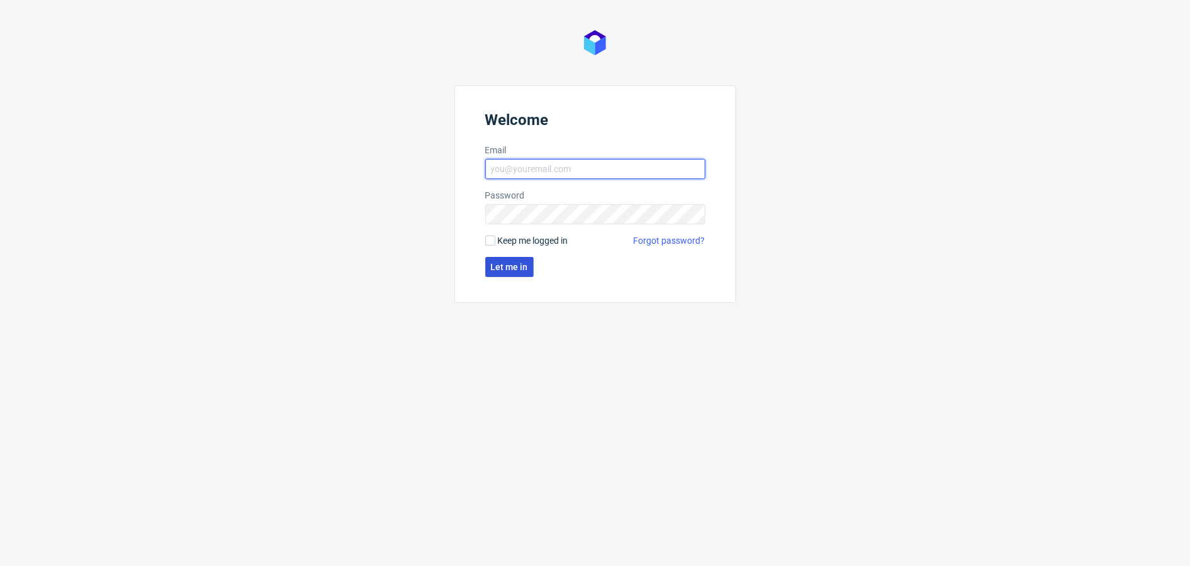
type input "[EMAIL_ADDRESS][DOMAIN_NAME]"
click at [519, 275] on button "Let me in" at bounding box center [509, 267] width 48 height 20
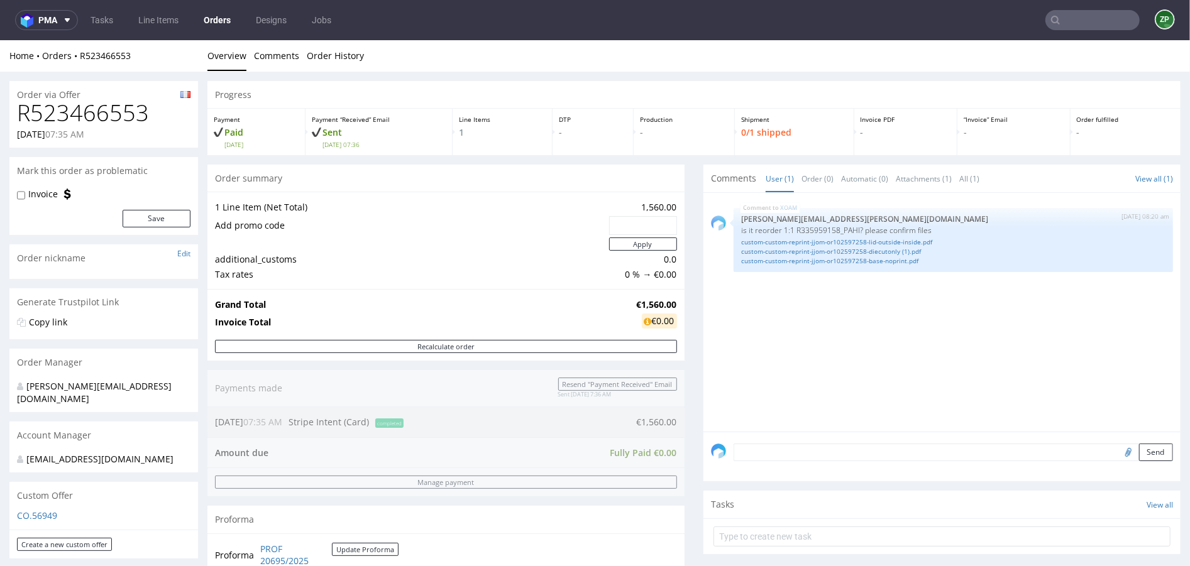
click at [1058, 22] on input "text" at bounding box center [1092, 20] width 94 height 20
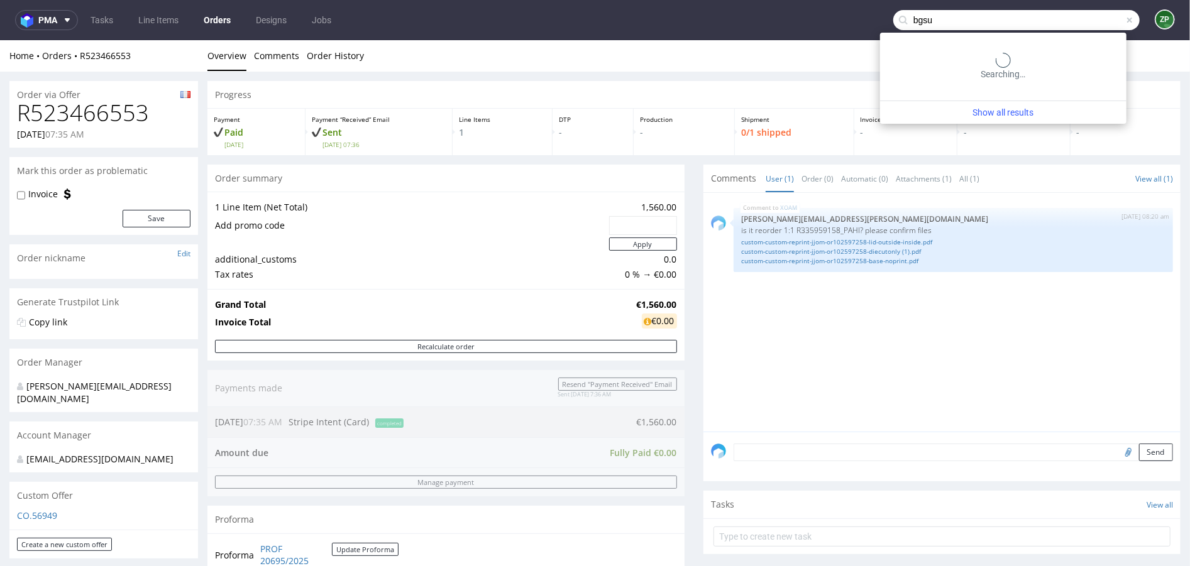
type input "bgsu"
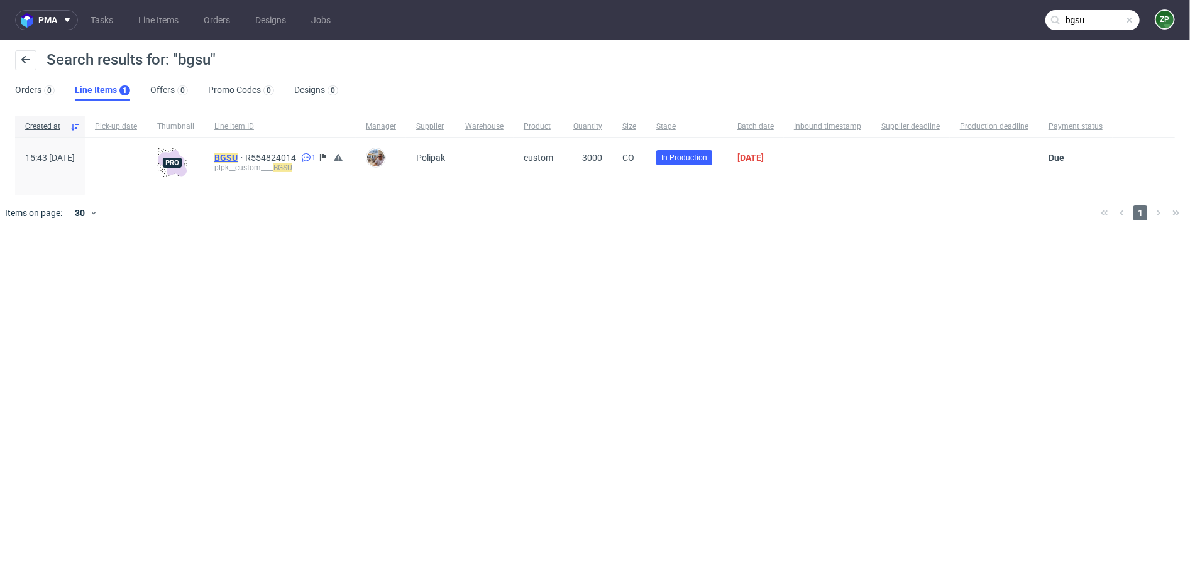
click at [238, 158] on mark "BGSU" at bounding box center [225, 158] width 23 height 10
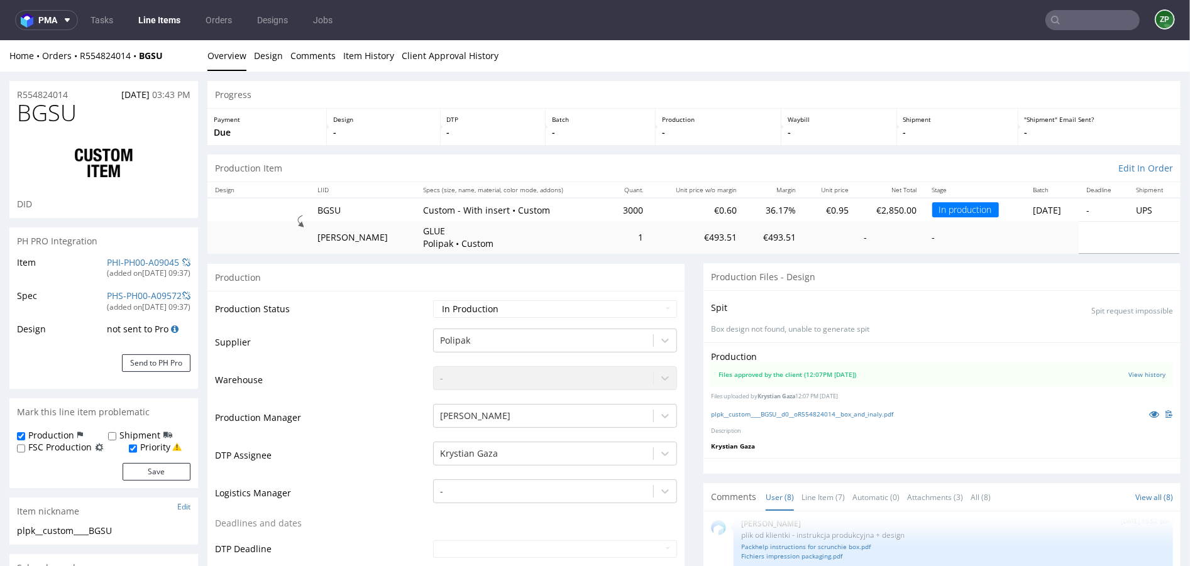
scroll to position [199, 0]
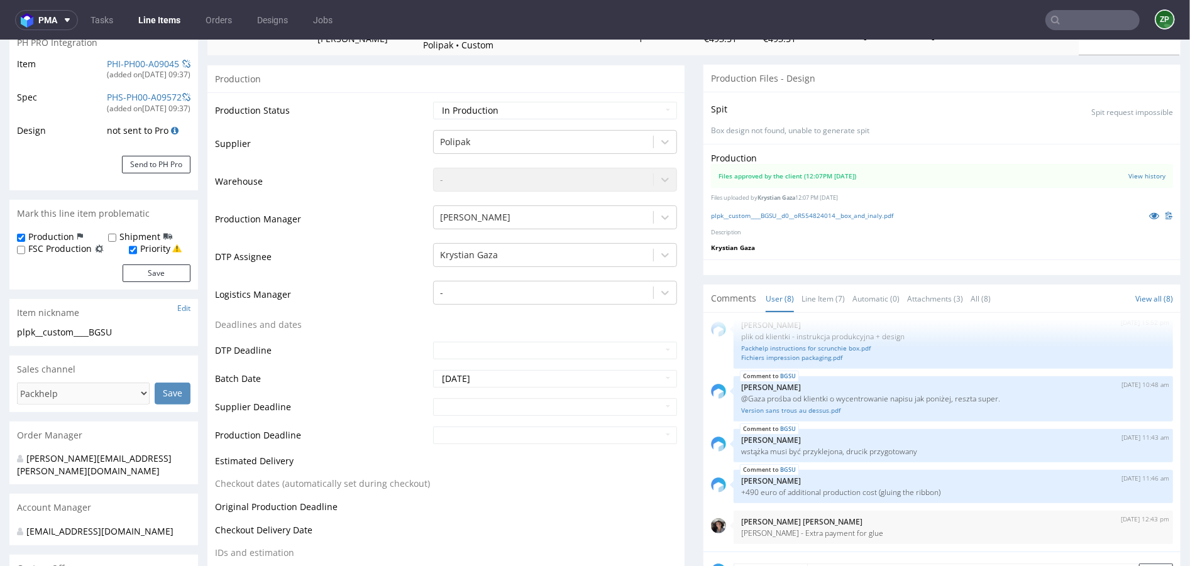
click at [1094, 25] on input "text" at bounding box center [1092, 20] width 94 height 20
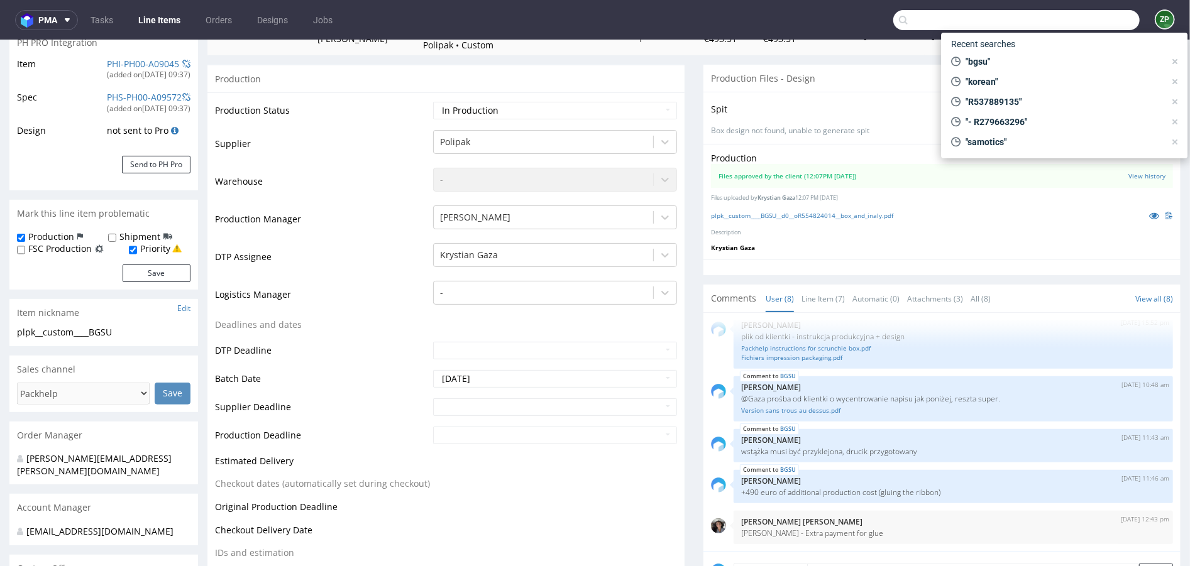
paste input "R978611207"
type input "R978611207"
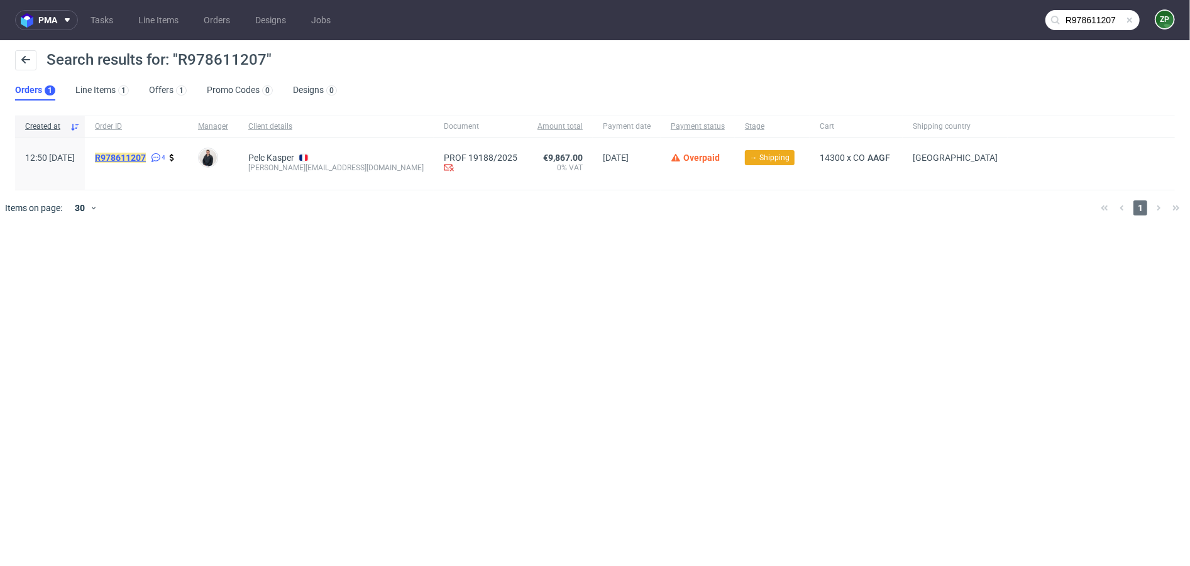
click at [146, 156] on mark "R978611207" at bounding box center [120, 158] width 51 height 10
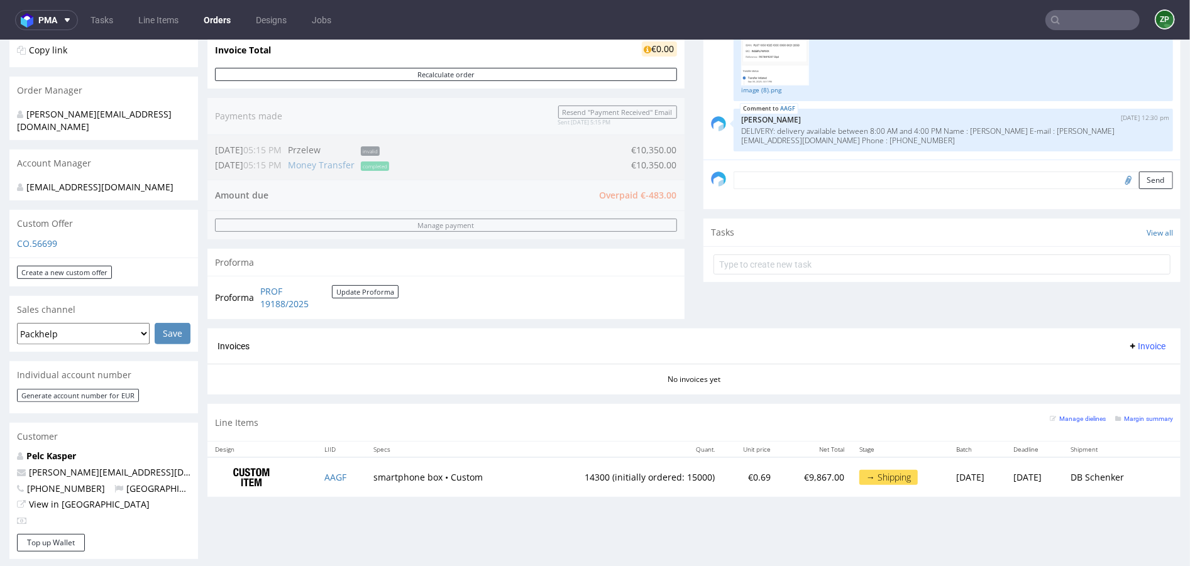
scroll to position [273, 0]
drag, startPoint x: 560, startPoint y: 475, endPoint x: 678, endPoint y: 473, distance: 118.2
click at [678, 473] on td "14300 (initially ordered: 15000)" at bounding box center [626, 476] width 192 height 40
drag, startPoint x: 690, startPoint y: 473, endPoint x: 541, endPoint y: 473, distance: 148.9
click at [541, 473] on td "14300 (initially ordered: 15000)" at bounding box center [626, 476] width 192 height 40
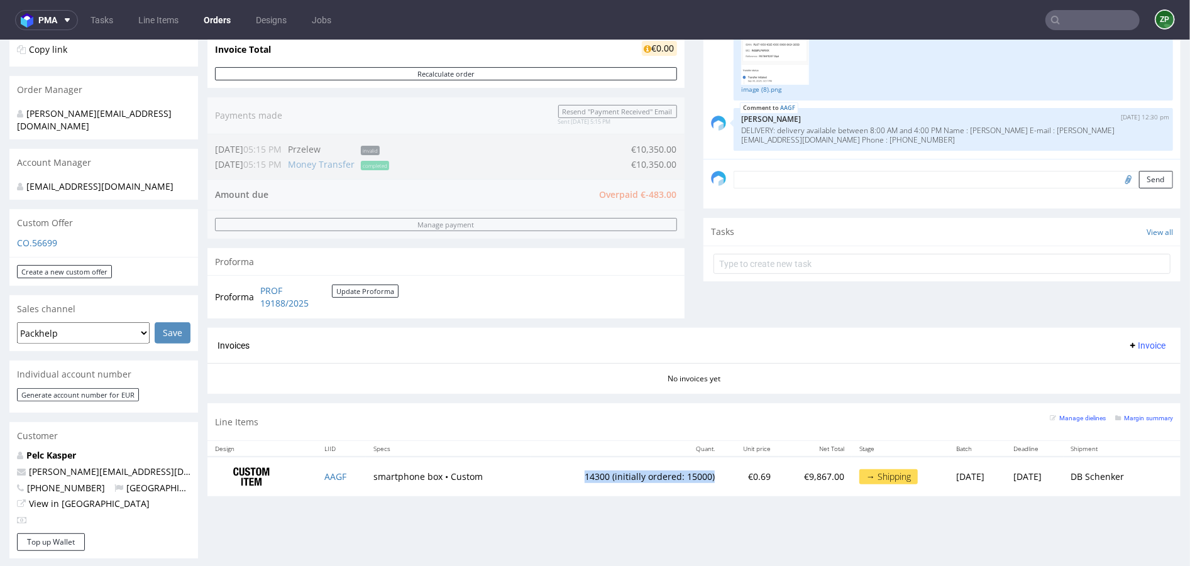
copy td "14300 (initially ordered: 15000)"
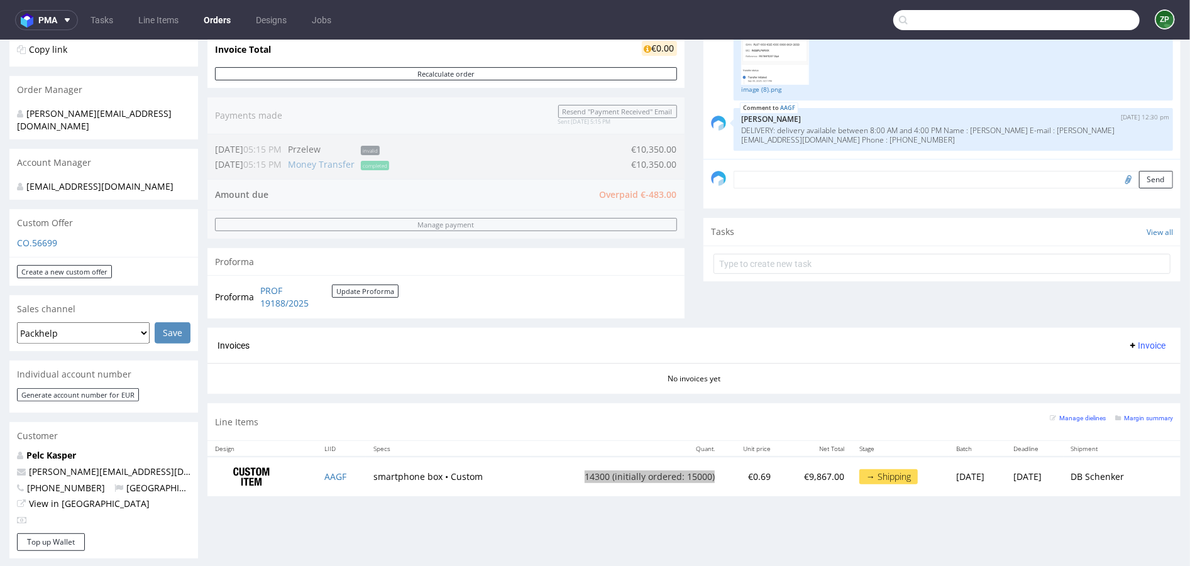
click at [1060, 21] on input "text" at bounding box center [1016, 20] width 246 height 20
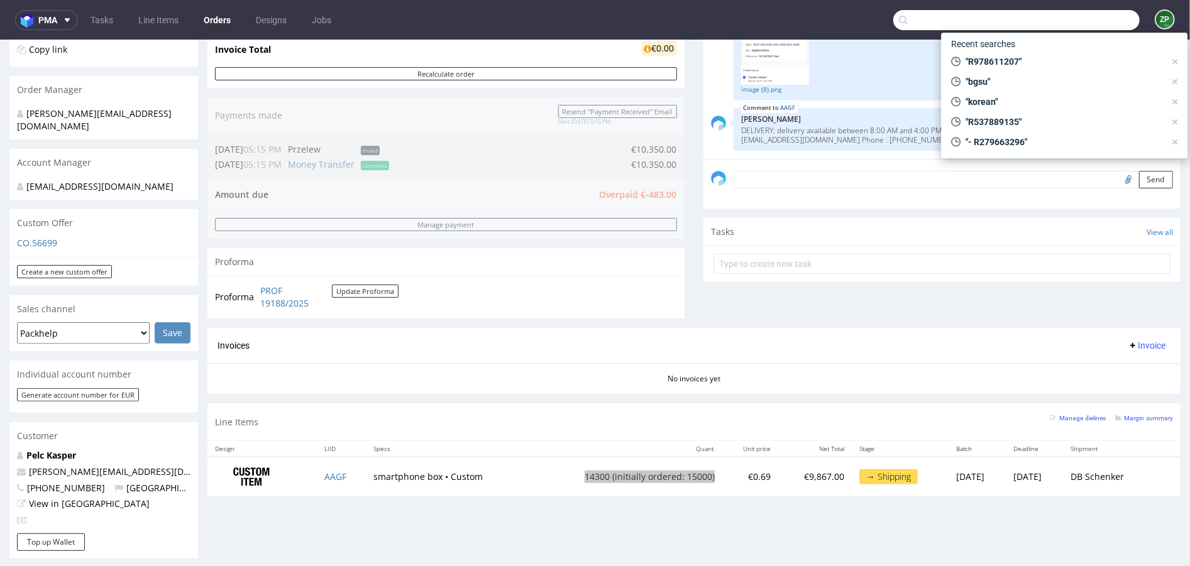
paste input "R384840716"
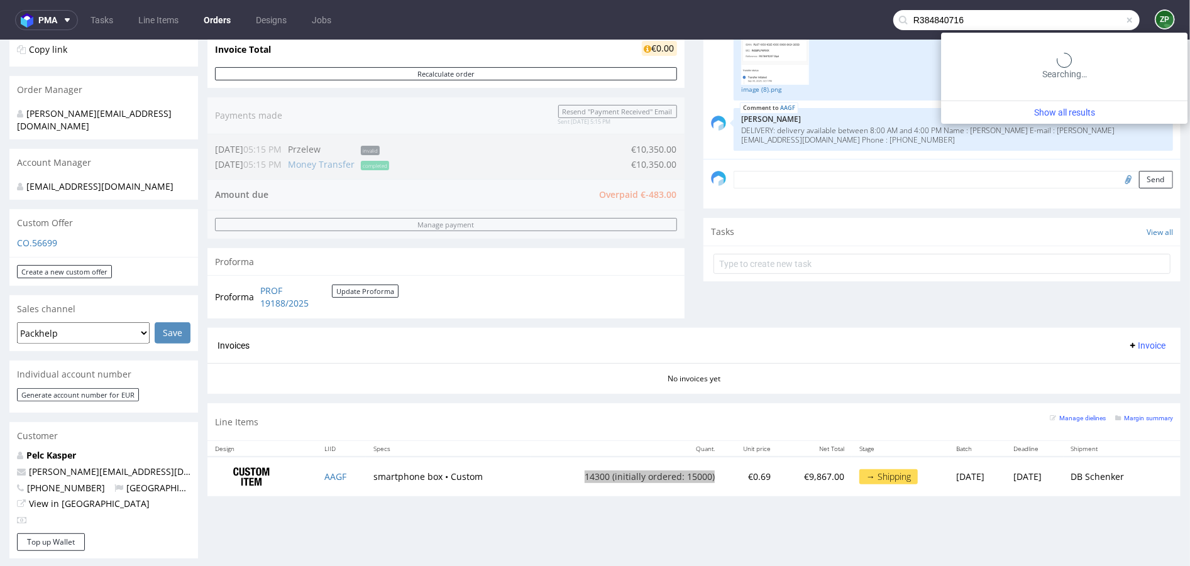
type input "R384840716"
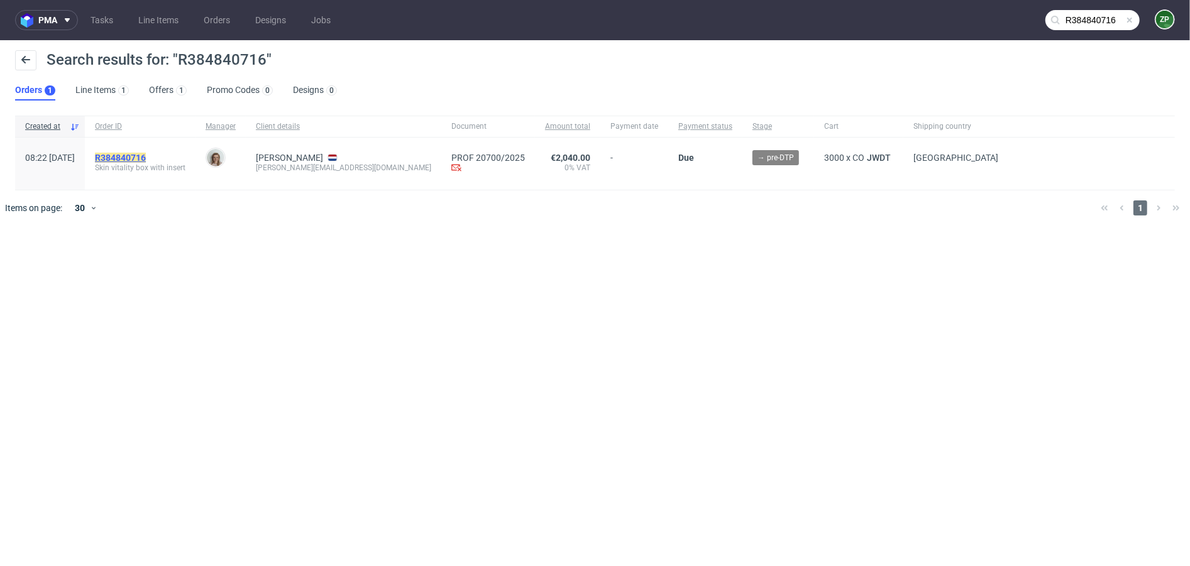
click at [146, 153] on mark "R384840716" at bounding box center [120, 158] width 51 height 10
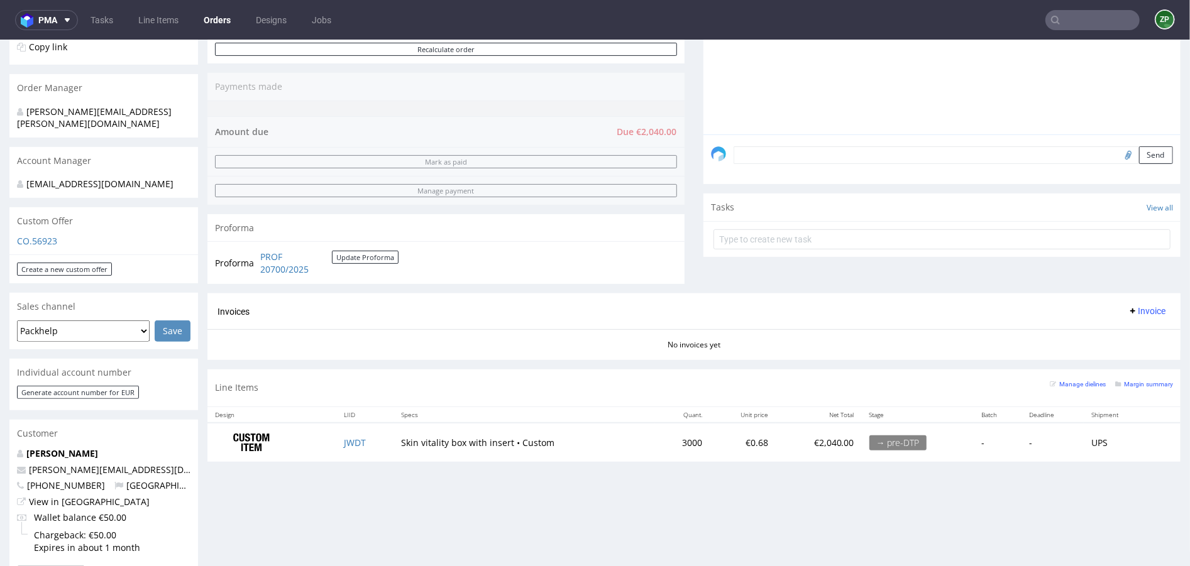
scroll to position [292, 0]
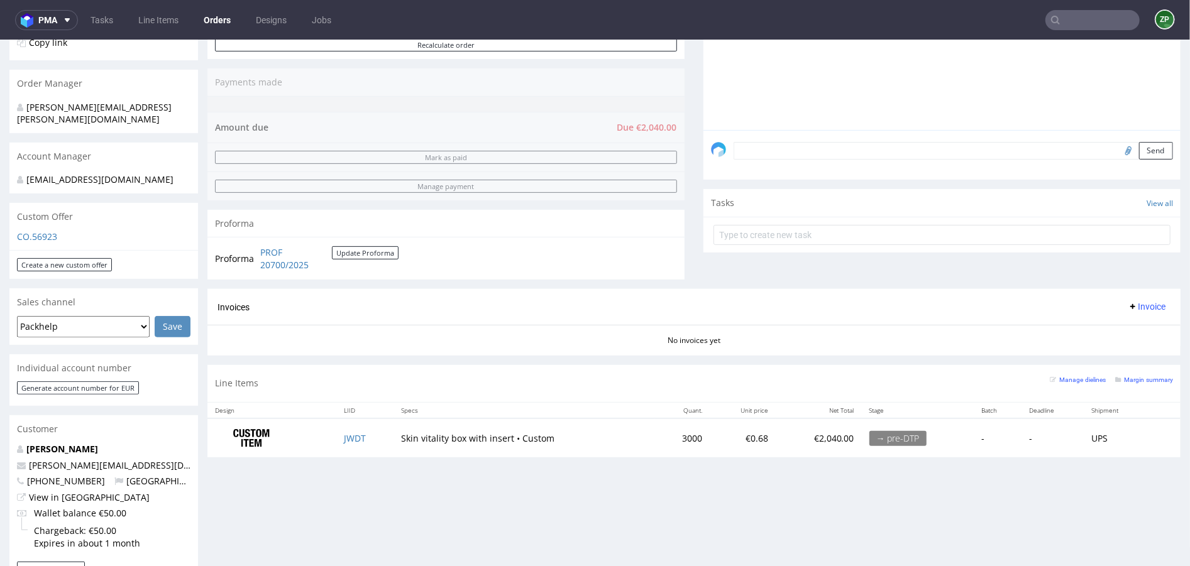
click at [1071, 23] on input "text" at bounding box center [1092, 20] width 94 height 20
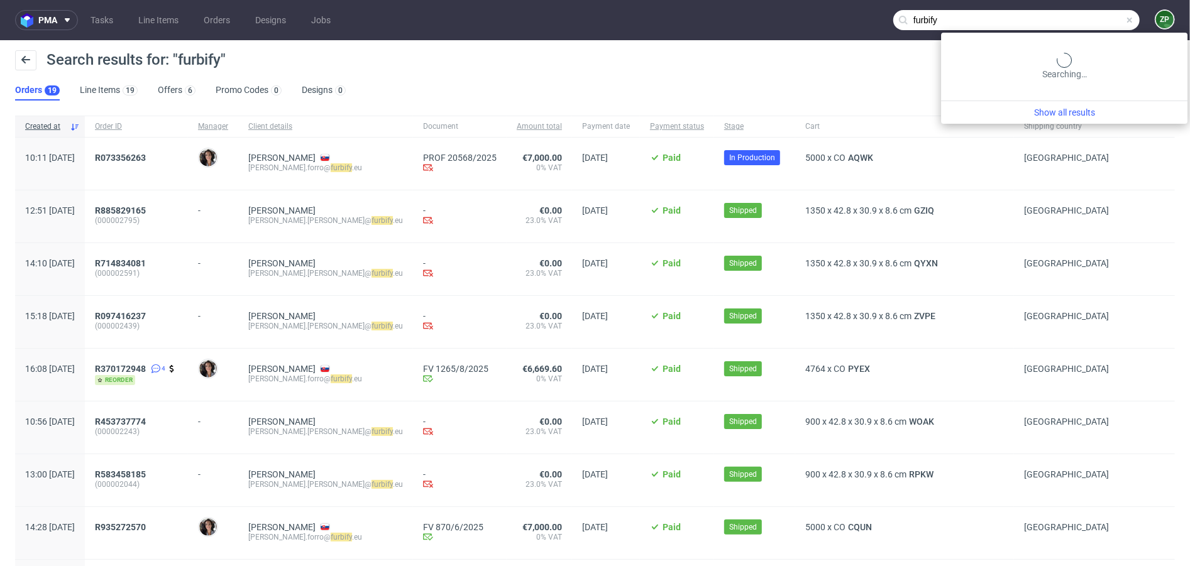
click at [1061, 16] on input "furbify" at bounding box center [1016, 20] width 246 height 20
click at [1052, 18] on input "furbify" at bounding box center [1016, 20] width 246 height 20
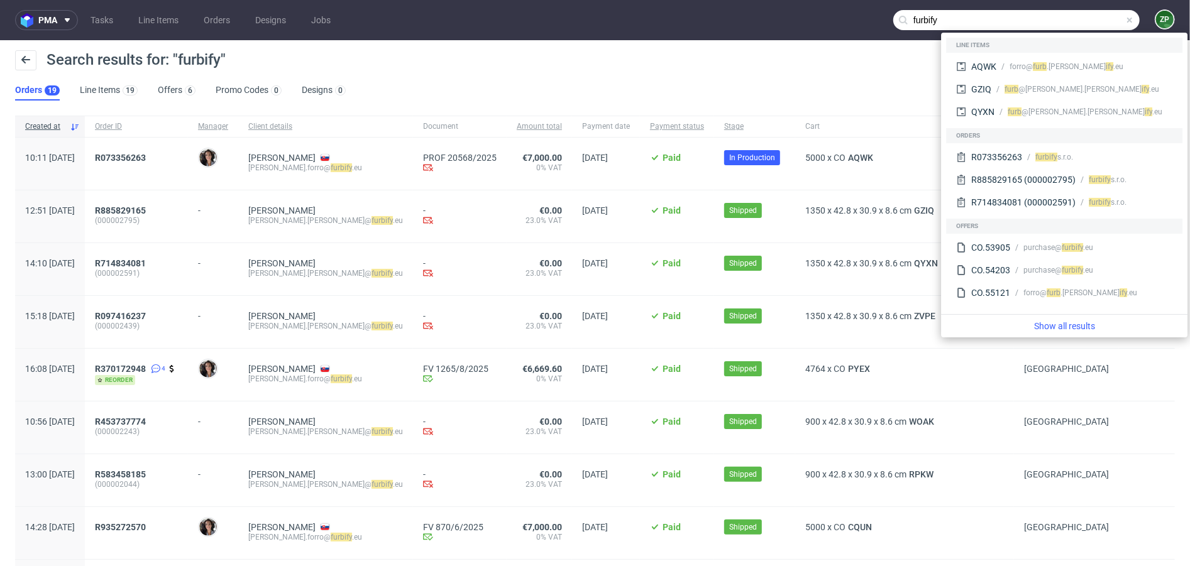
paste input "R235335765"
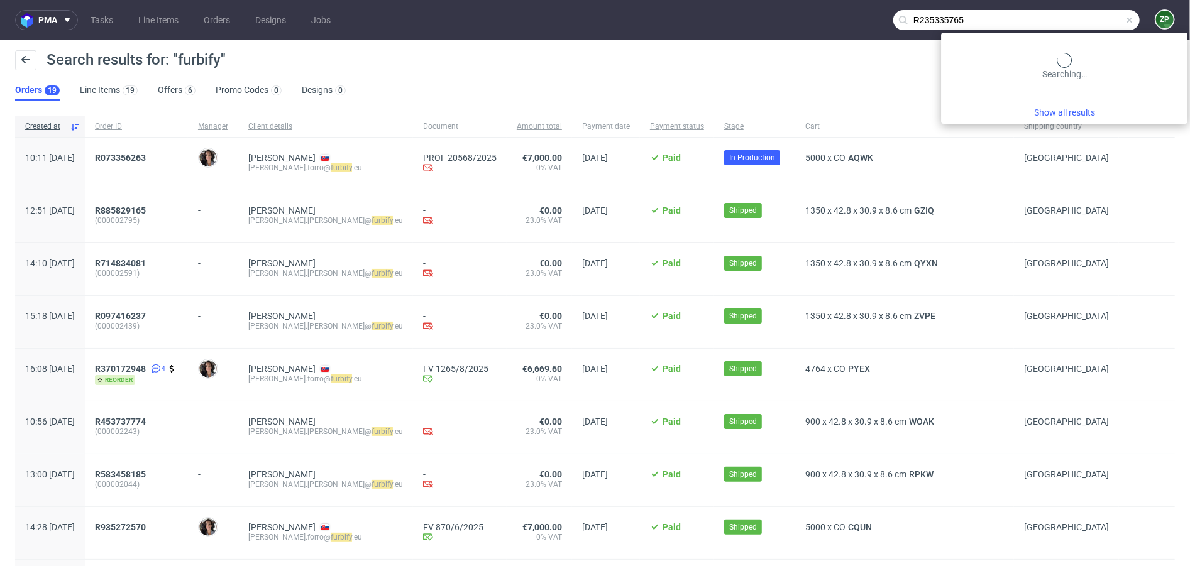
type input "R235335765"
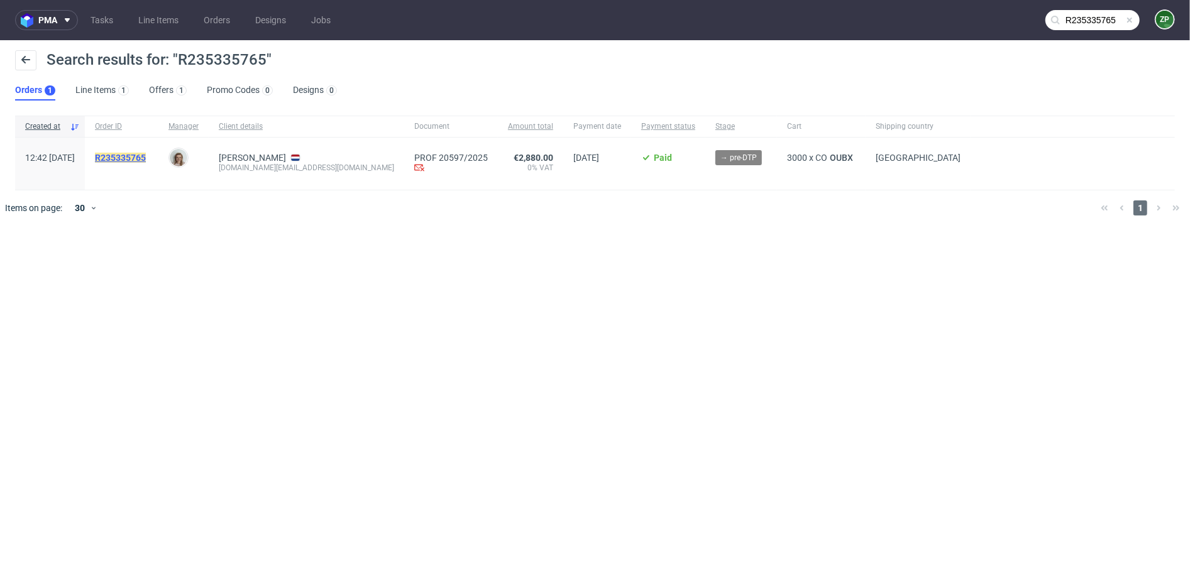
click at [146, 153] on mark "R235335765" at bounding box center [120, 158] width 51 height 10
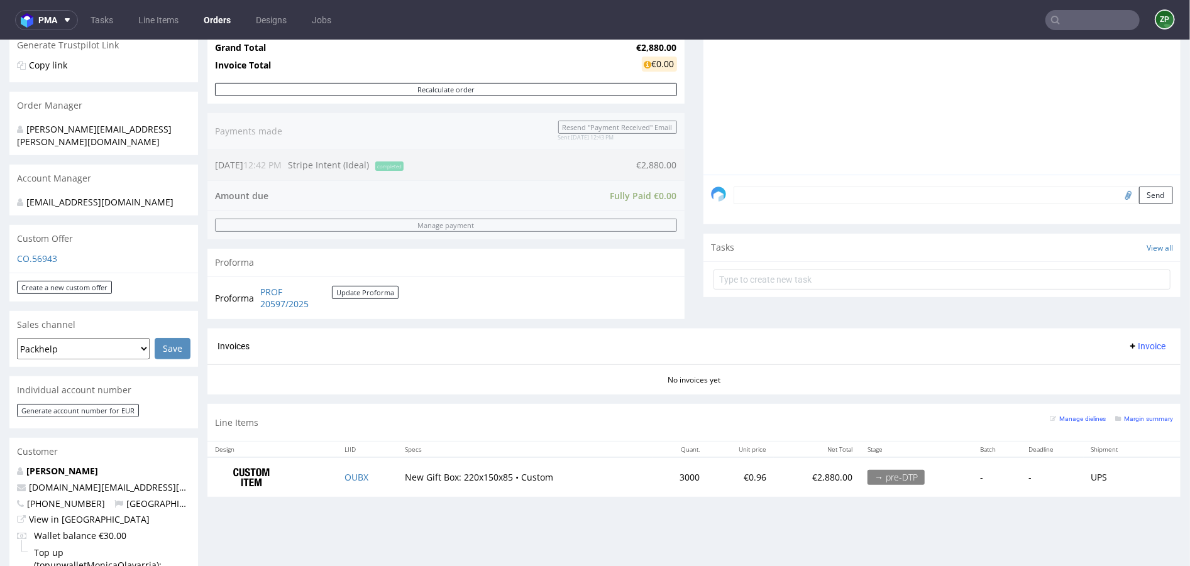
scroll to position [265, 0]
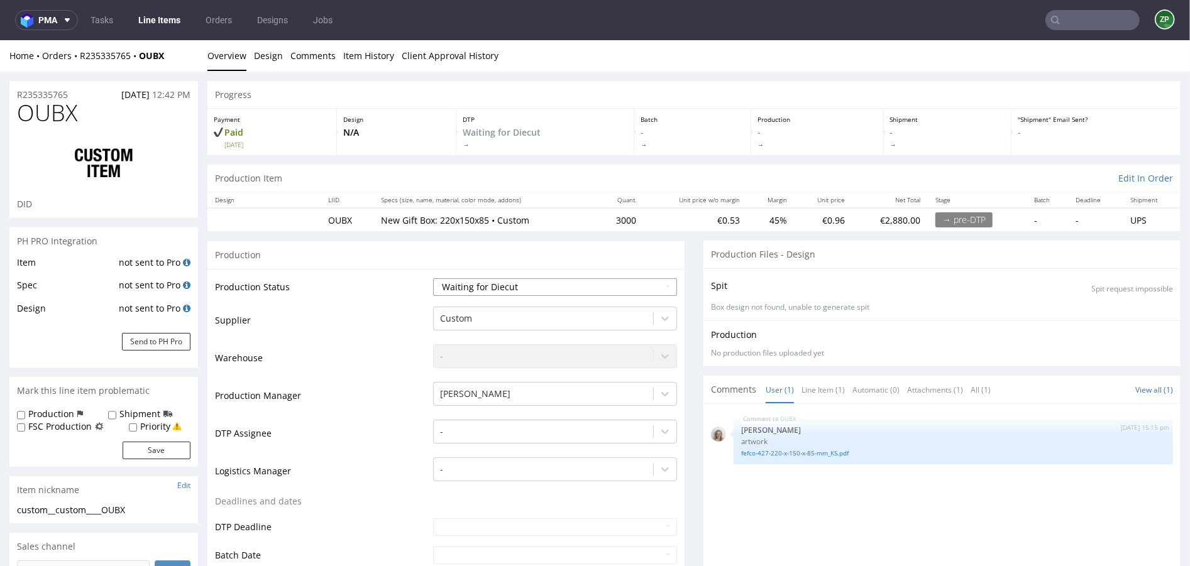
click at [526, 288] on select "Waiting for Artwork Waiting for Diecut Waiting for Mockup Waiting for DTP Waiti…" at bounding box center [555, 287] width 244 height 18
select select "dtp_waiting_for_check"
click at [433, 278] on select "Waiting for Artwork Waiting for Diecut Waiting for Mockup Waiting for DTP Waiti…" at bounding box center [555, 287] width 244 height 18
click at [151, 56] on strong "OUBX" at bounding box center [151, 55] width 25 height 12
copy strong "OUBX"
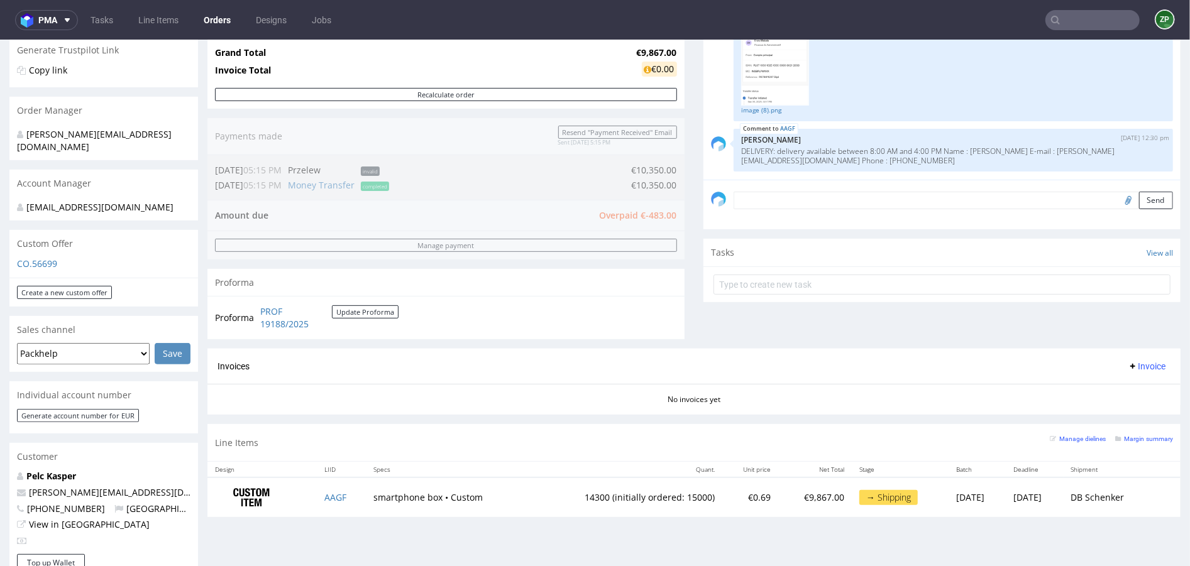
scroll to position [254, 0]
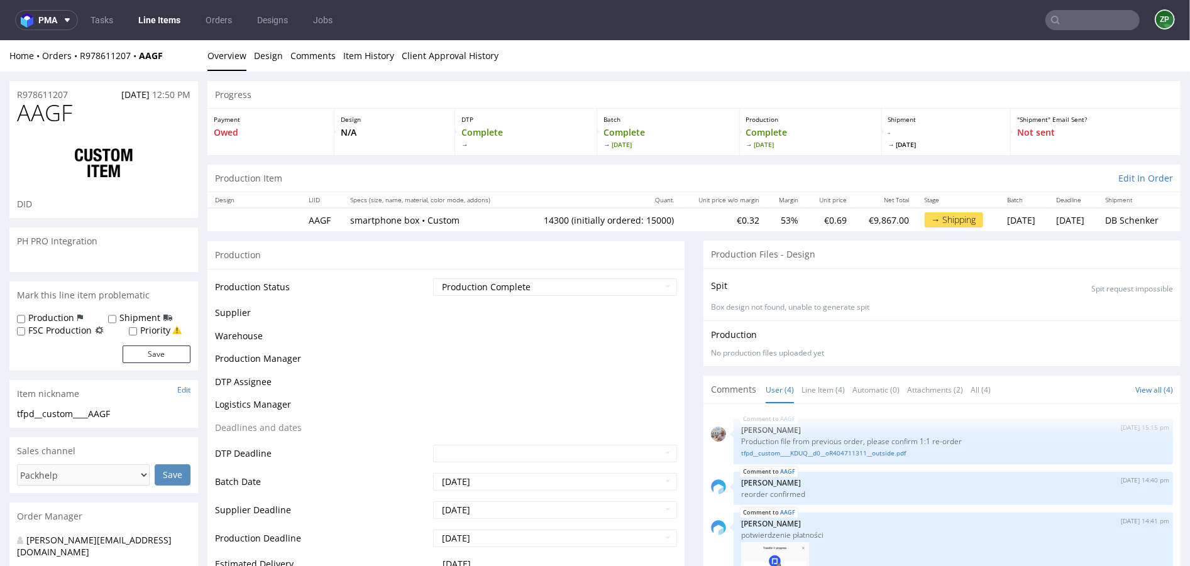
scroll to position [92, 0]
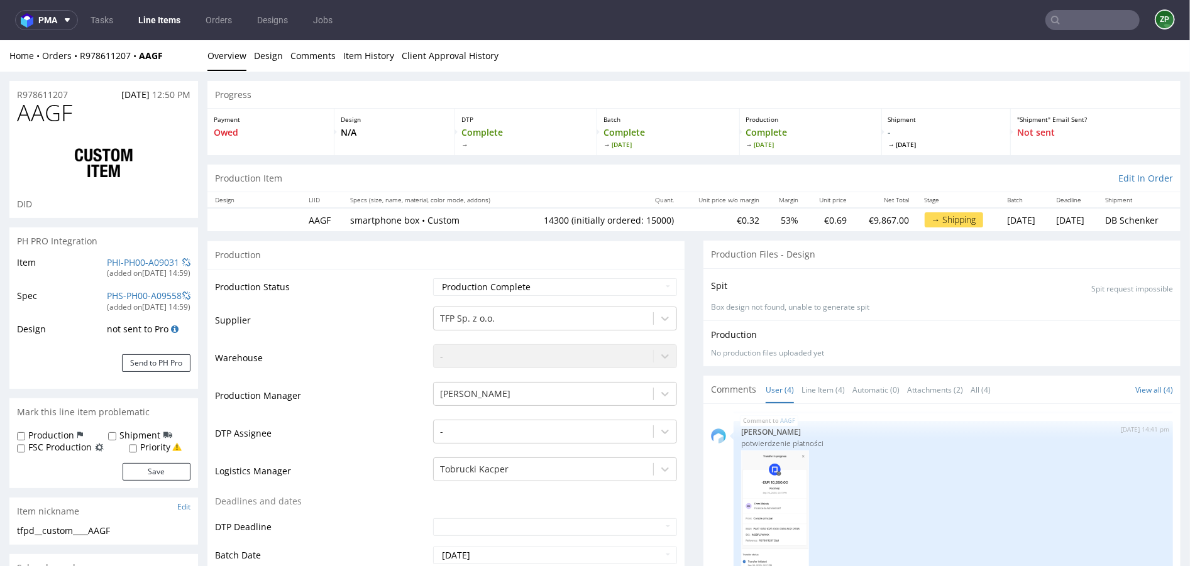
type input "14300"
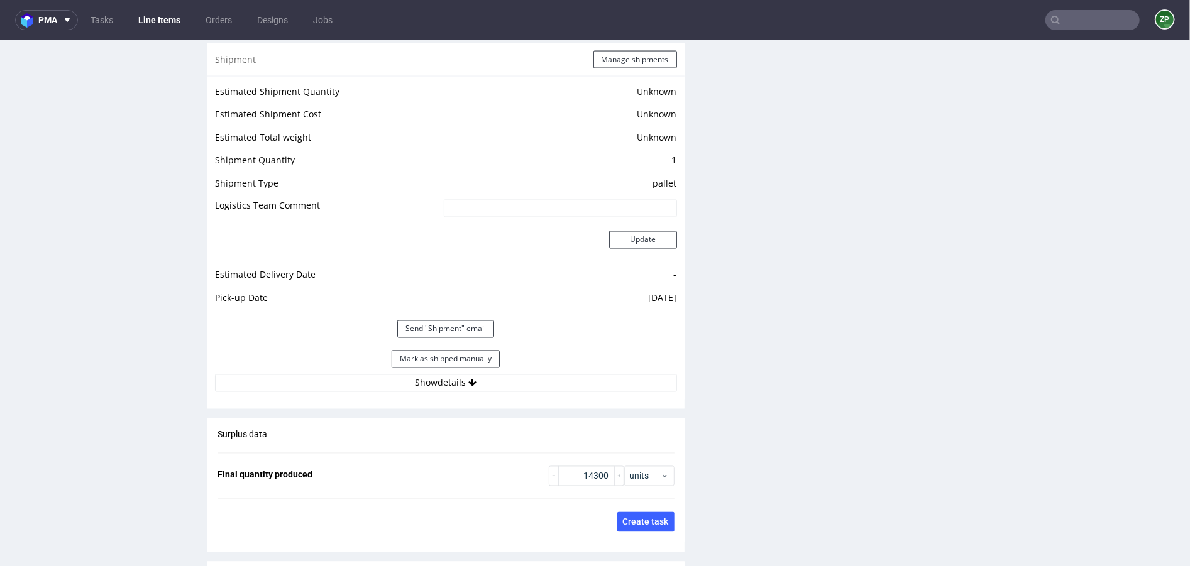
scroll to position [1640, 0]
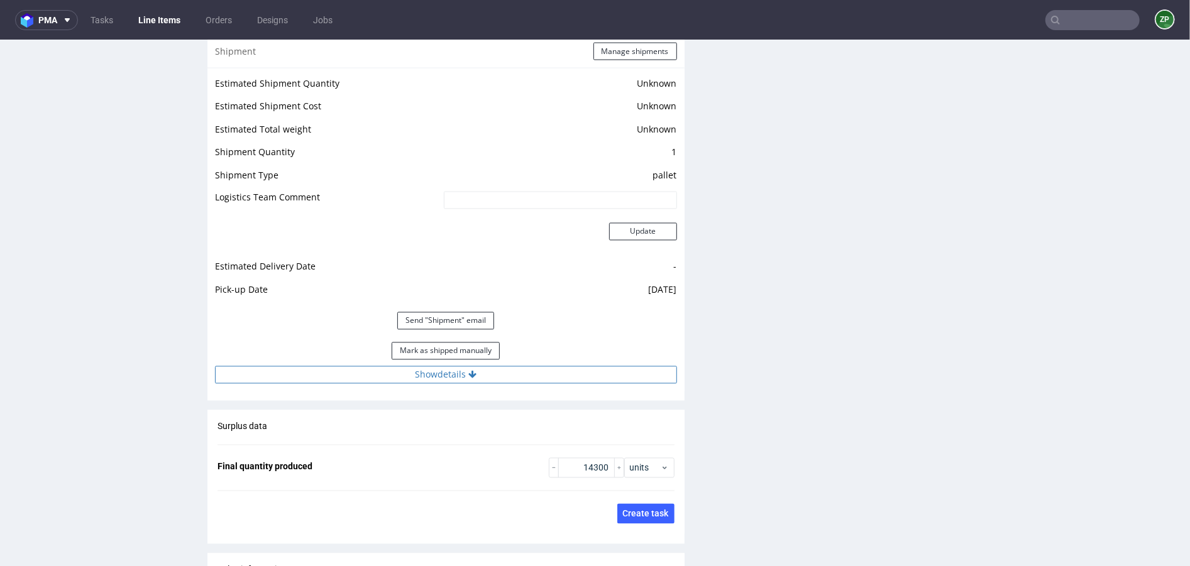
click at [459, 376] on button "Show details" at bounding box center [446, 375] width 462 height 18
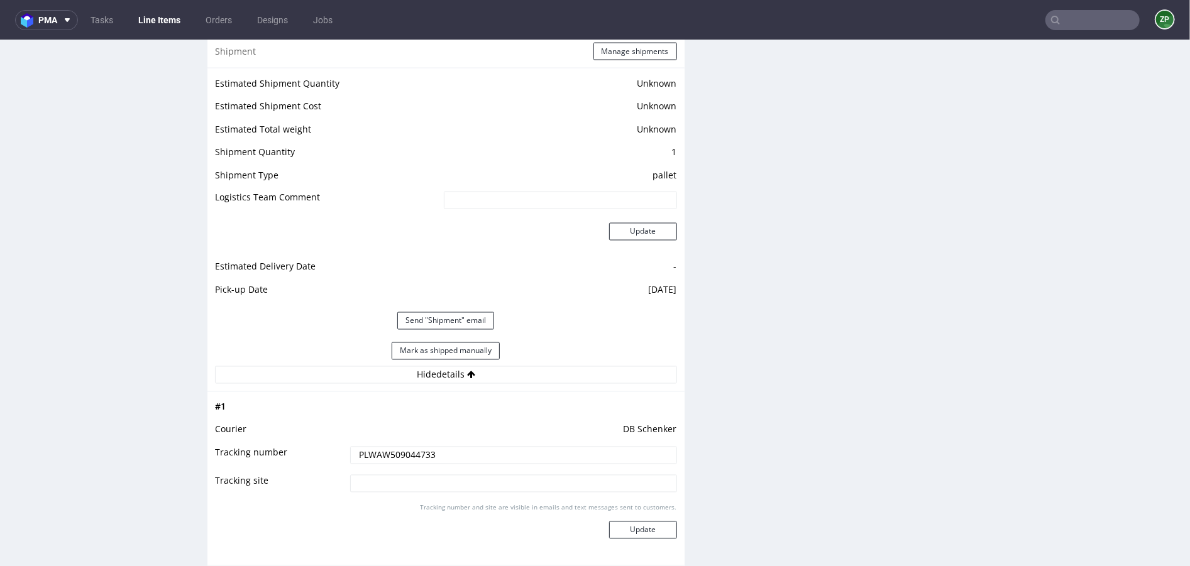
click at [404, 450] on input "PLWAW509044733" at bounding box center [513, 455] width 327 height 18
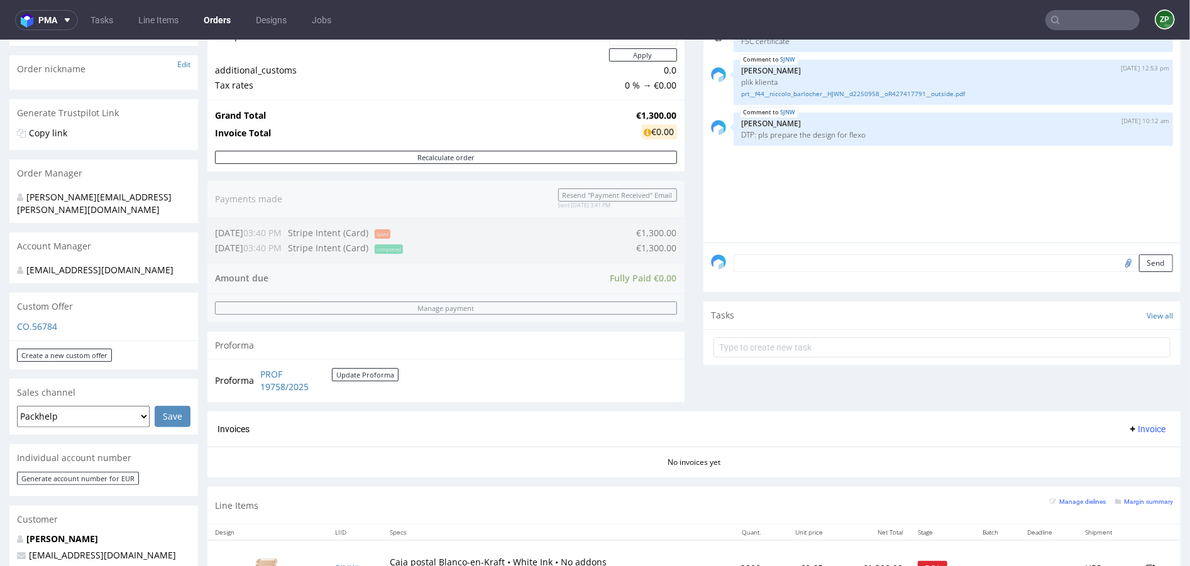
scroll to position [403, 0]
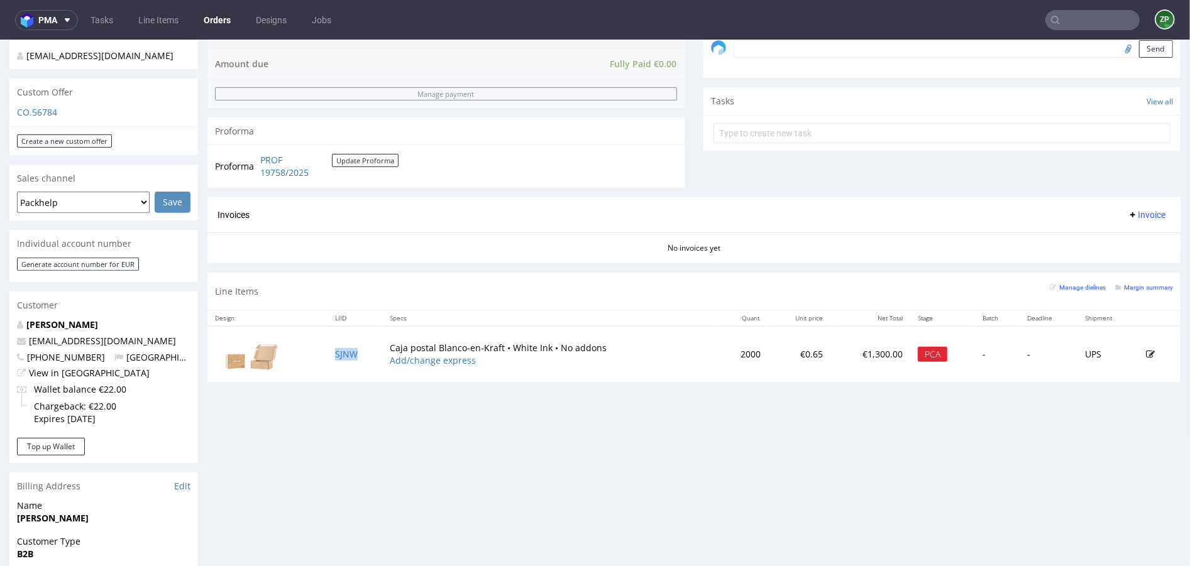
click at [329, 354] on td "SJNW" at bounding box center [354, 354] width 55 height 56
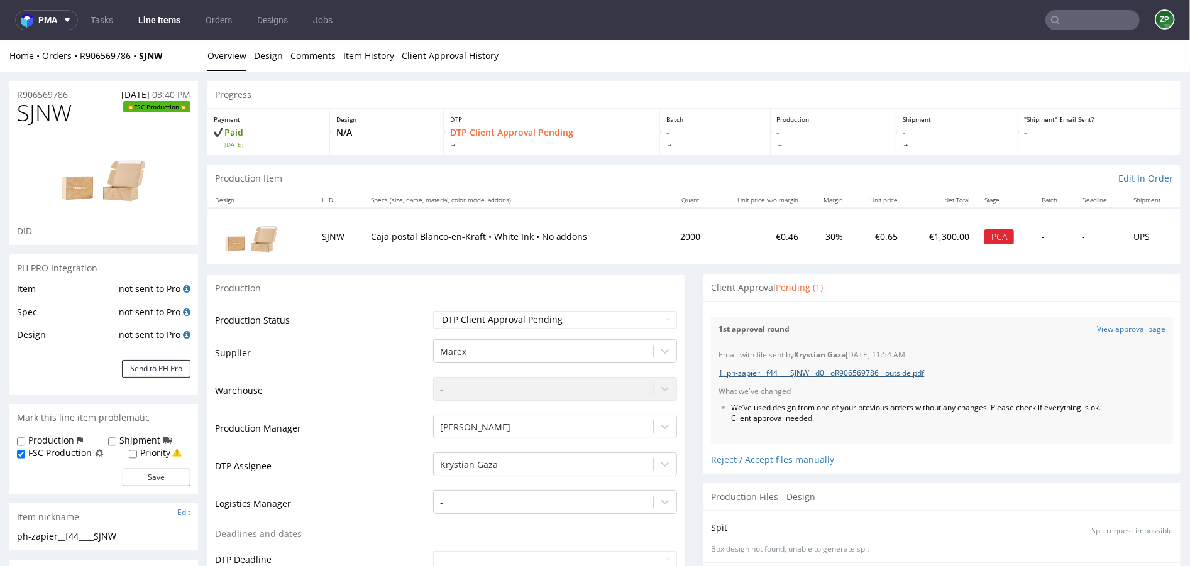
click at [829, 373] on link "1. ph-zapier__f44____SJNW__d0__oR906569786__outside.pdf" at bounding box center [820, 372] width 205 height 11
click at [1115, 327] on link "View approval page" at bounding box center [1131, 329] width 68 height 11
click at [227, 25] on link "Orders" at bounding box center [218, 20] width 41 height 20
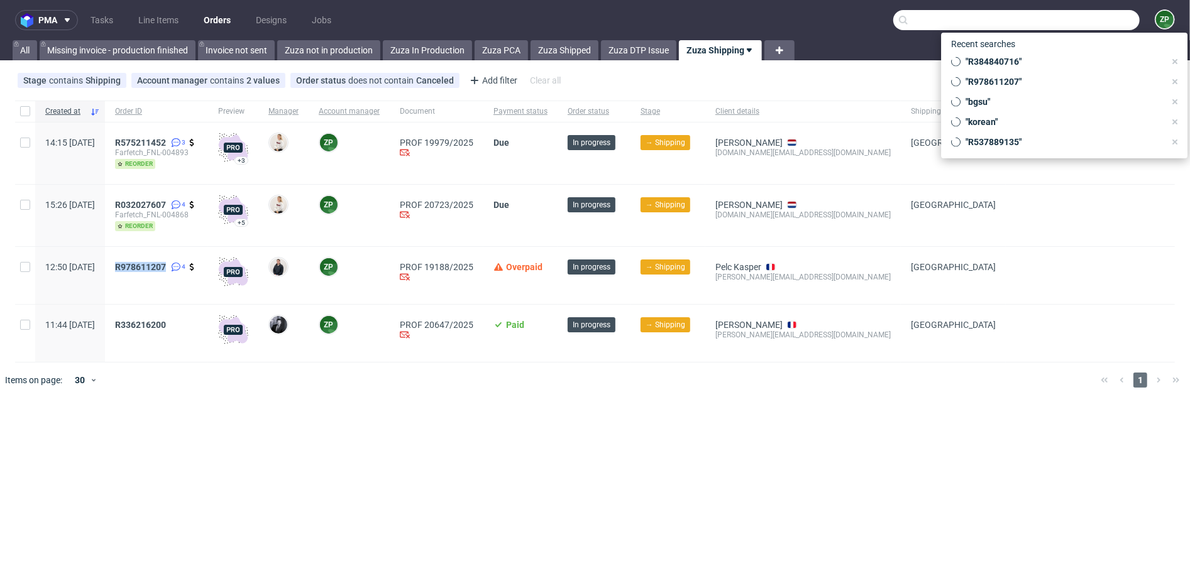
click at [1098, 25] on input "text" at bounding box center [1016, 20] width 246 height 20
paste input "R235335765"
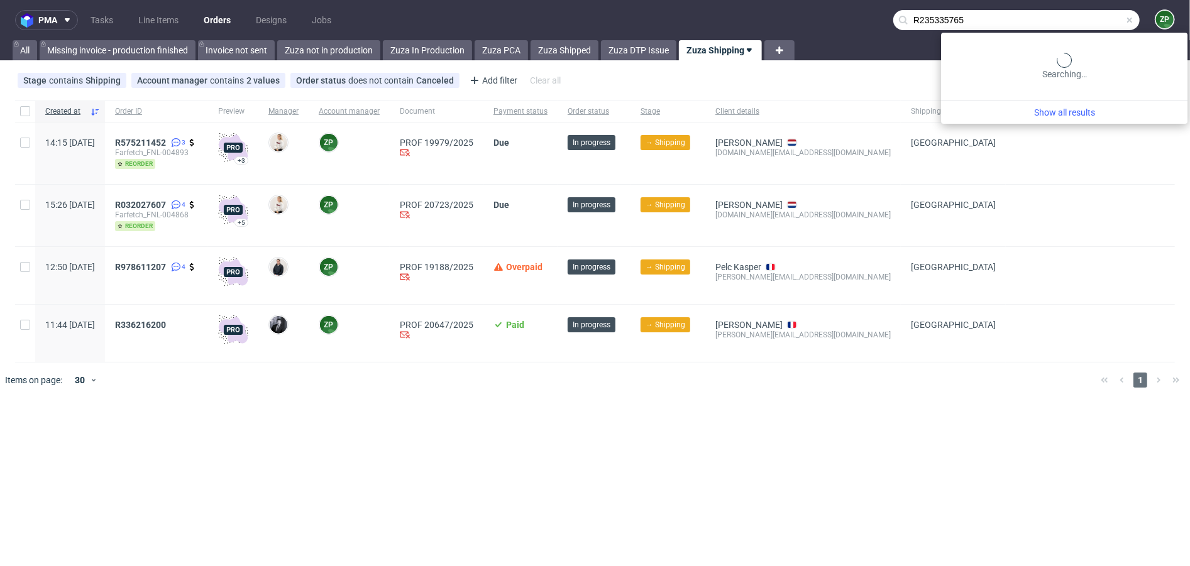
type input "R235335765"
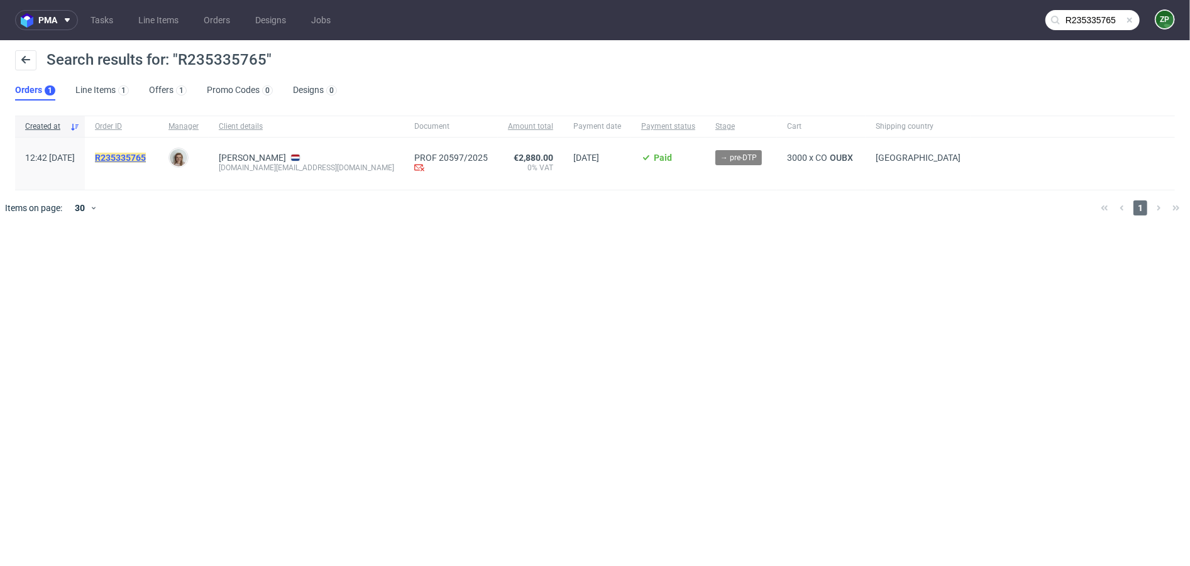
click at [141, 153] on mark "R235335765" at bounding box center [120, 158] width 51 height 10
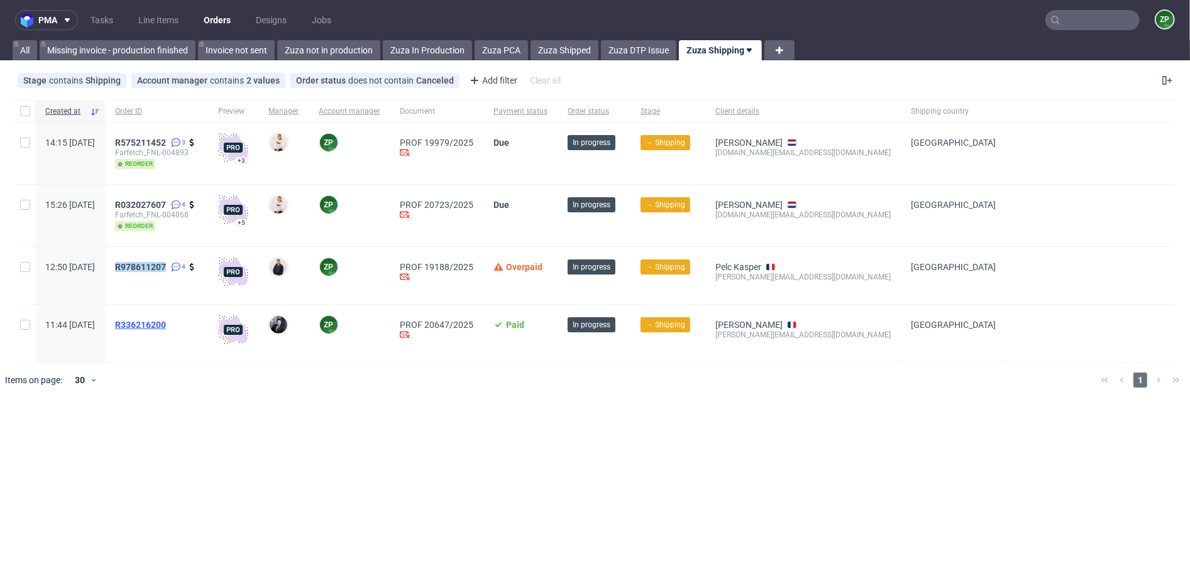
click at [166, 323] on span "R336216200" at bounding box center [140, 325] width 51 height 10
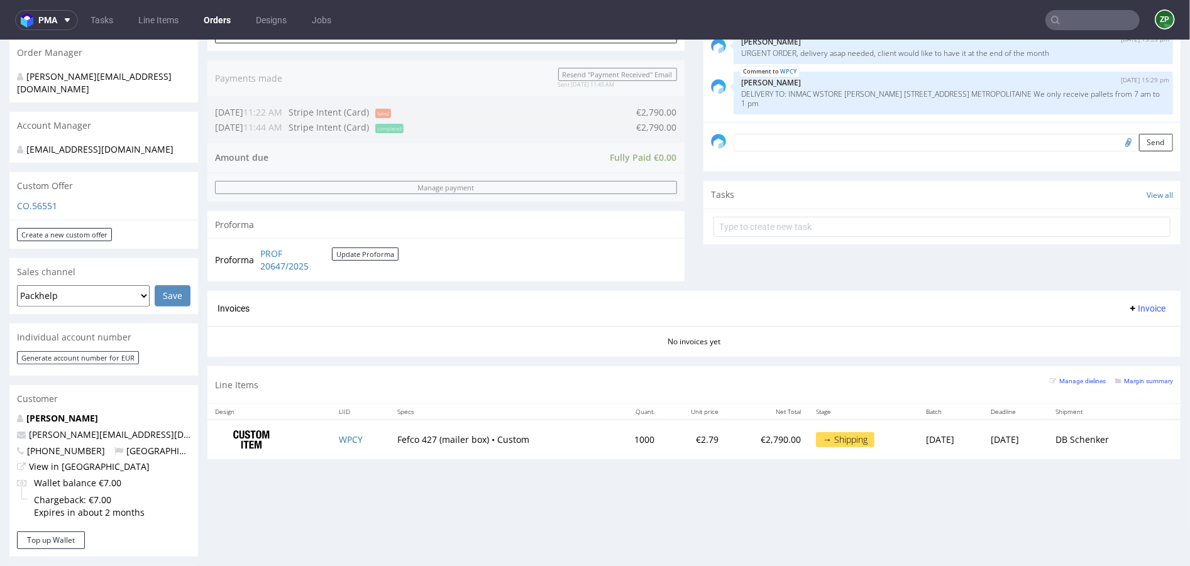
scroll to position [353, 0]
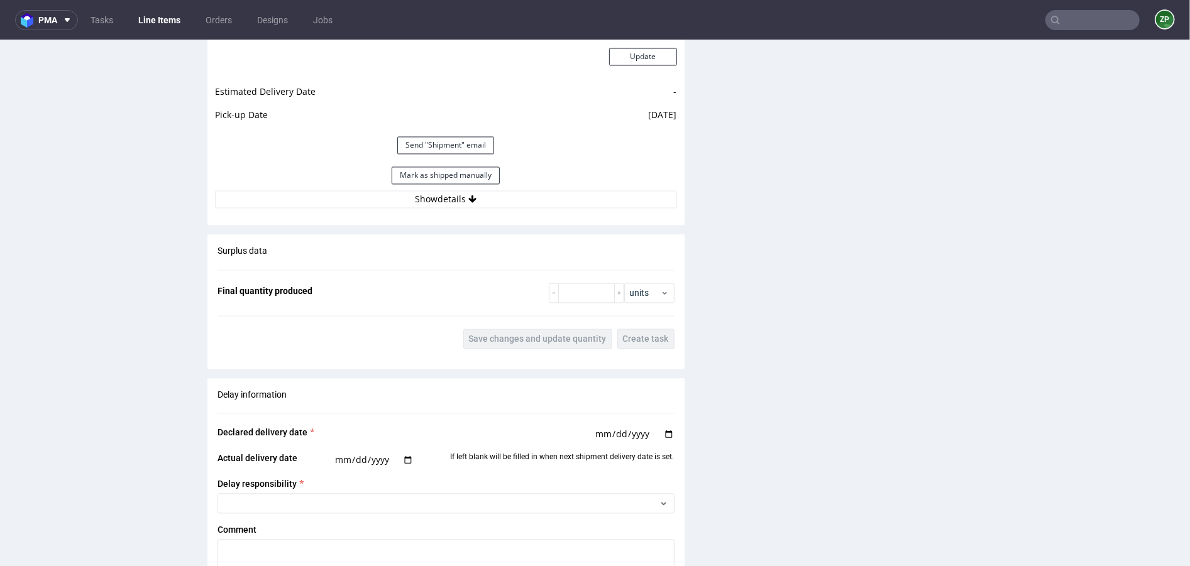
scroll to position [1831, 0]
click at [439, 191] on button "Show details" at bounding box center [446, 198] width 462 height 18
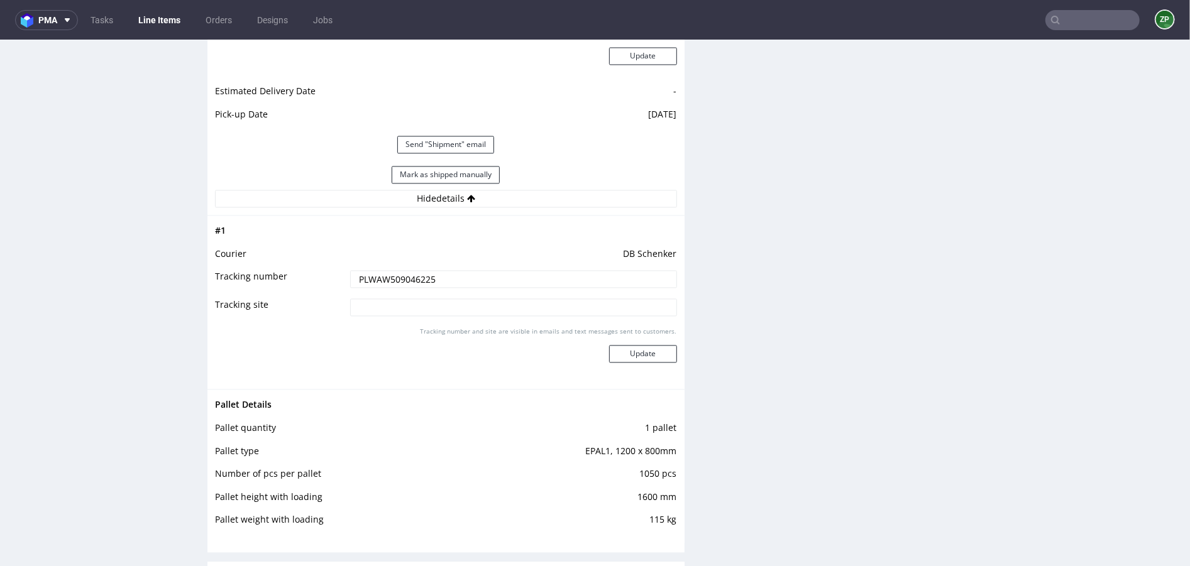
click at [387, 277] on input "PLWAW509046225" at bounding box center [513, 279] width 327 height 18
click at [1096, 16] on input "text" at bounding box center [1092, 20] width 94 height 20
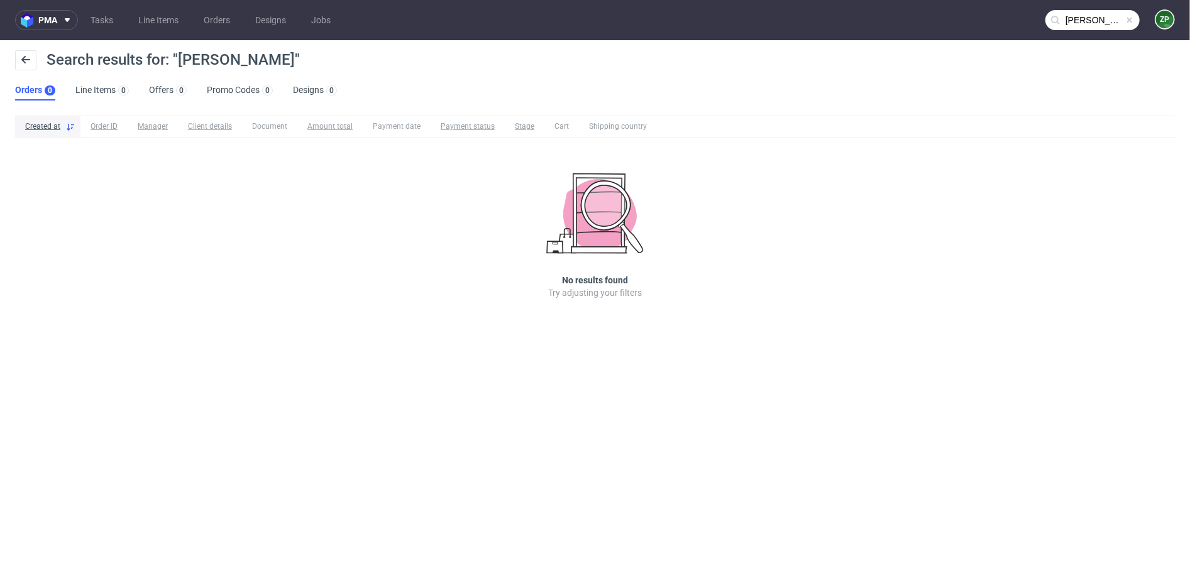
click at [1085, 31] on nav "pma Tasks Line Items Orders Designs Jobs jen donnely ZP" at bounding box center [595, 20] width 1190 height 40
click at [1070, 13] on input "jen donnely" at bounding box center [1092, 20] width 94 height 20
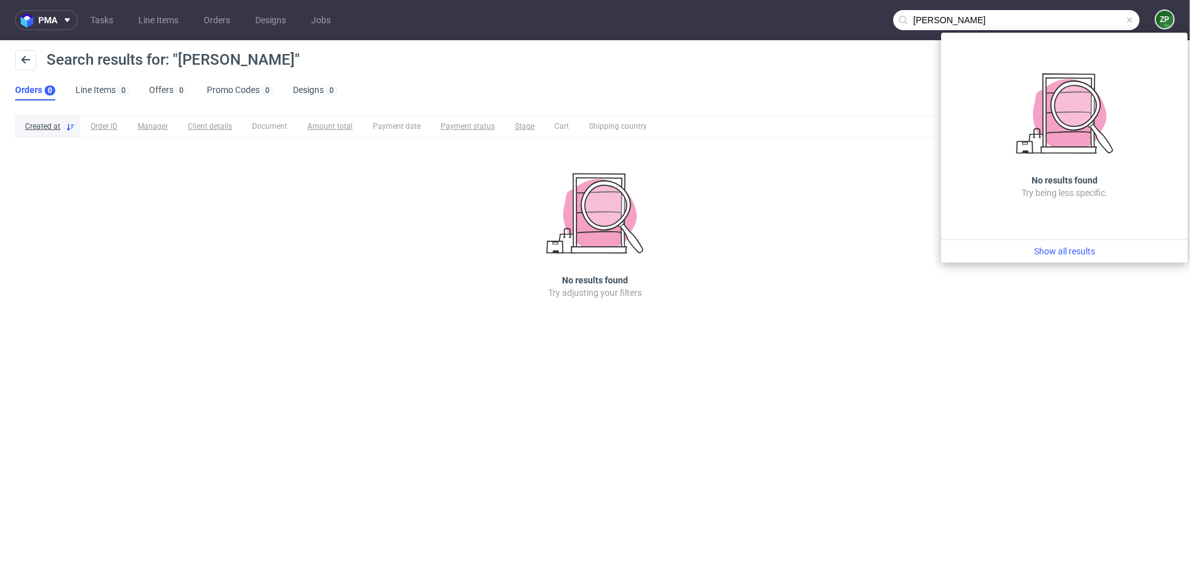
drag, startPoint x: 928, startPoint y: 16, endPoint x: 850, endPoint y: 15, distance: 78.6
click at [850, 15] on nav "pma Tasks Line Items Orders Designs Jobs jen donnely ZP" at bounding box center [595, 20] width 1190 height 40
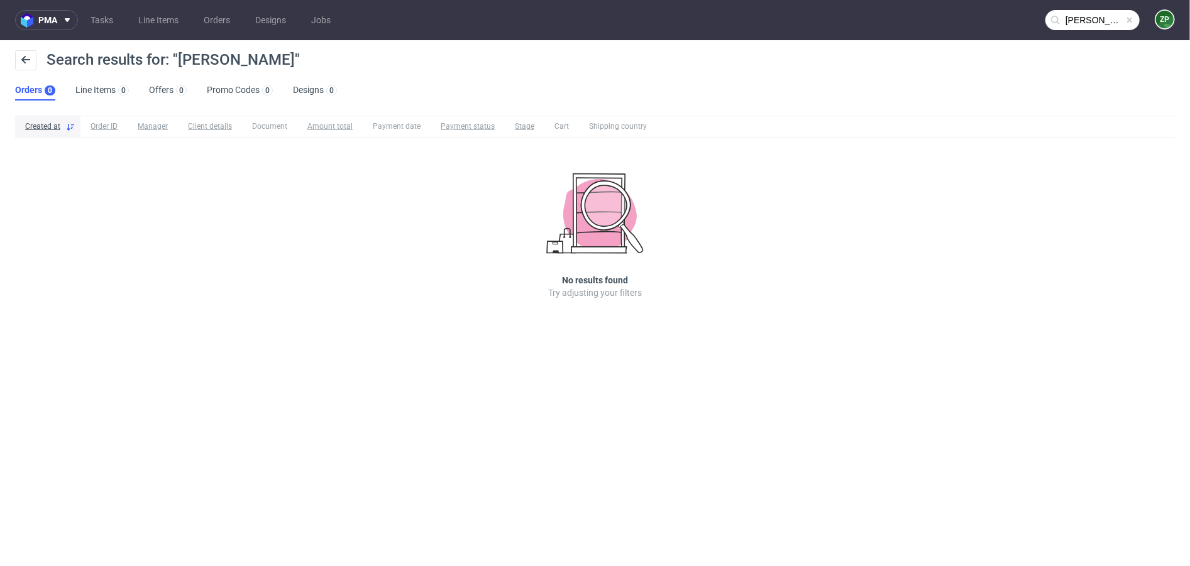
type input "donnely"
click at [222, 21] on link "Orders" at bounding box center [216, 20] width 41 height 20
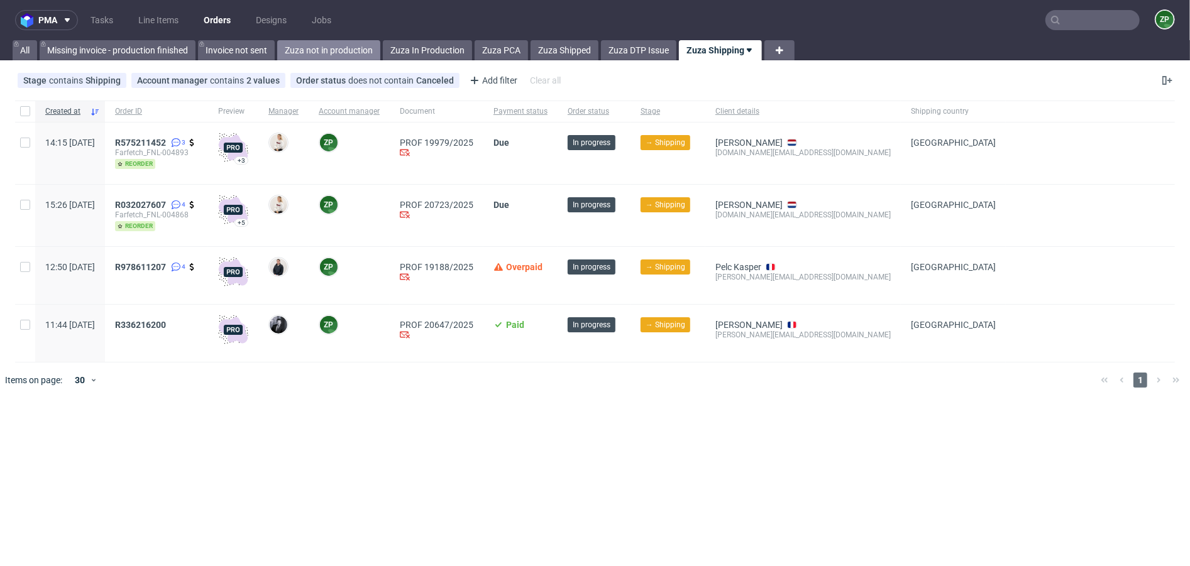
click at [339, 47] on link "Zuza not in production" at bounding box center [328, 50] width 103 height 20
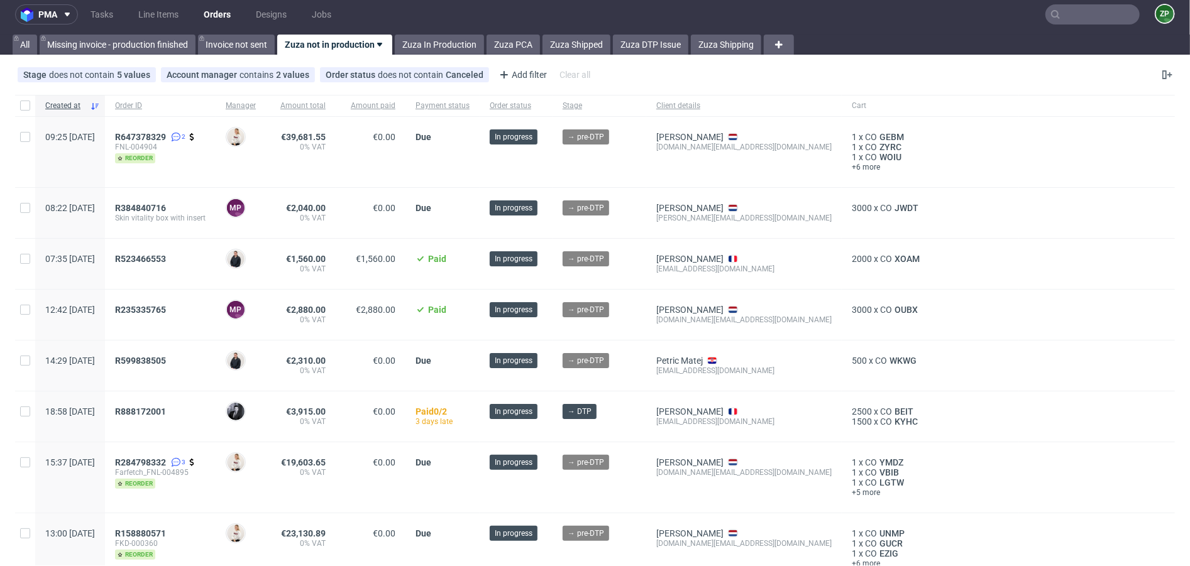
scroll to position [6, 0]
click at [892, 260] on span "XOAM" at bounding box center [907, 258] width 30 height 10
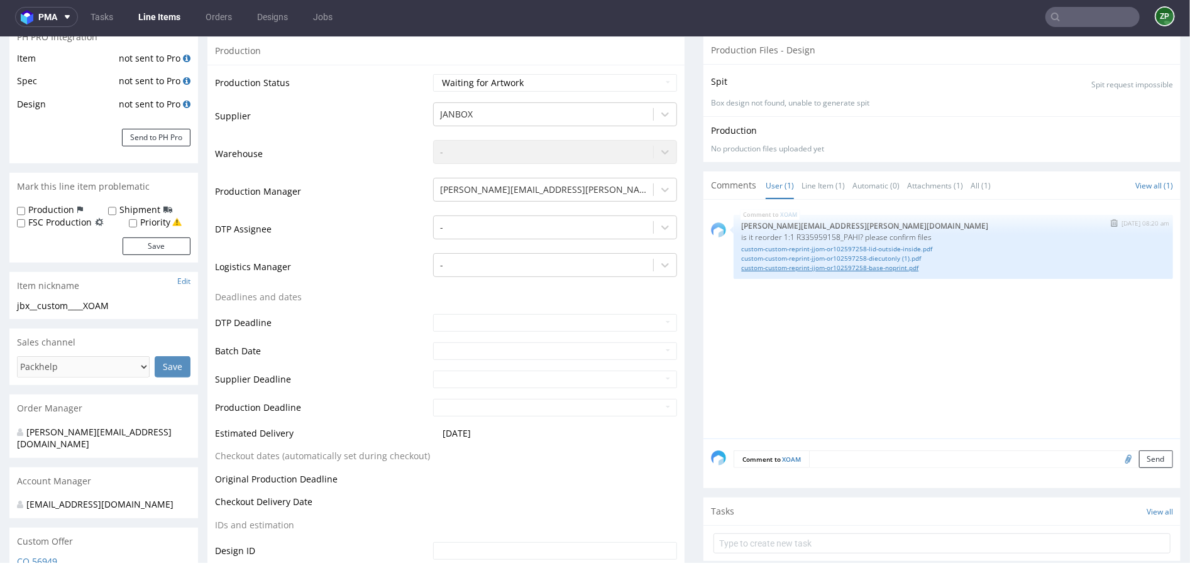
scroll to position [211, 0]
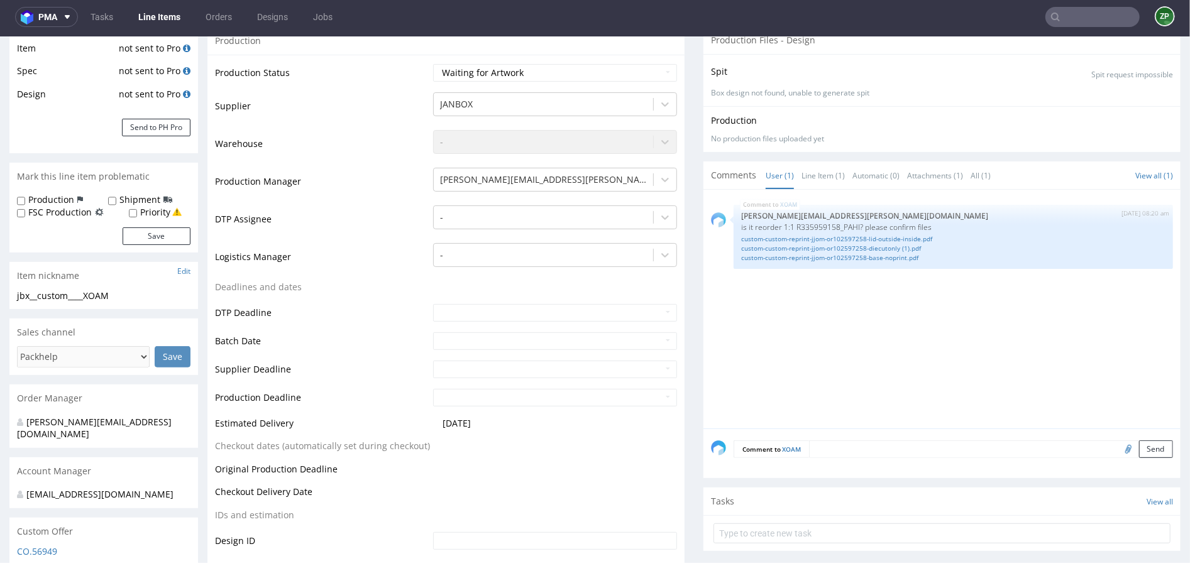
click at [841, 449] on textarea at bounding box center [991, 449] width 364 height 18
type textarea "reorder confirmed"
click at [1148, 506] on button "Send" at bounding box center [1156, 508] width 34 height 18
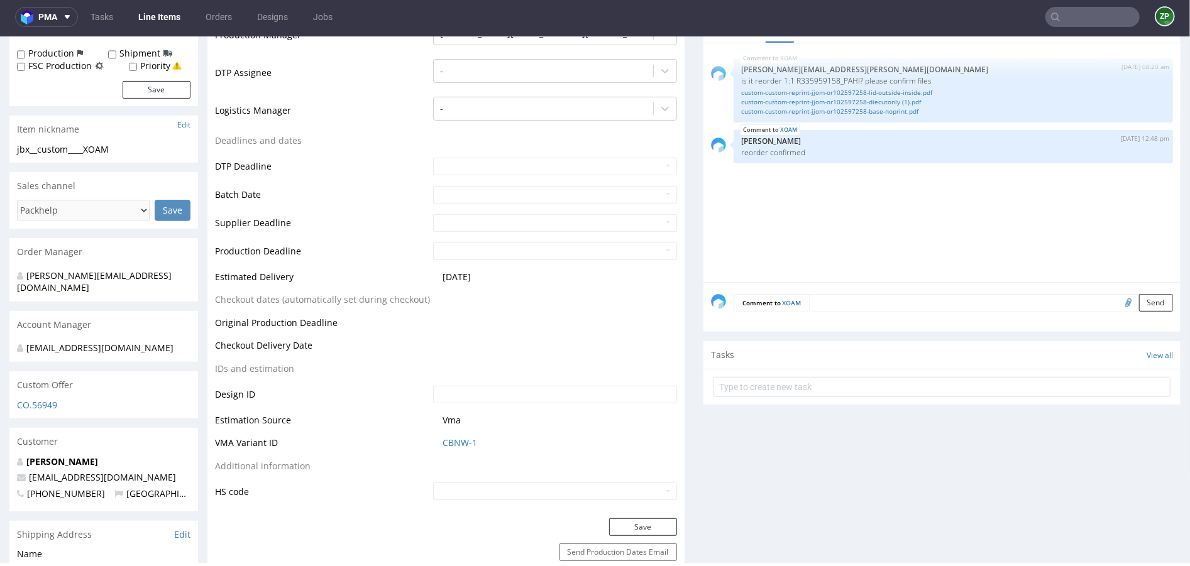
scroll to position [0, 0]
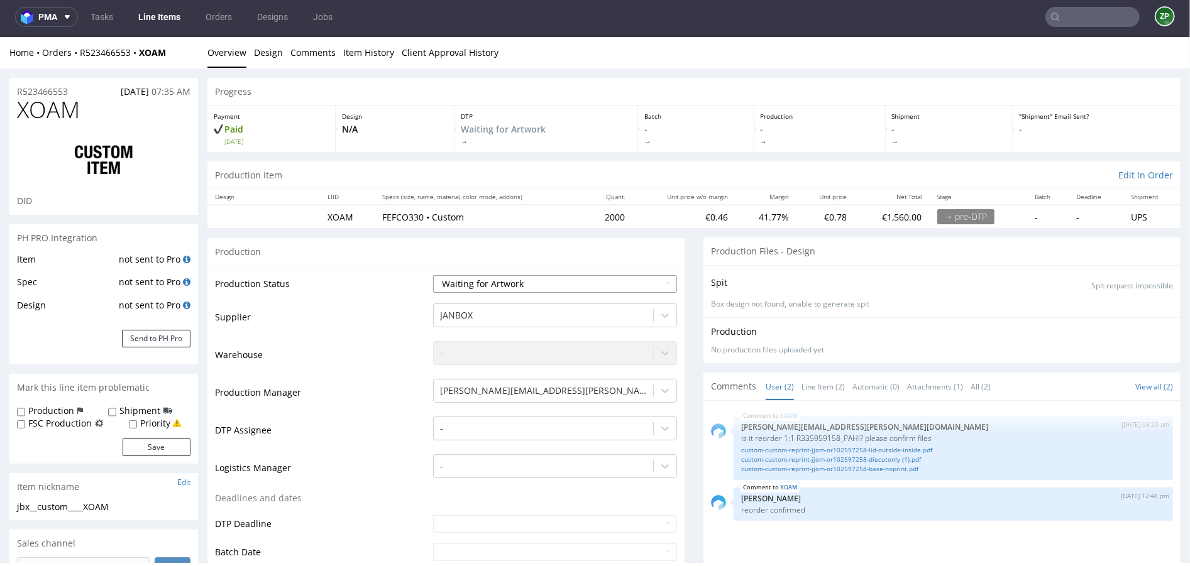
click at [509, 288] on select "Waiting for Artwork Waiting for Diecut Waiting for Mockup Waiting for DTP Waiti…" at bounding box center [555, 284] width 244 height 18
select select "dtp_waiting_for_check"
click at [433, 275] on select "Waiting for Artwork Waiting for Diecut Waiting for Mockup Waiting for DTP Waiti…" at bounding box center [555, 284] width 244 height 18
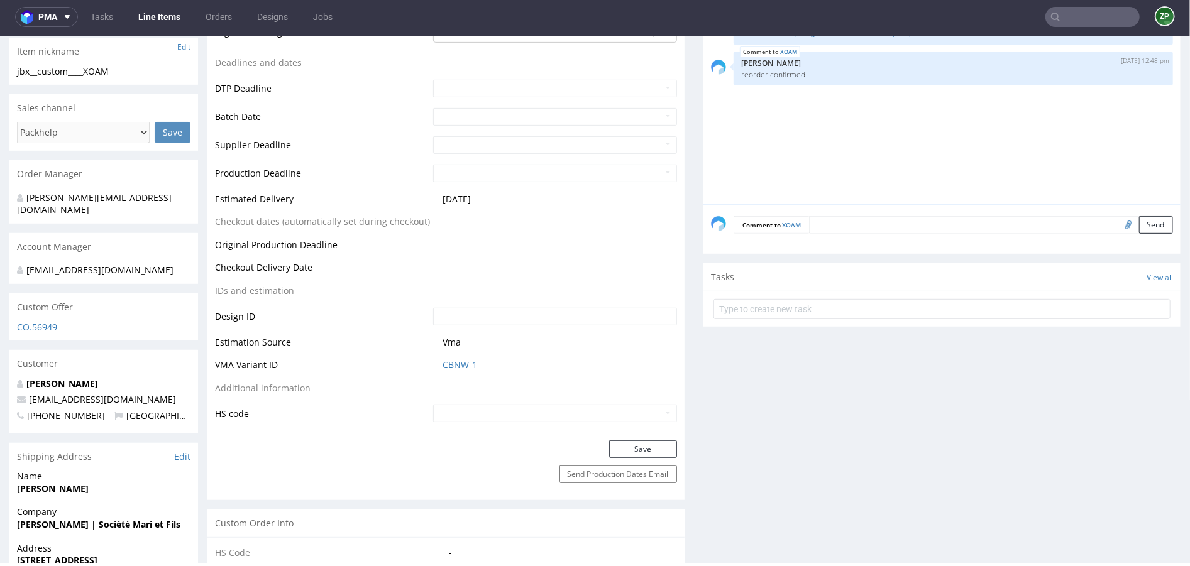
scroll to position [459, 0]
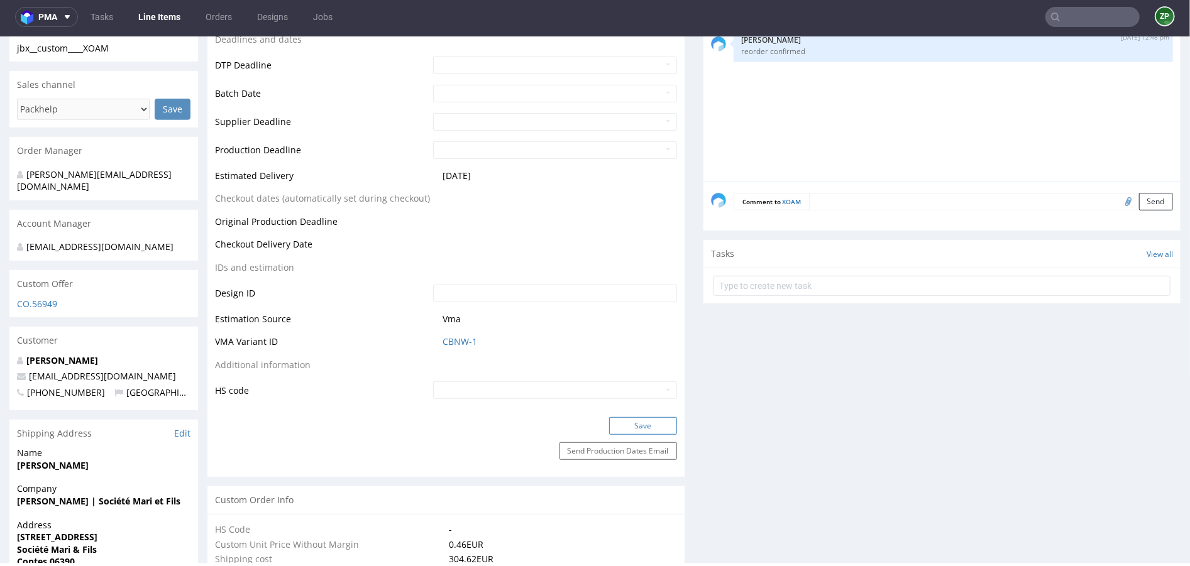
click at [636, 419] on button "Save" at bounding box center [643, 426] width 68 height 18
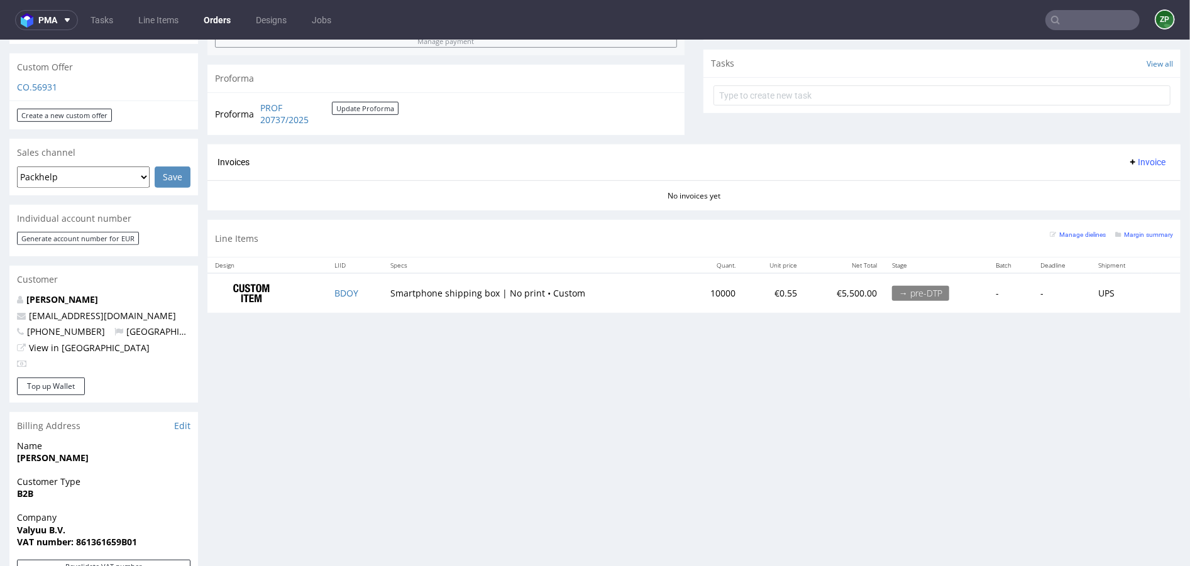
scroll to position [448, 0]
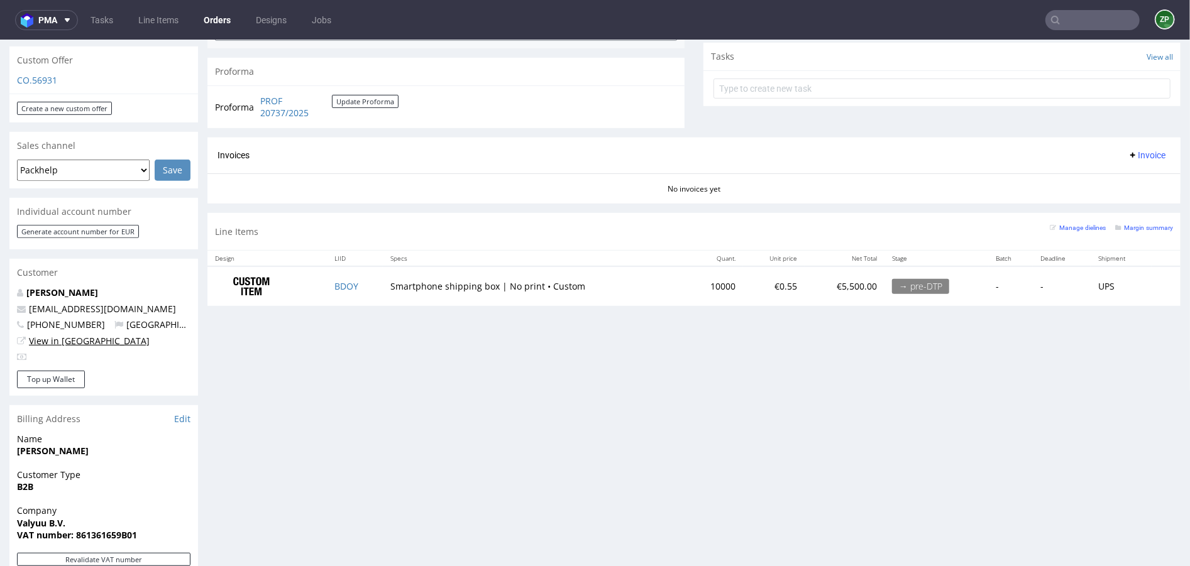
click at [67, 334] on link "View in [GEOGRAPHIC_DATA]" at bounding box center [89, 340] width 121 height 12
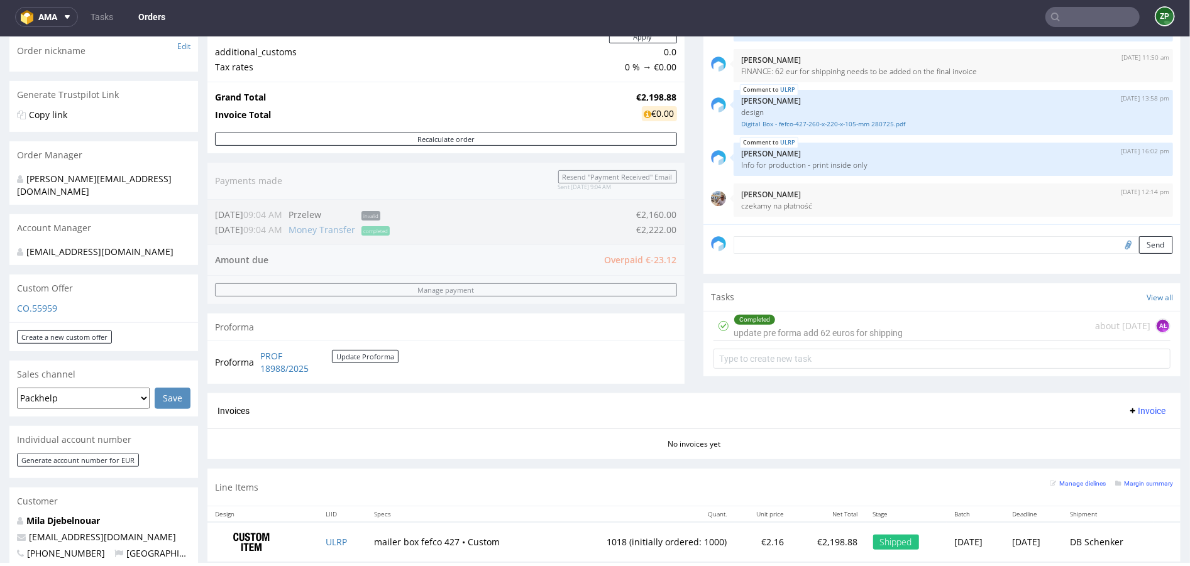
scroll to position [236, 0]
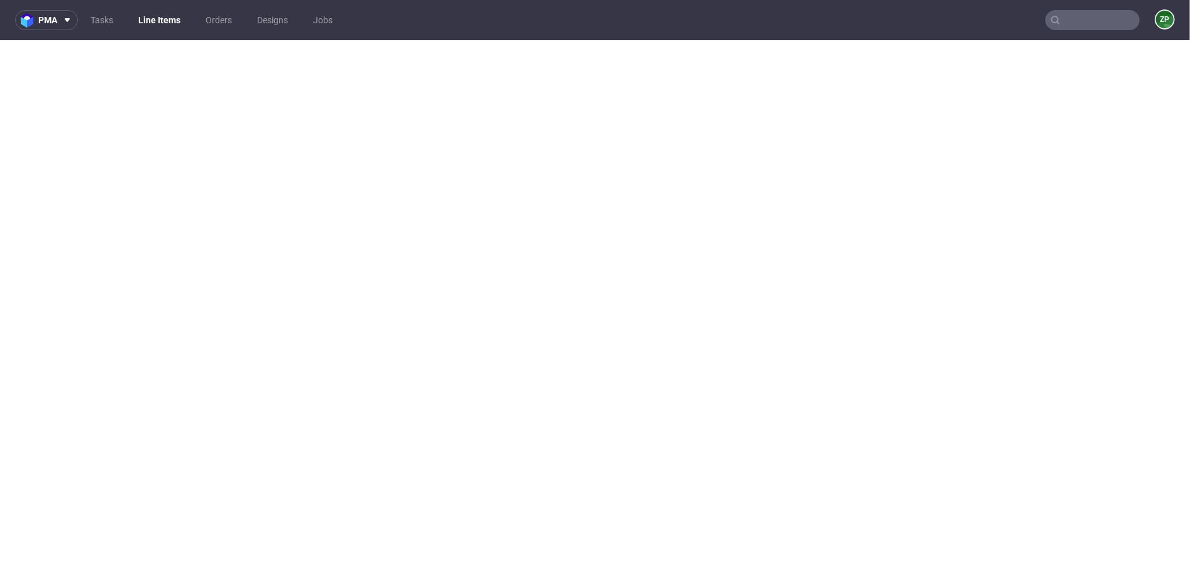
select select "dtp_waiting_for_check"
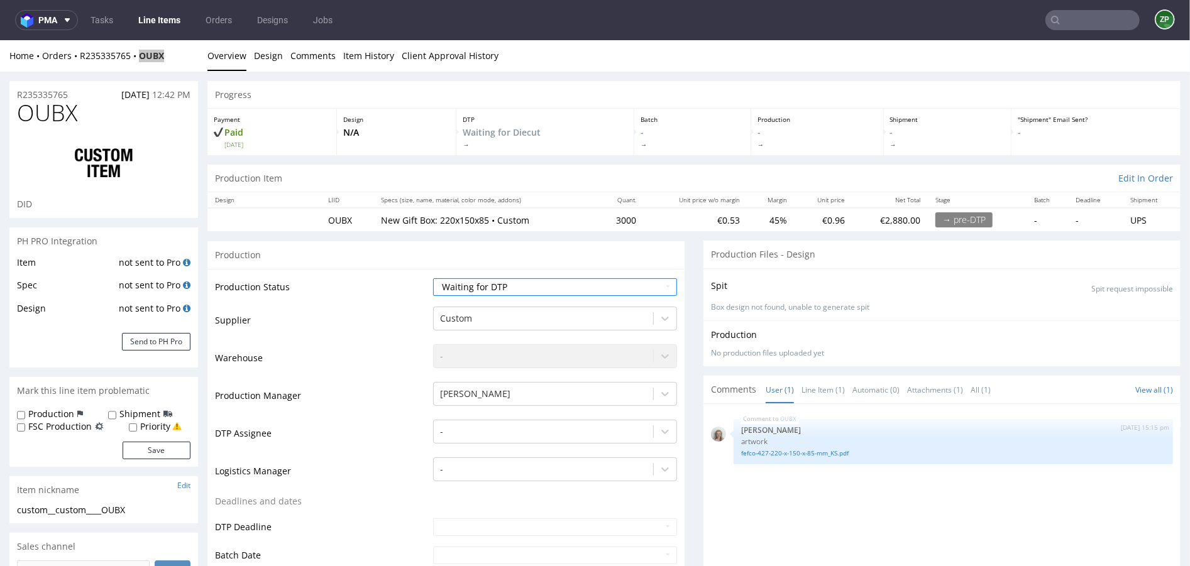
click at [1071, 26] on input "text" at bounding box center [1092, 20] width 94 height 20
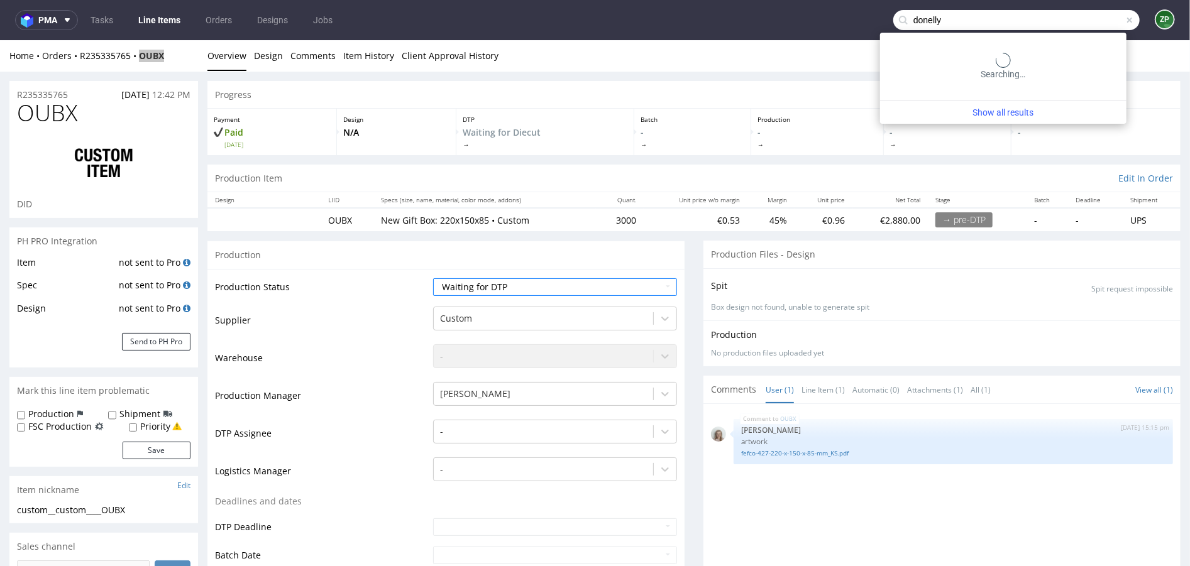
type input "donelly"
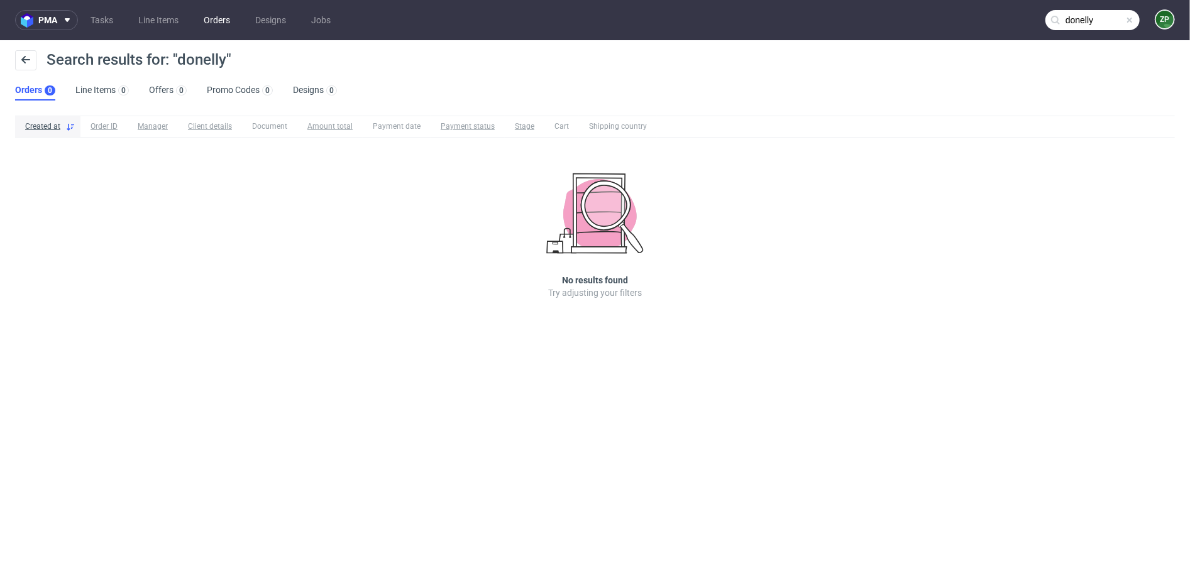
click at [219, 17] on link "Orders" at bounding box center [216, 20] width 41 height 20
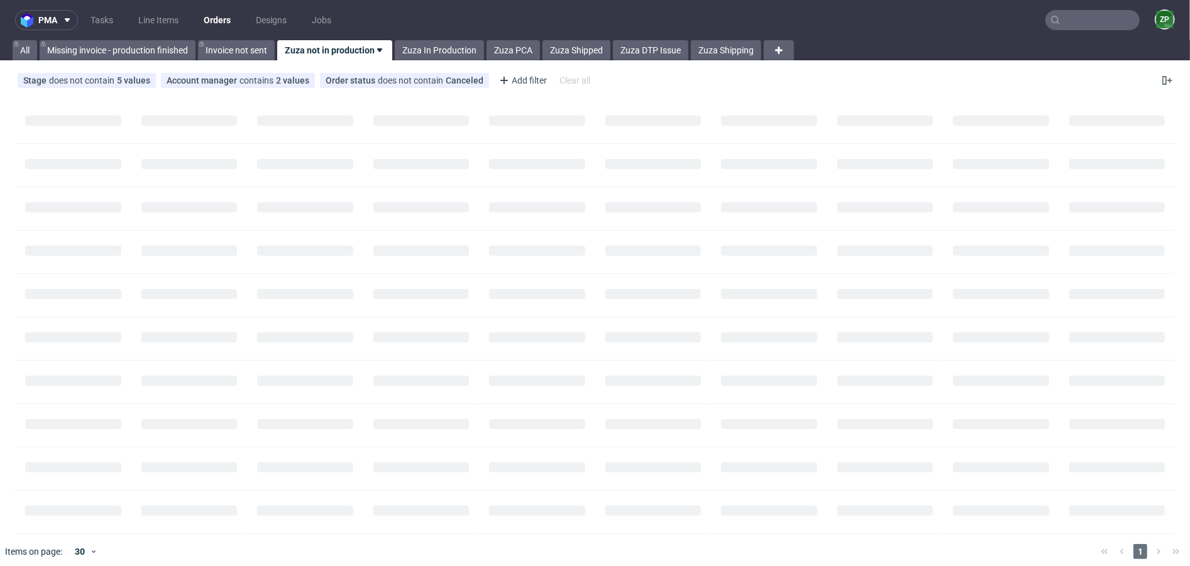
click at [1080, 14] on input "text" at bounding box center [1092, 20] width 94 height 20
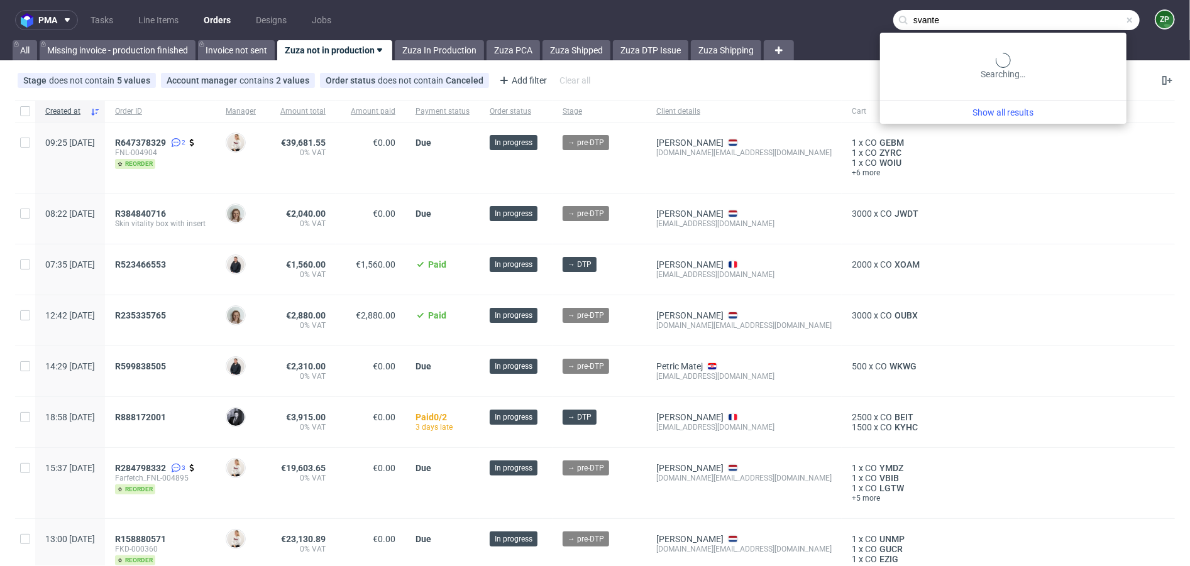
type input "svante"
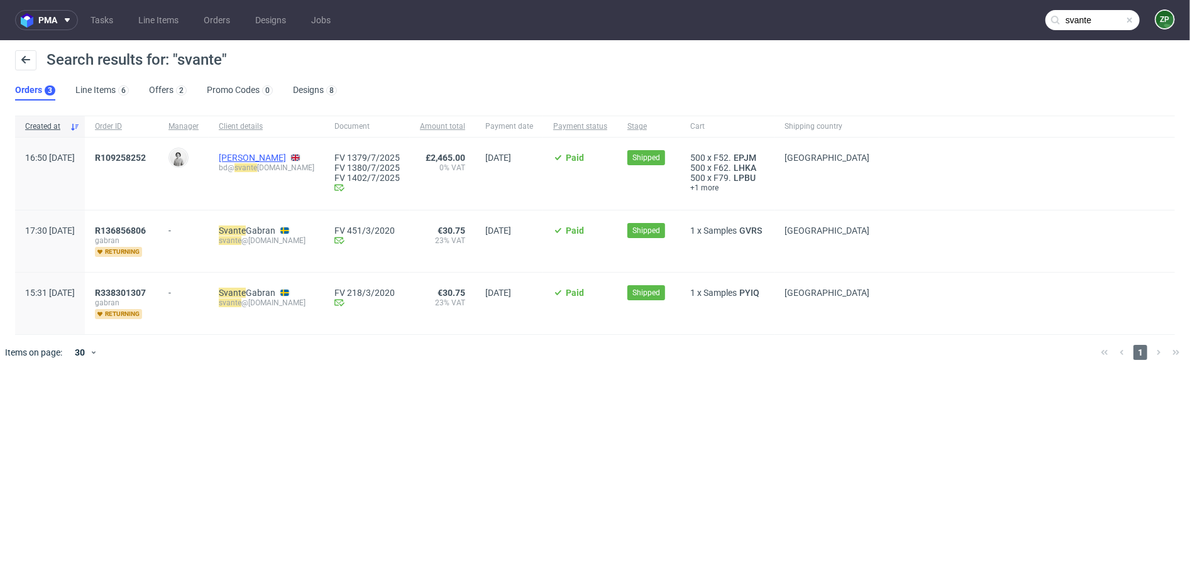
click at [286, 156] on link "[PERSON_NAME]" at bounding box center [252, 158] width 67 height 10
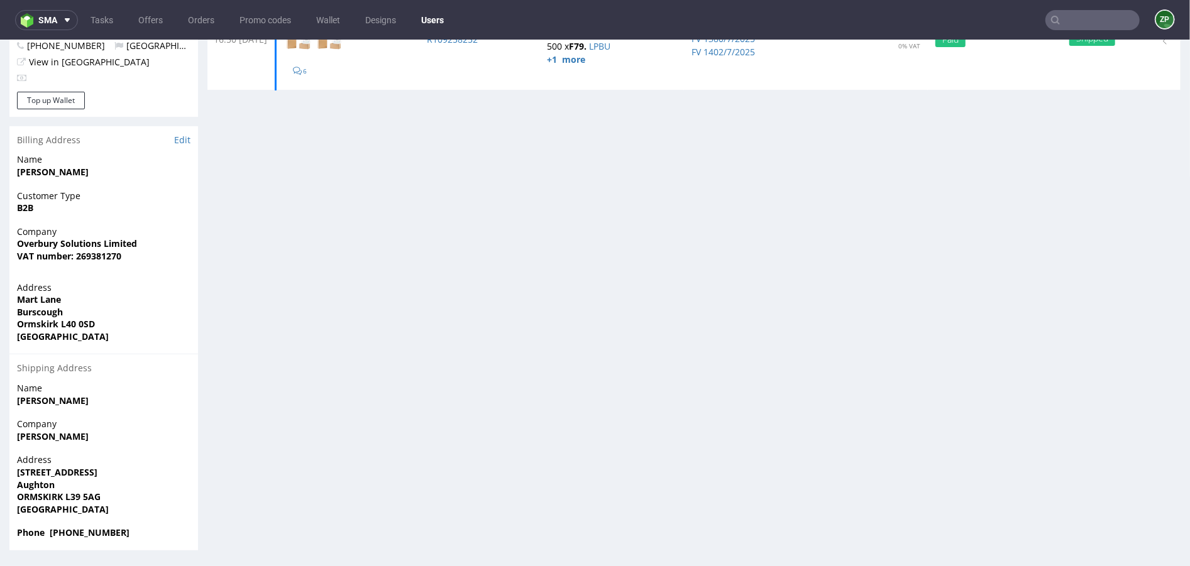
scroll to position [3, 0]
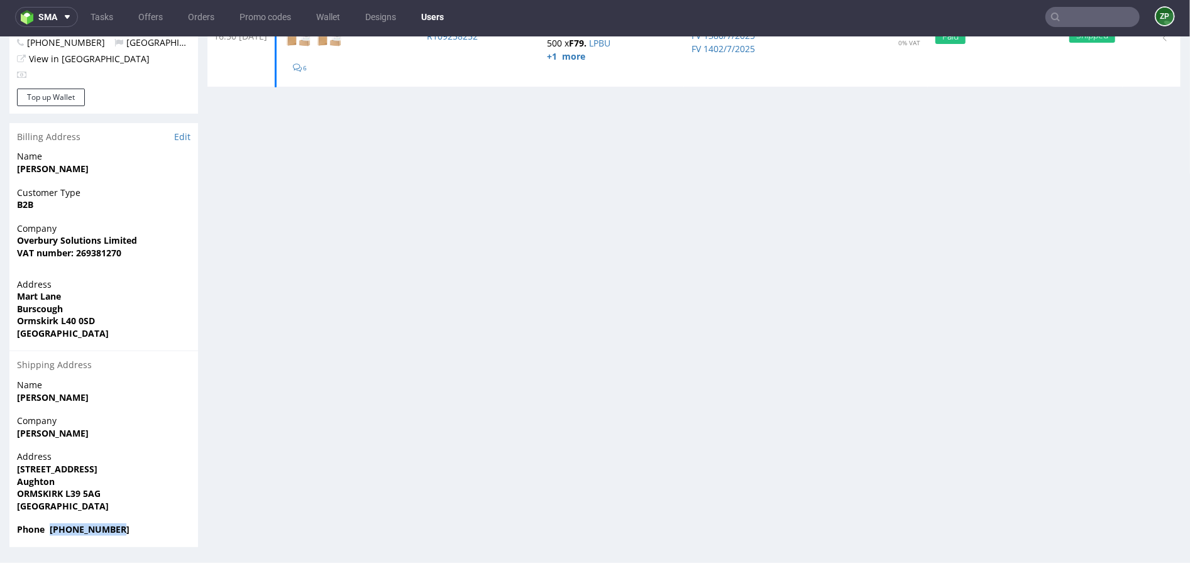
drag, startPoint x: 48, startPoint y: 529, endPoint x: 172, endPoint y: 529, distance: 123.8
click at [172, 529] on span "Phone [PHONE_NUMBER]" at bounding box center [103, 529] width 173 height 13
copy strong "[PHONE_NUMBER]"
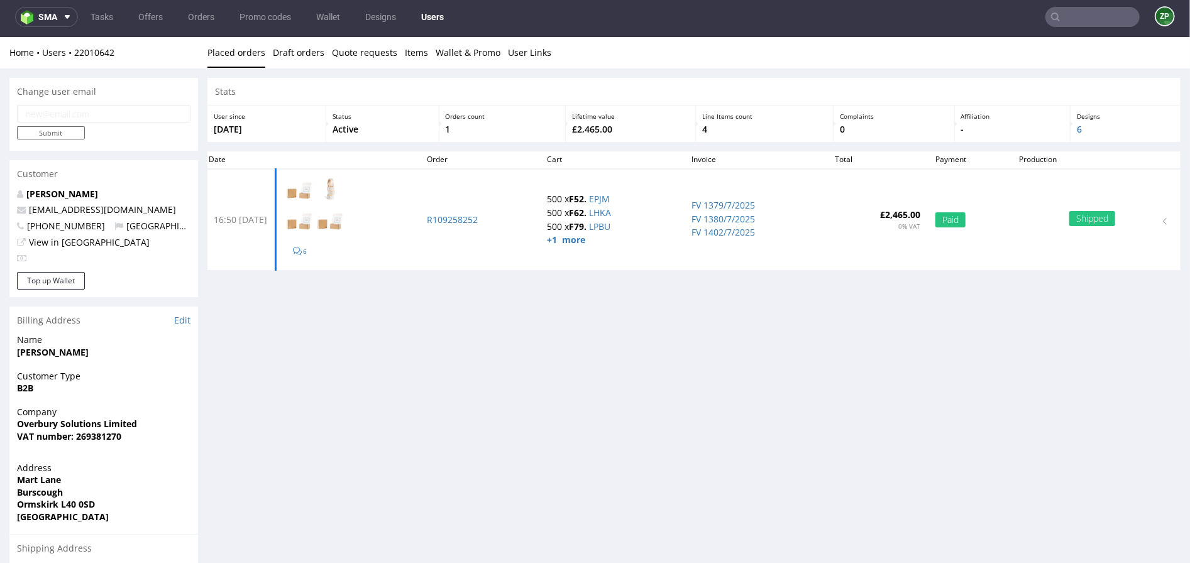
scroll to position [0, 0]
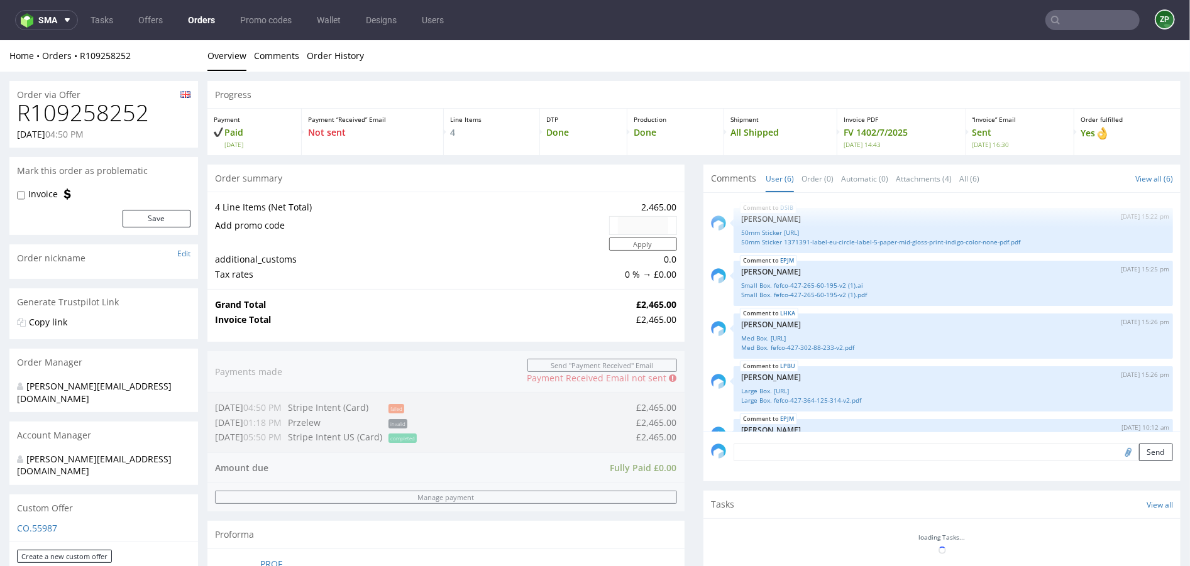
scroll to position [79, 0]
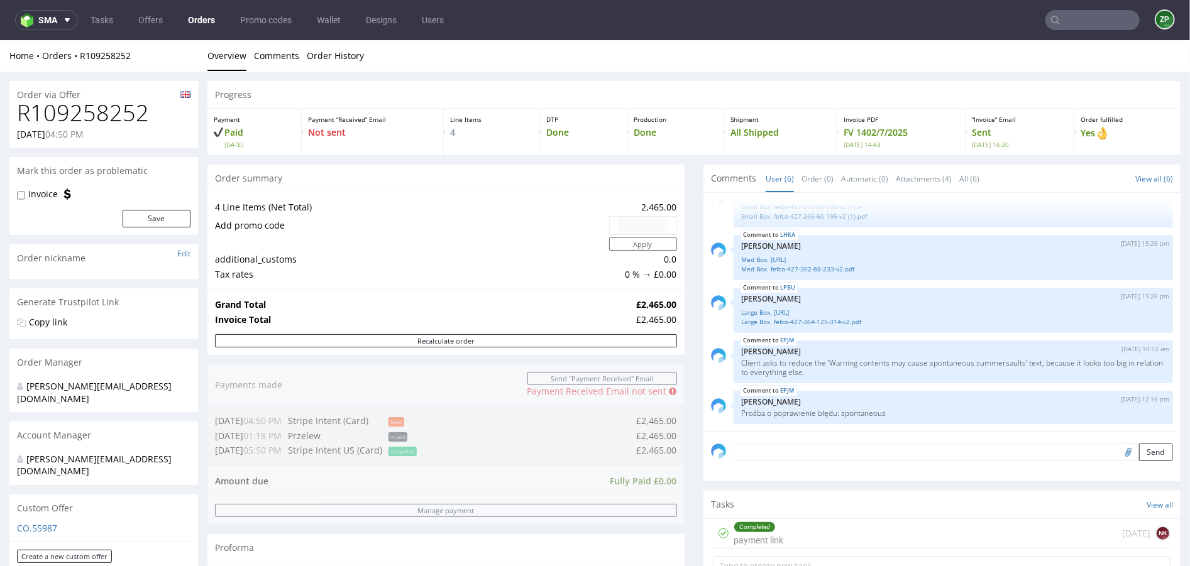
click at [755, 455] on textarea at bounding box center [952, 452] width 439 height 18
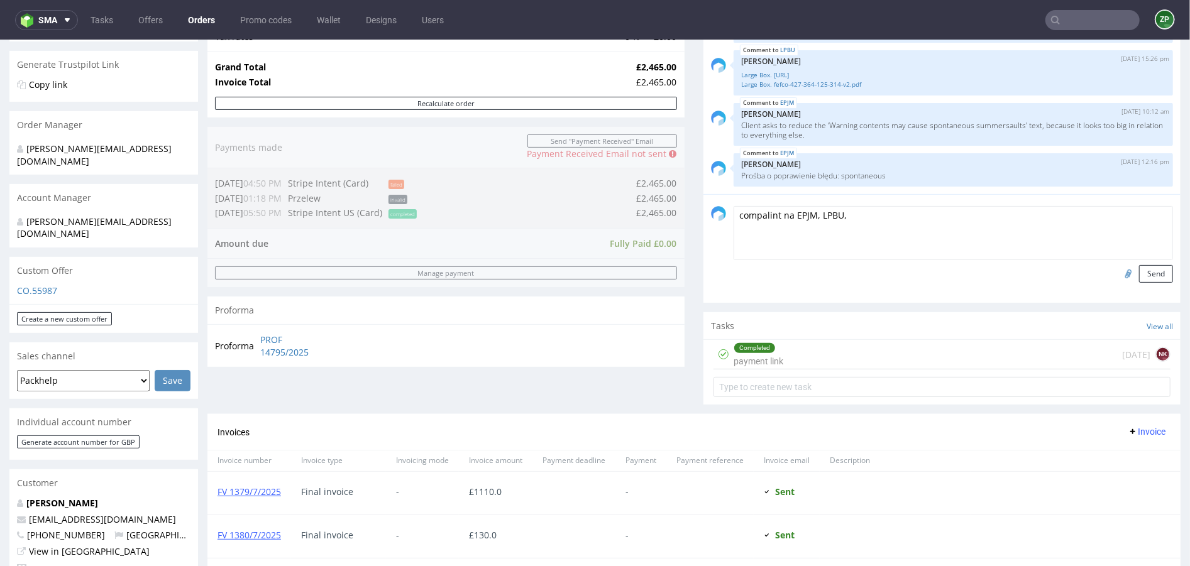
scroll to position [220, 0]
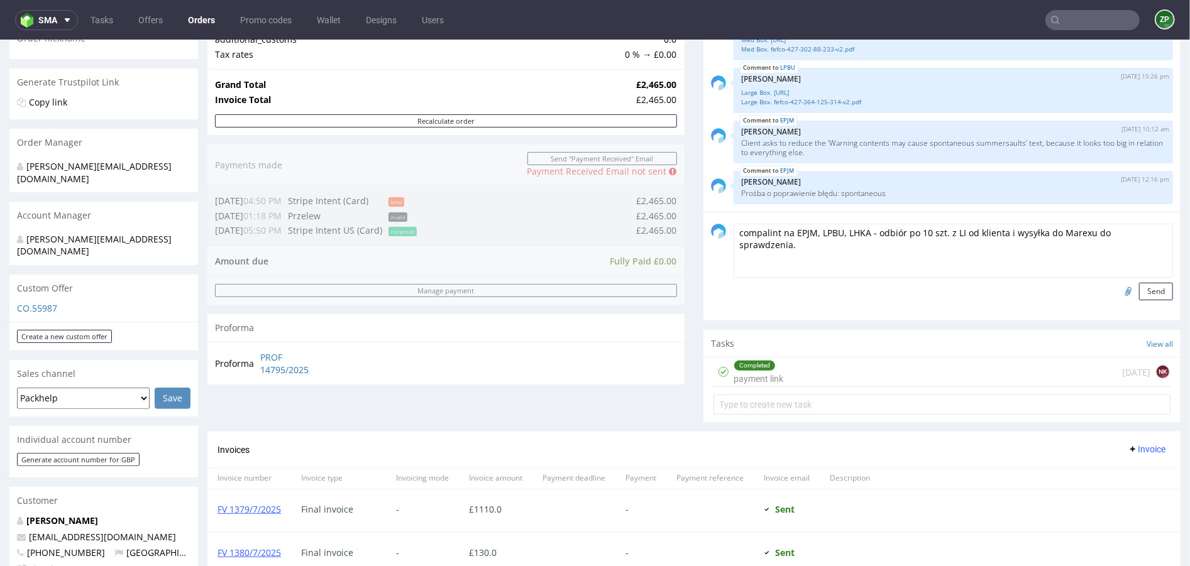
click at [761, 230] on textarea "compalint na EPJM, LPBU, LHKA - odbiór po 10 szt. z LI od klienta i wysyłka do …" at bounding box center [952, 250] width 439 height 54
click at [775, 224] on textarea "compalint na EPJM, LPBU, LHKA - odbiór po 10 szt. z LI od klienta i wysyłka do …" at bounding box center [952, 250] width 439 height 54
click at [765, 234] on textarea "compalint na EPJM, LPBU, LHKA - odbiór po 10 szt. z LI od klienta i wysyłka do …" at bounding box center [952, 250] width 439 height 54
click at [870, 227] on textarea "compalaint na EPJM, LPBU, LHKA - odbiór po 10 szt. z LI od klienta i wysyłka do…" at bounding box center [952, 250] width 439 height 54
type textarea "compalaint na EPJM, LPBU, LHKA (problem ze złożeniem pudełka)- odbiór po 10 szt…"
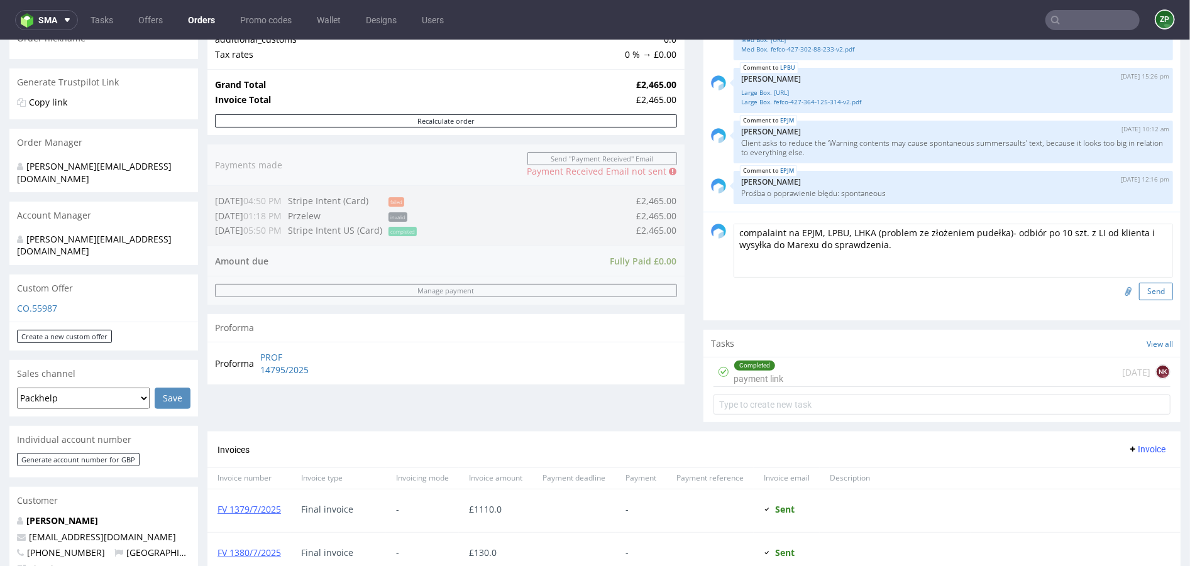
click at [1144, 295] on button "Send" at bounding box center [1156, 291] width 34 height 18
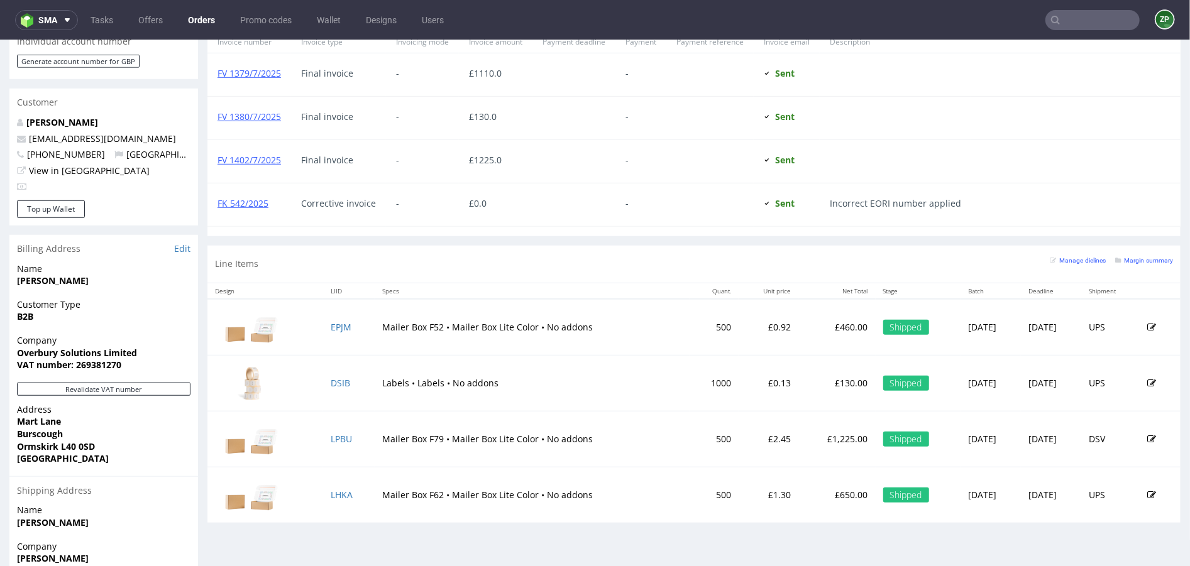
scroll to position [0, 0]
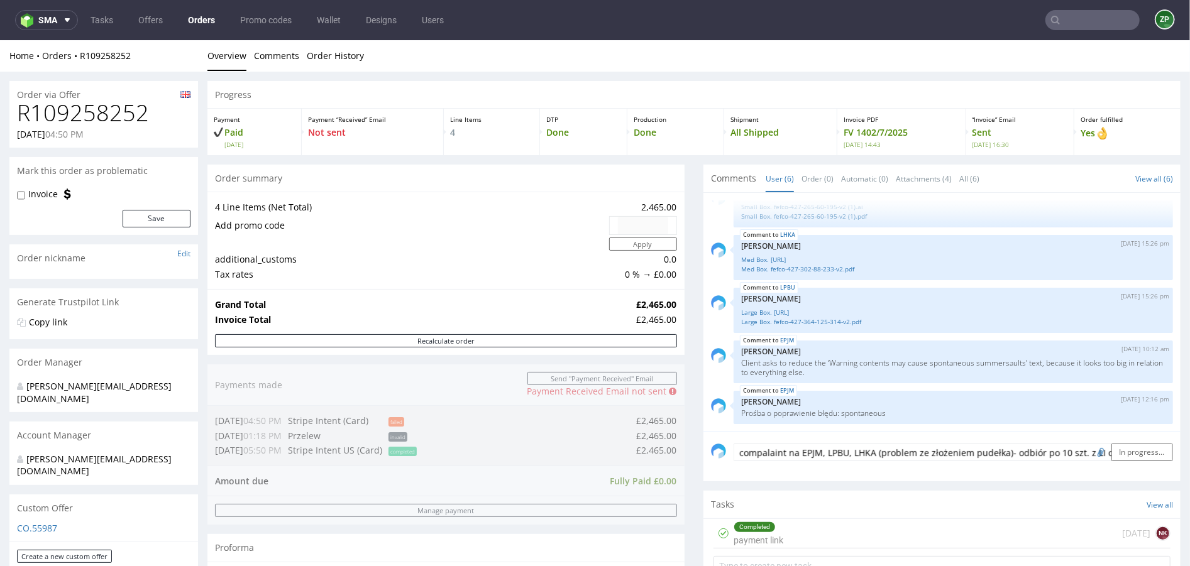
click at [208, 19] on link "Orders" at bounding box center [201, 20] width 42 height 20
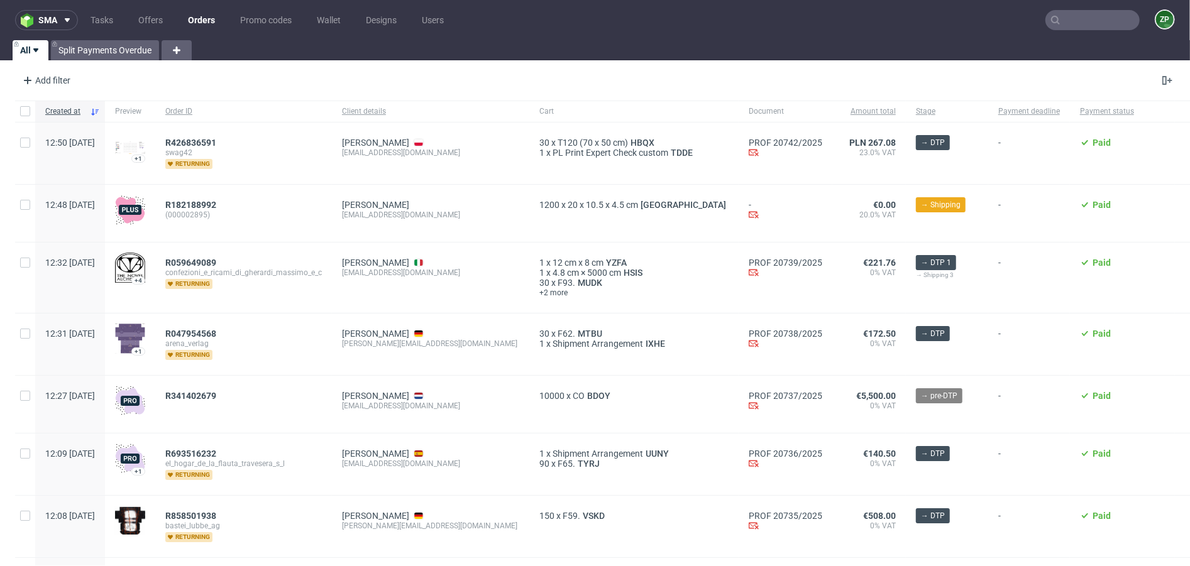
click at [212, 22] on link "Orders" at bounding box center [201, 20] width 42 height 20
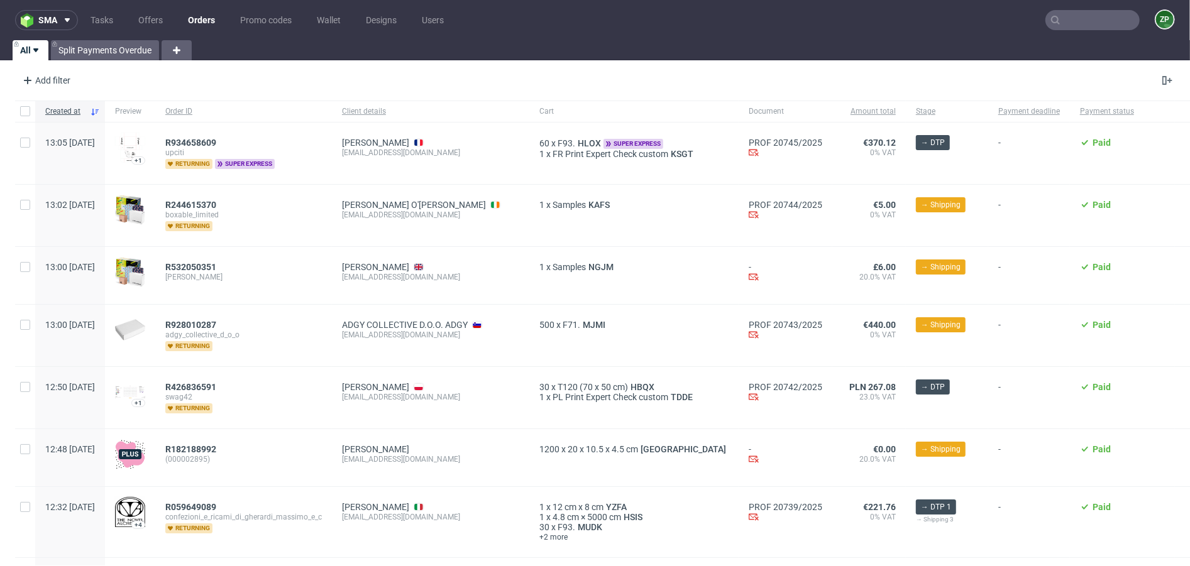
click at [1088, 25] on input "text" at bounding box center [1092, 20] width 94 height 20
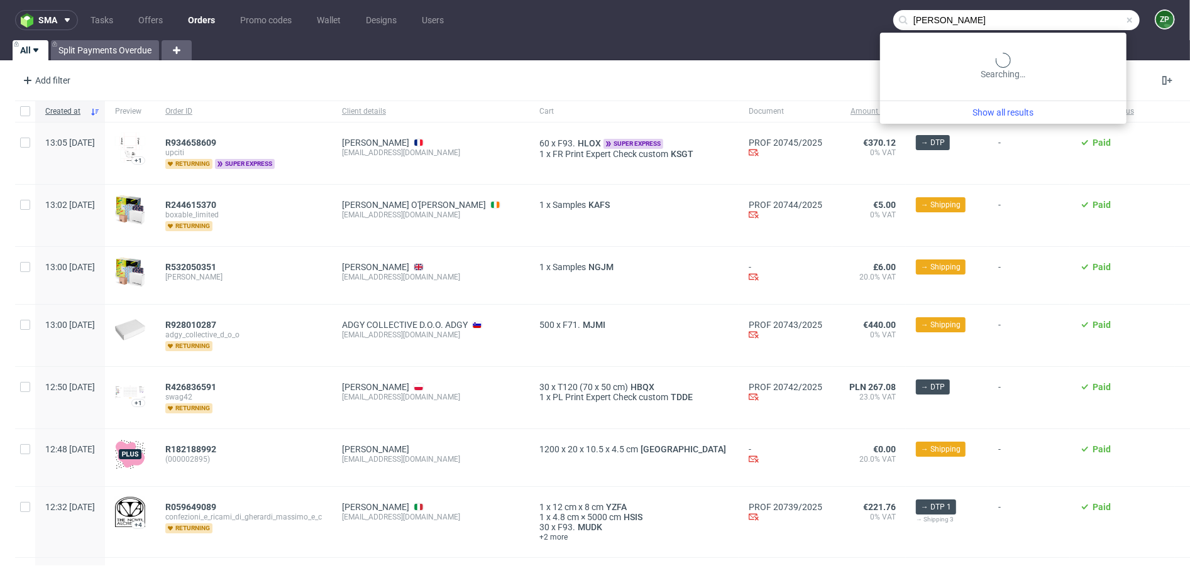
type input "jihane"
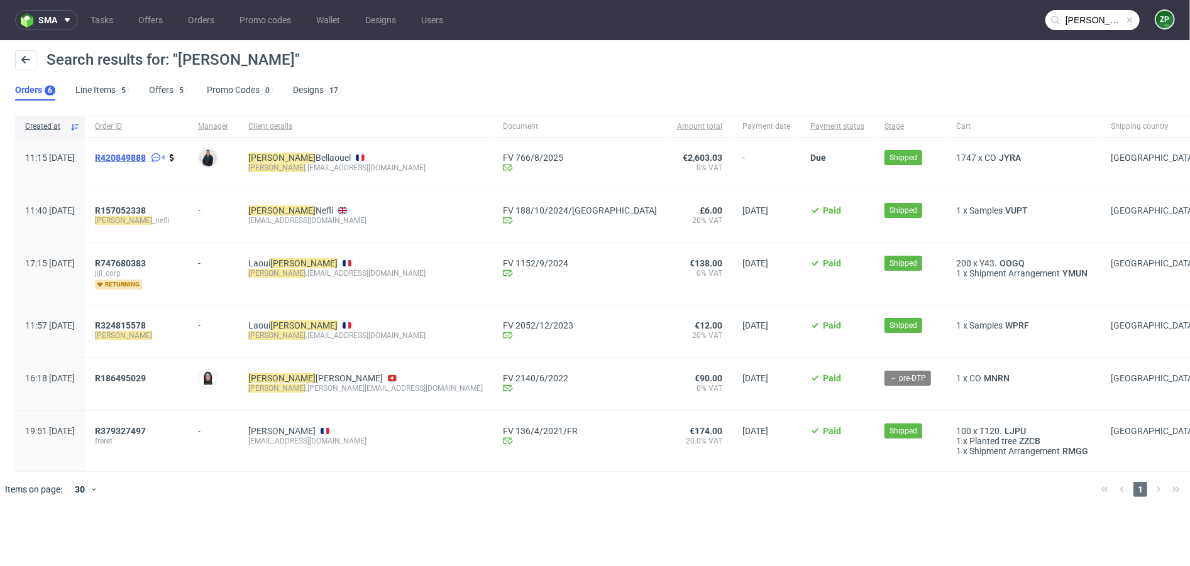
click at [146, 153] on span "R420849888" at bounding box center [120, 158] width 51 height 10
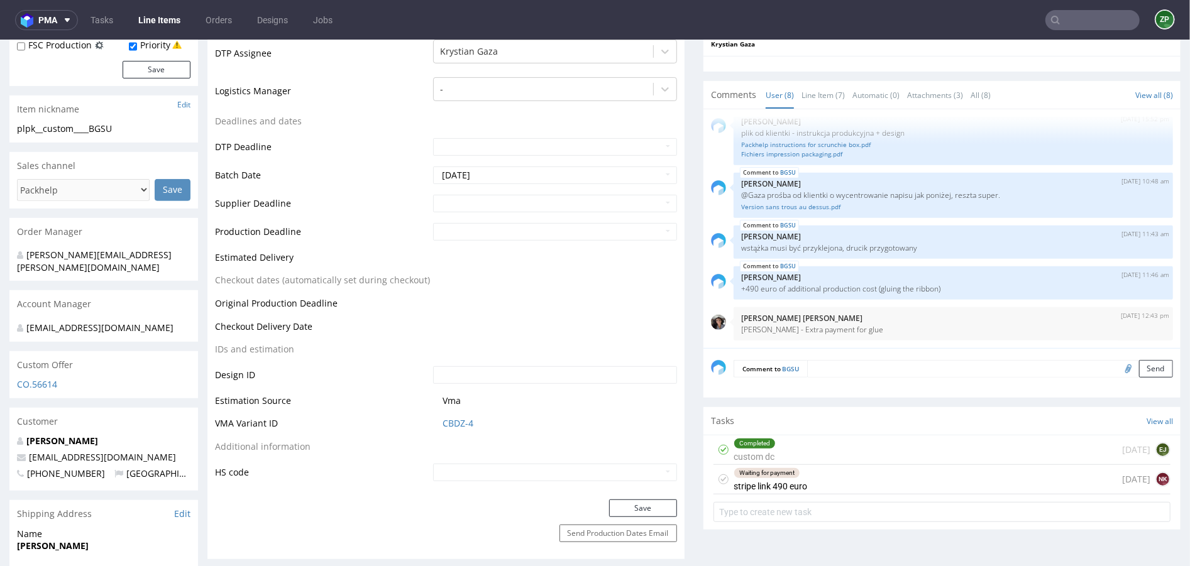
scroll to position [430, 0]
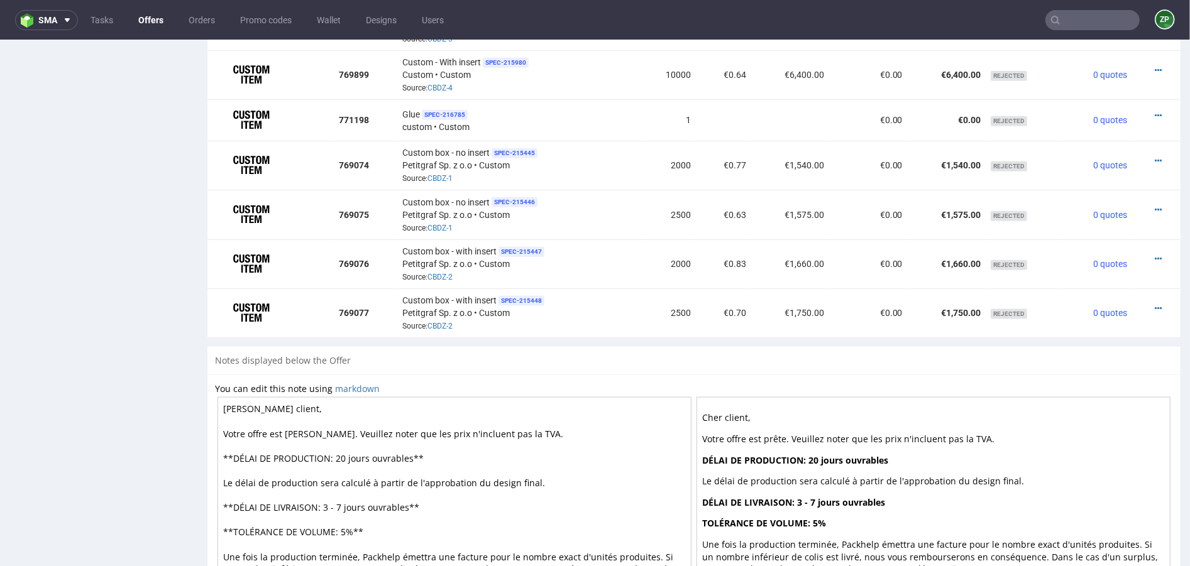
scroll to position [1082, 0]
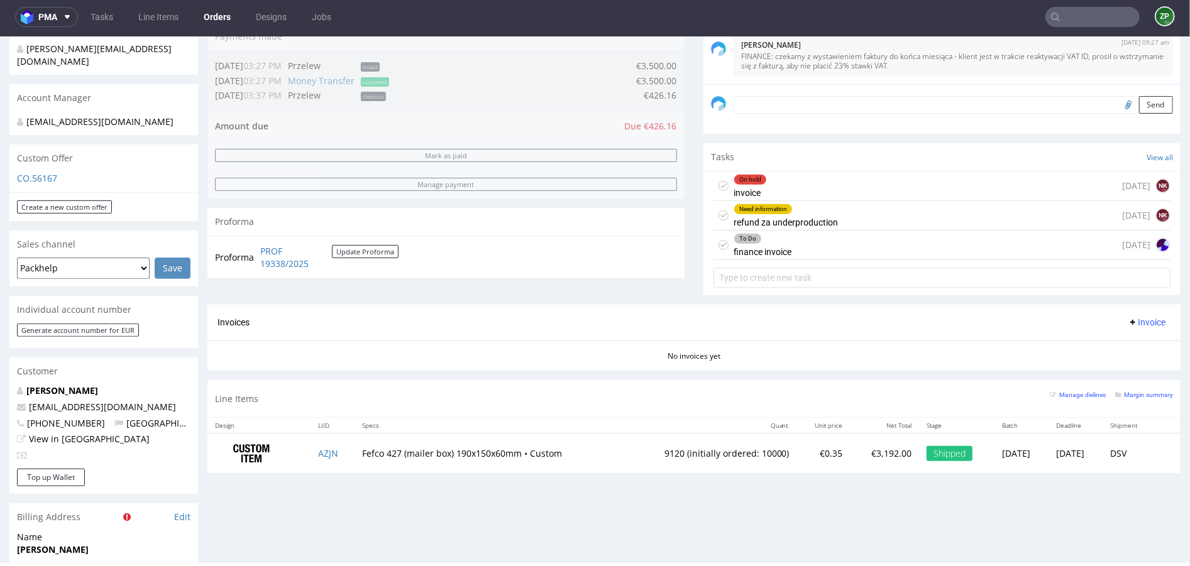
scroll to position [378, 0]
